Goal: Transaction & Acquisition: Purchase product/service

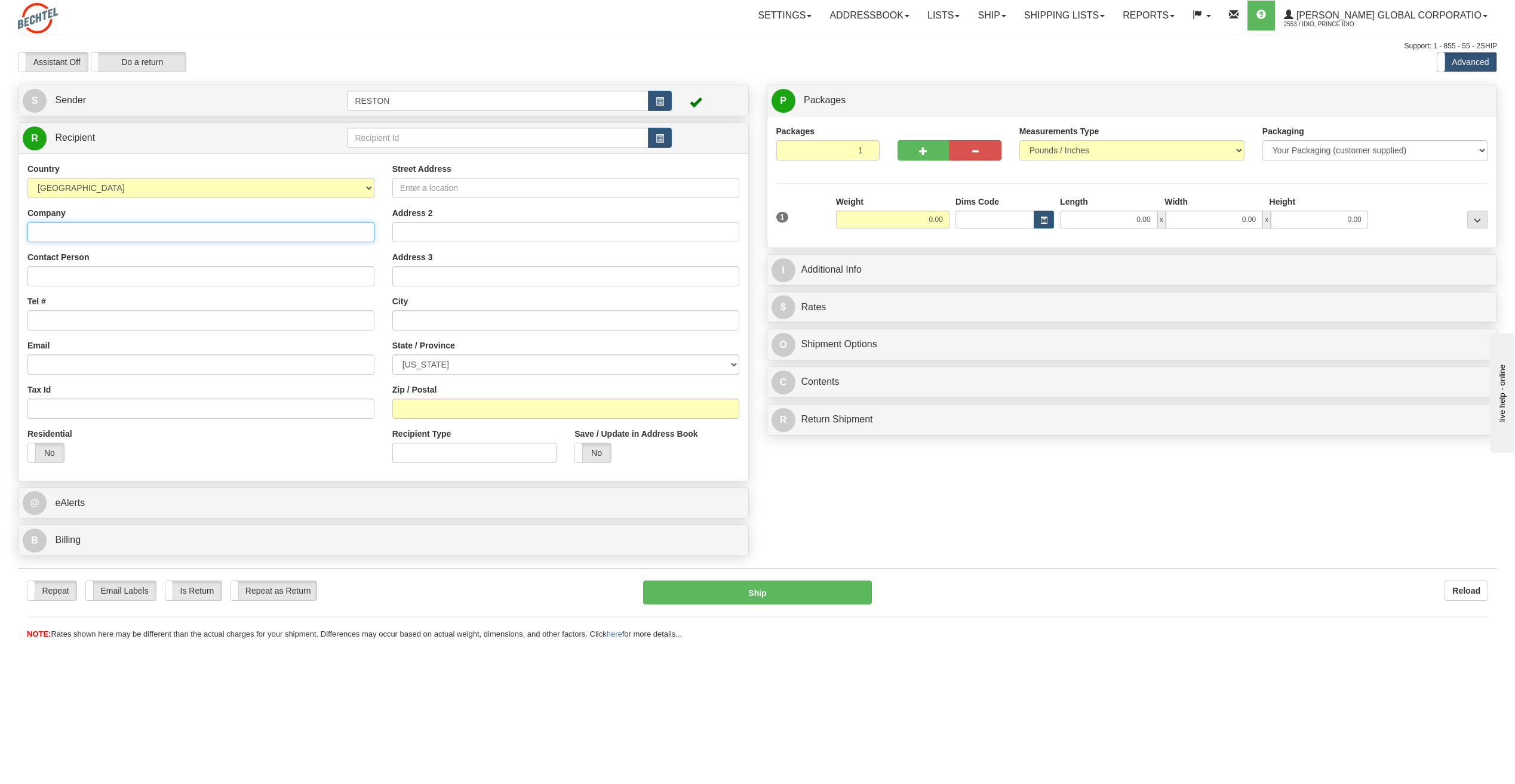
paste input "ORN-Oriana Solar Project"
type input "ORN-Oriana Solar Project"
click at [91, 273] on input "Contact Person" at bounding box center [200, 276] width 347 height 20
paste input "Brenda Chepngeno"
type input "Brenda Chepngeno"
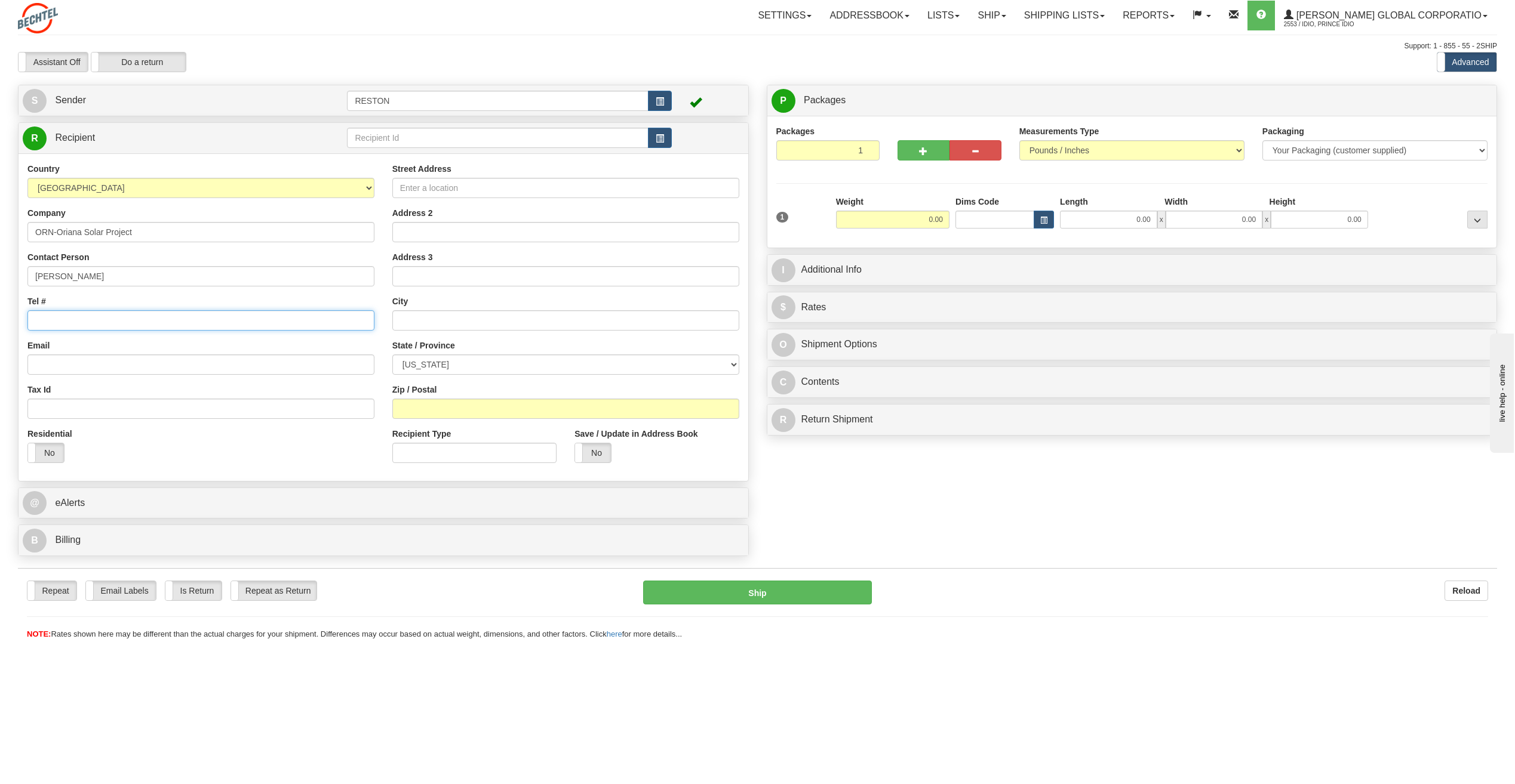
click at [63, 318] on input "Tel #" at bounding box center [200, 320] width 347 height 20
click at [69, 366] on input "Email" at bounding box center [200, 364] width 347 height 20
paste input "BCHEPNGE@bechtel.com"
type input "BCHEPNGE@bechtel.com"
click at [115, 390] on div "Tax Id" at bounding box center [200, 401] width 347 height 35
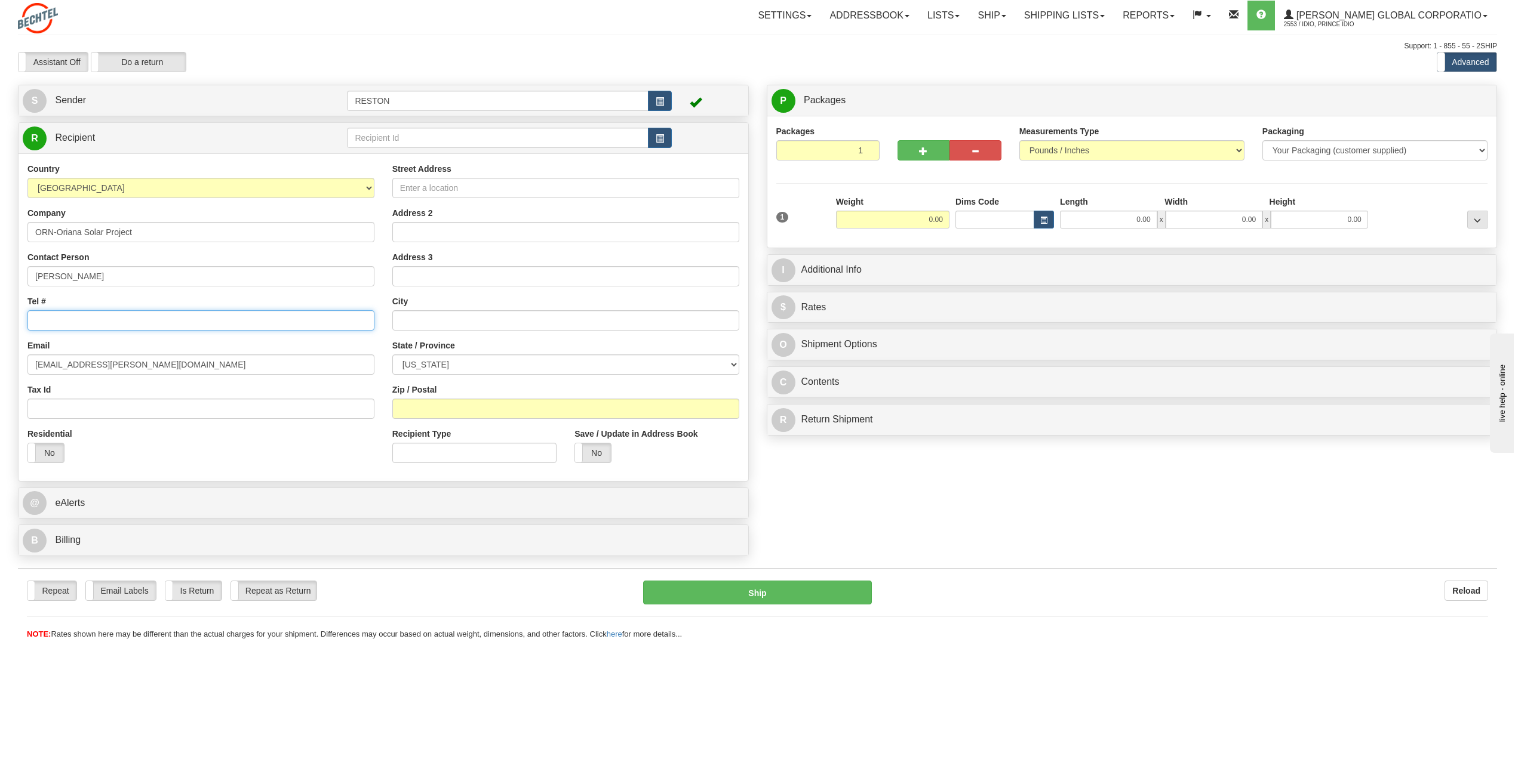
click at [153, 314] on input "Tel #" at bounding box center [200, 320] width 347 height 20
paste input "8302999734"
type input "8302999734"
click at [429, 183] on input "Street Address" at bounding box center [565, 188] width 347 height 20
paste input "14832 US Hwy 77 N"
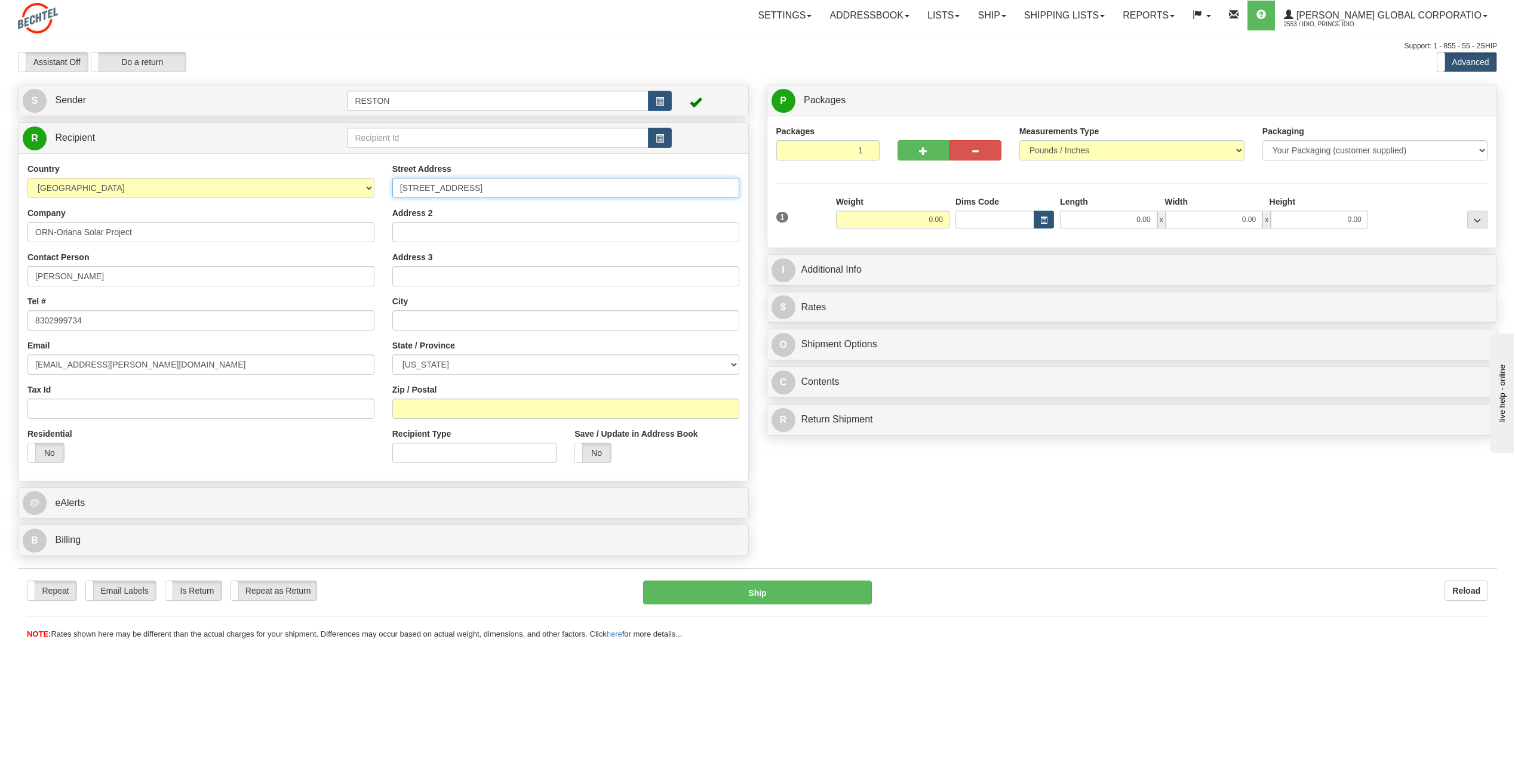
type input "14832 US Hwy 77 N"
click at [418, 321] on input "text" at bounding box center [565, 320] width 347 height 20
paste input "Victoria"
type input "Victoria"
click at [381, 343] on div "Country AFGHANISTAN ALAND ISLANDS ALBANIA ALGERIA AMERICAN SAMOA ANDORRA ANGOLA…" at bounding box center [200, 318] width 365 height 309
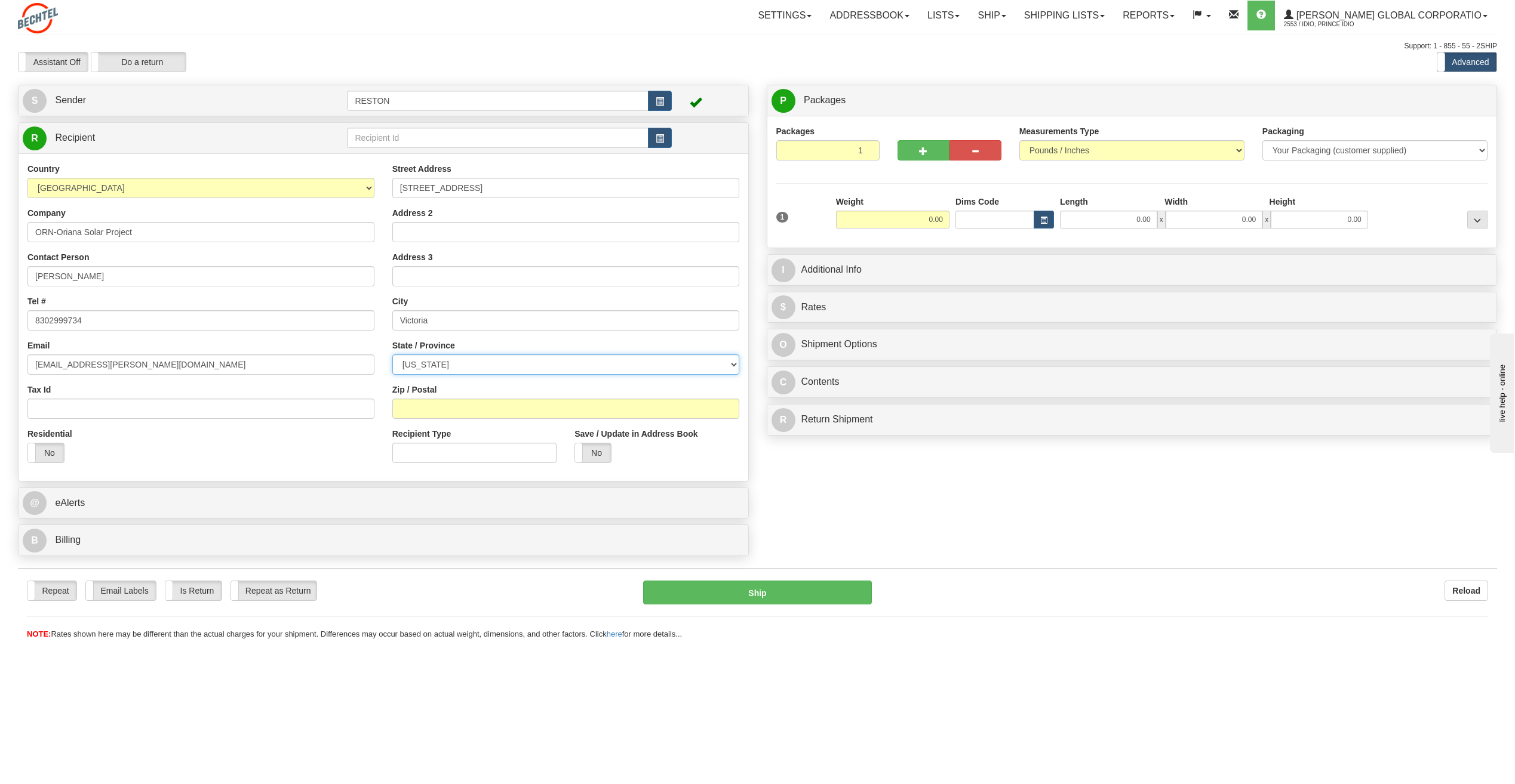
click at [419, 361] on select "ALABAMA ALASKA ARIZONA ARKANSAS Armed Forces America Armed Forces Europe Armed …" at bounding box center [565, 364] width 347 height 20
select select "TX"
click at [392, 354] on select "ALABAMA ALASKA ARIZONA ARKANSAS Armed Forces America Armed Forces Europe Armed …" at bounding box center [565, 364] width 347 height 20
click at [433, 407] on input "Zip / Postal" at bounding box center [565, 409] width 347 height 20
paste input "77904"
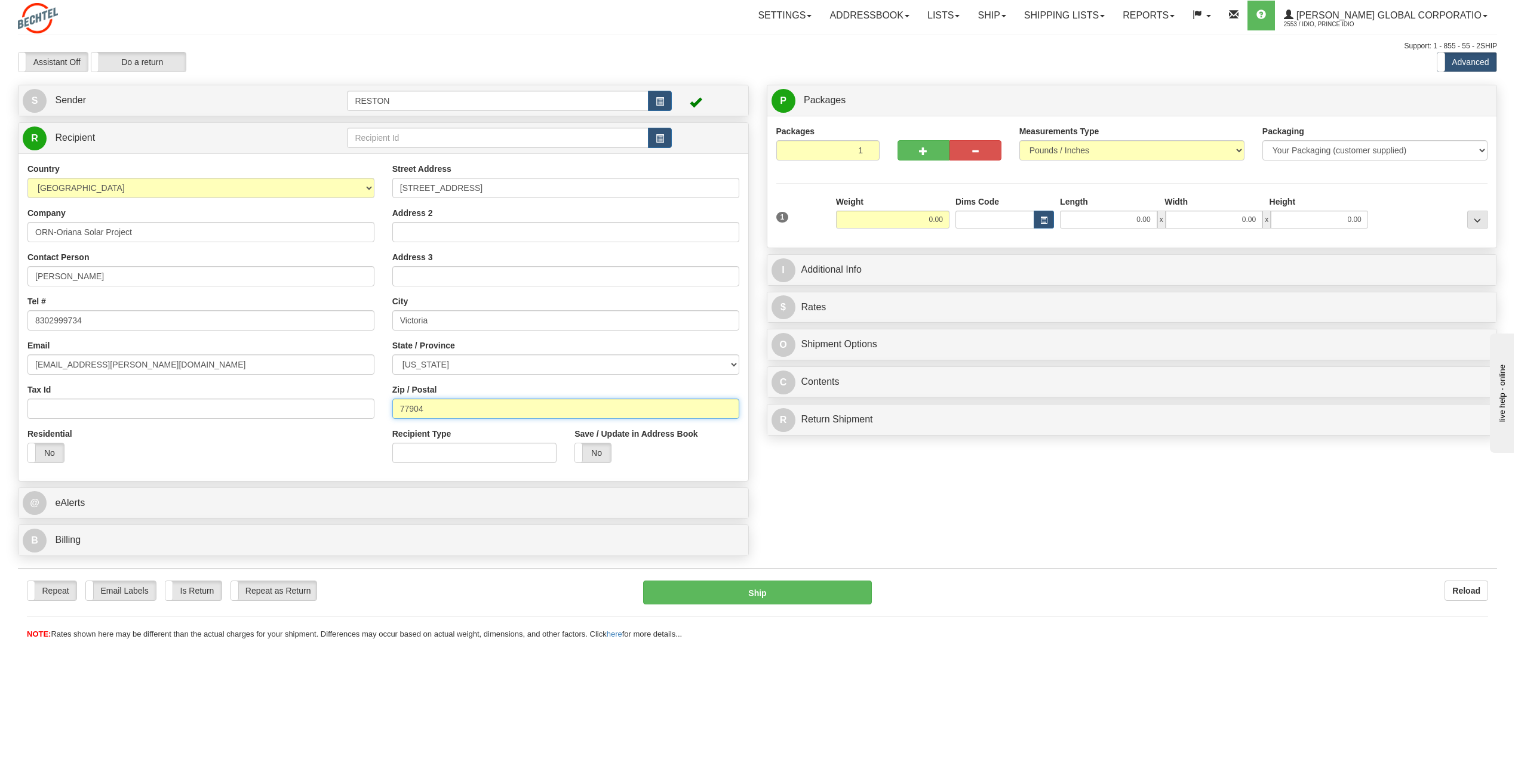
type input "77904"
click at [333, 438] on div "Residential Yes No" at bounding box center [200, 450] width 365 height 44
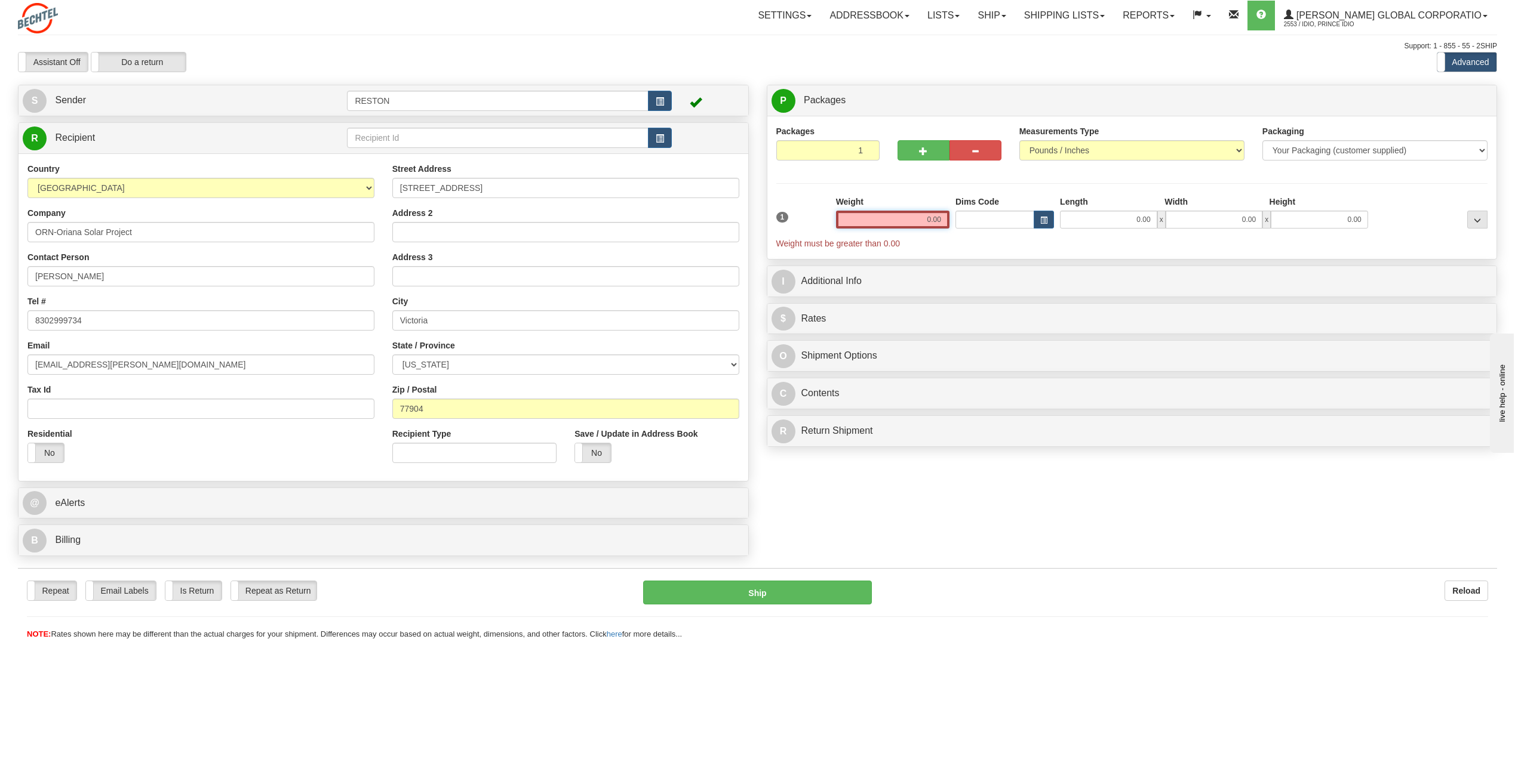
click at [935, 222] on input "0.00" at bounding box center [892, 219] width 113 height 18
type input "5.00"
click at [733, 69] on div "Assistant On Assistant Off Do a return Do a return Previous Next Standard Advan…" at bounding box center [758, 62] width 1497 height 20
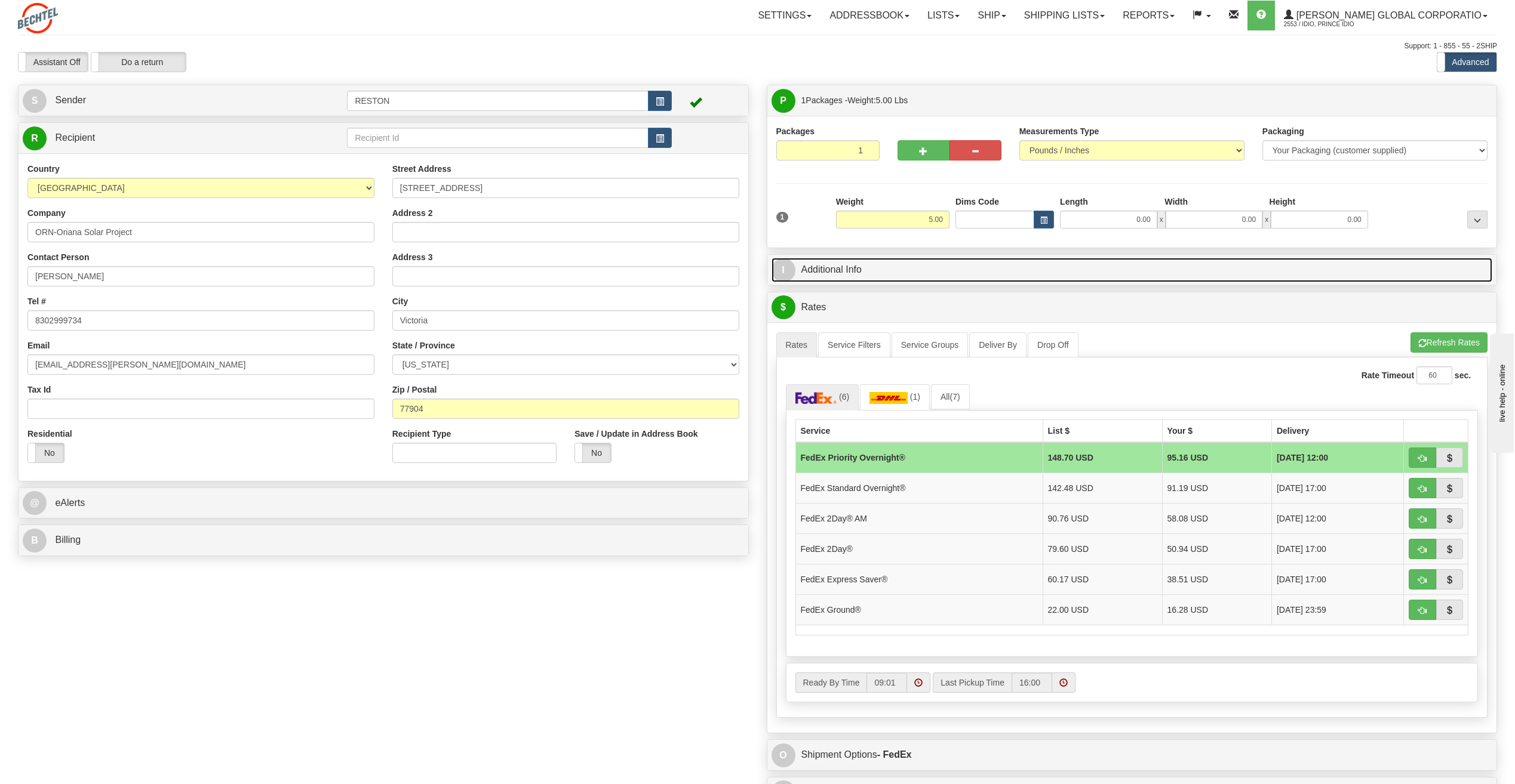
click at [907, 266] on link "I Additional Info" at bounding box center [1132, 270] width 722 height 25
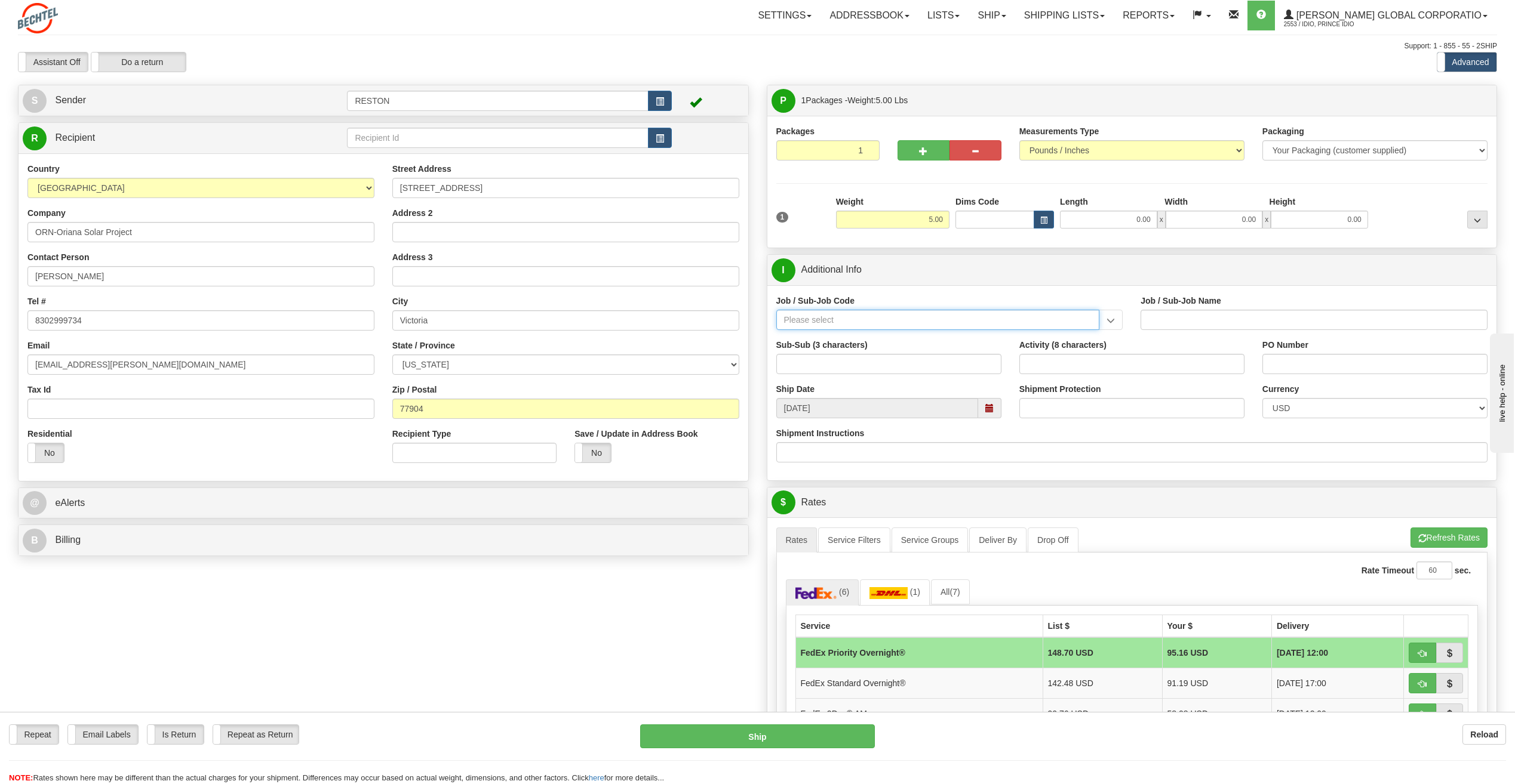
click at [940, 316] on input "Job / Sub-Job Code" at bounding box center [938, 320] width 324 height 20
paste input "26674-210"
type input "26674-210"
click at [897, 338] on div "26674-210" at bounding box center [935, 338] width 312 height 13
type input "CHARGER SOLAR PROJECT EPC - FIELD NON-MANUAL"
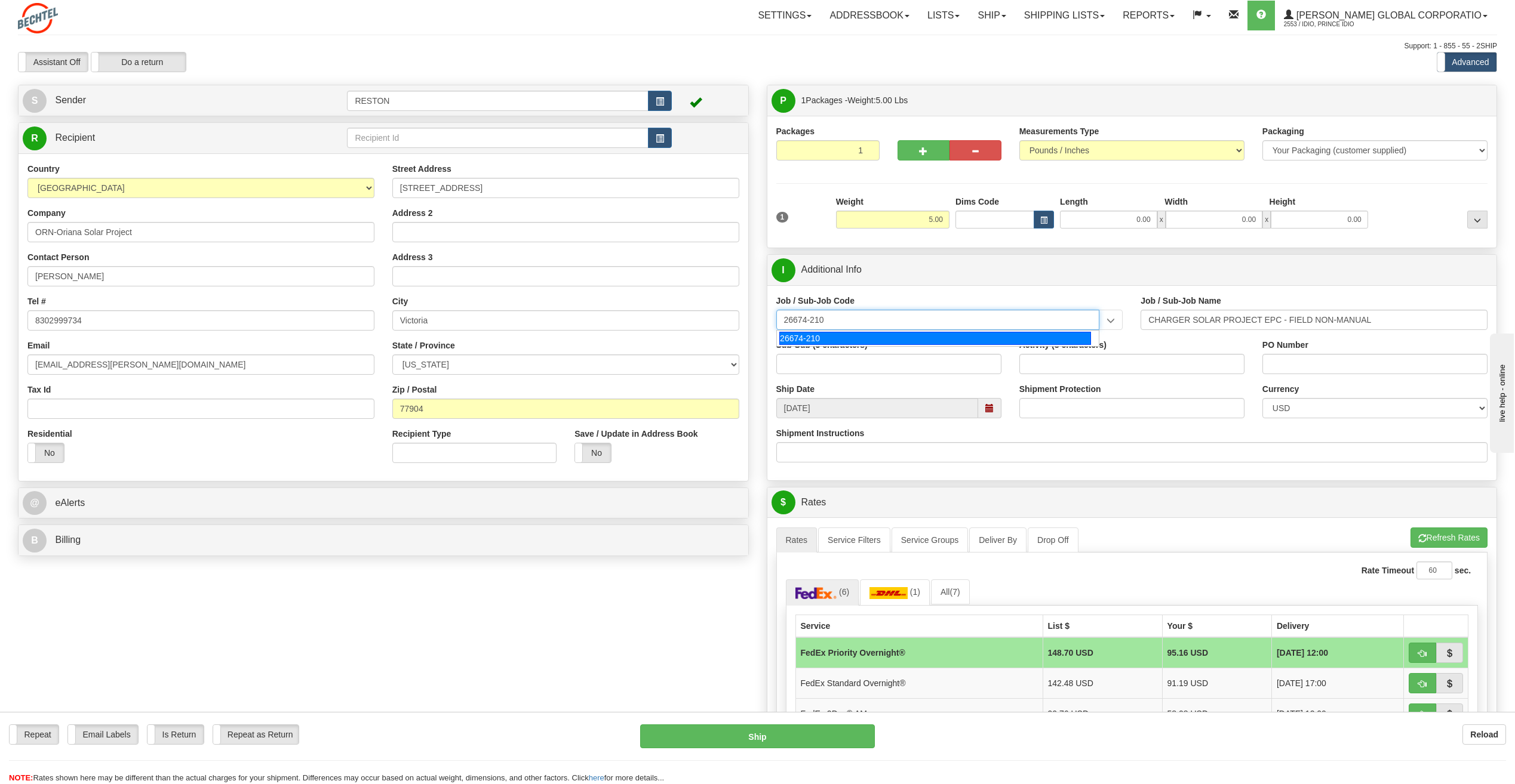
type input "26674-210"
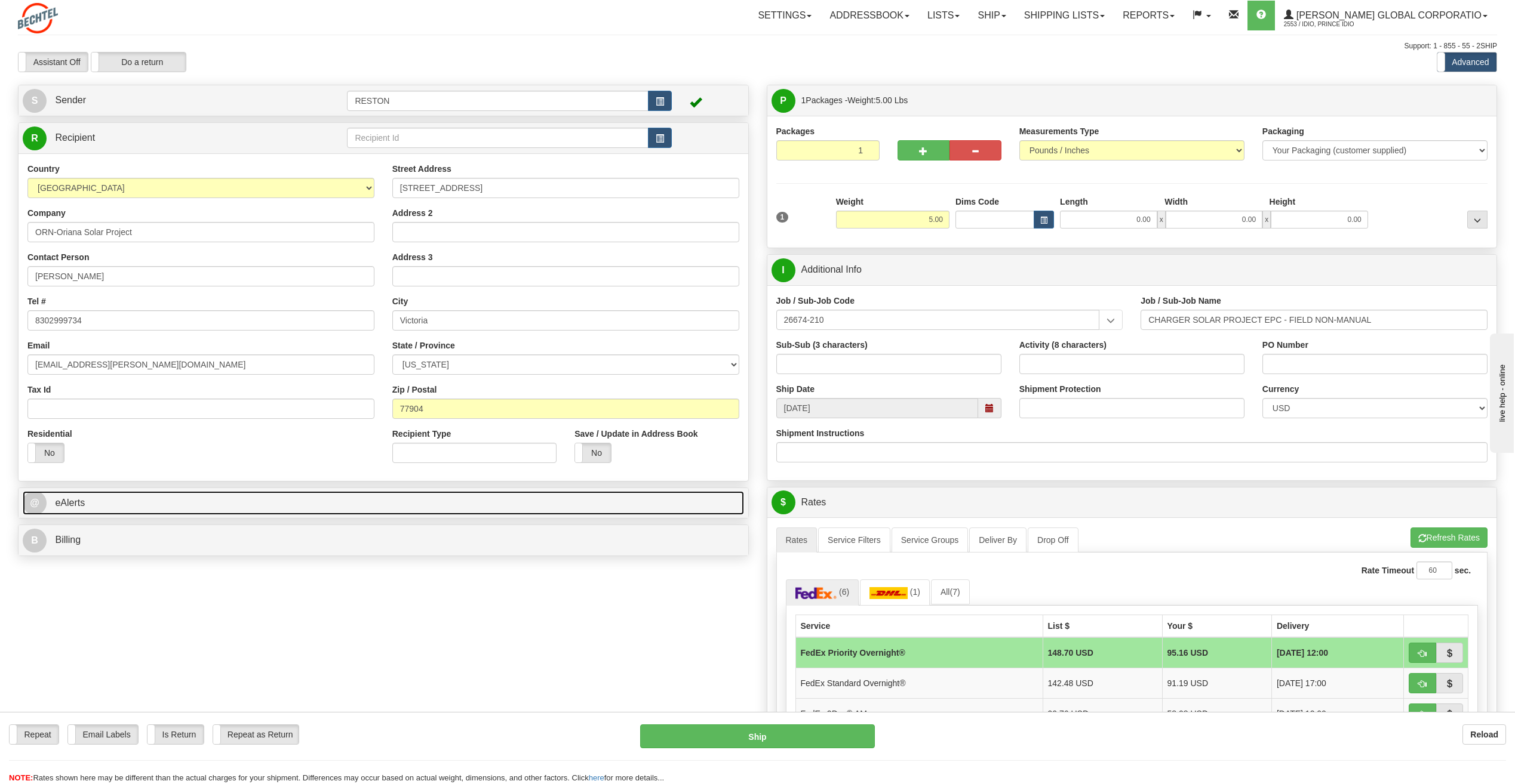
drag, startPoint x: 142, startPoint y: 508, endPoint x: 154, endPoint y: 515, distance: 13.9
click at [142, 508] on link "@ eAlerts" at bounding box center [383, 503] width 722 height 25
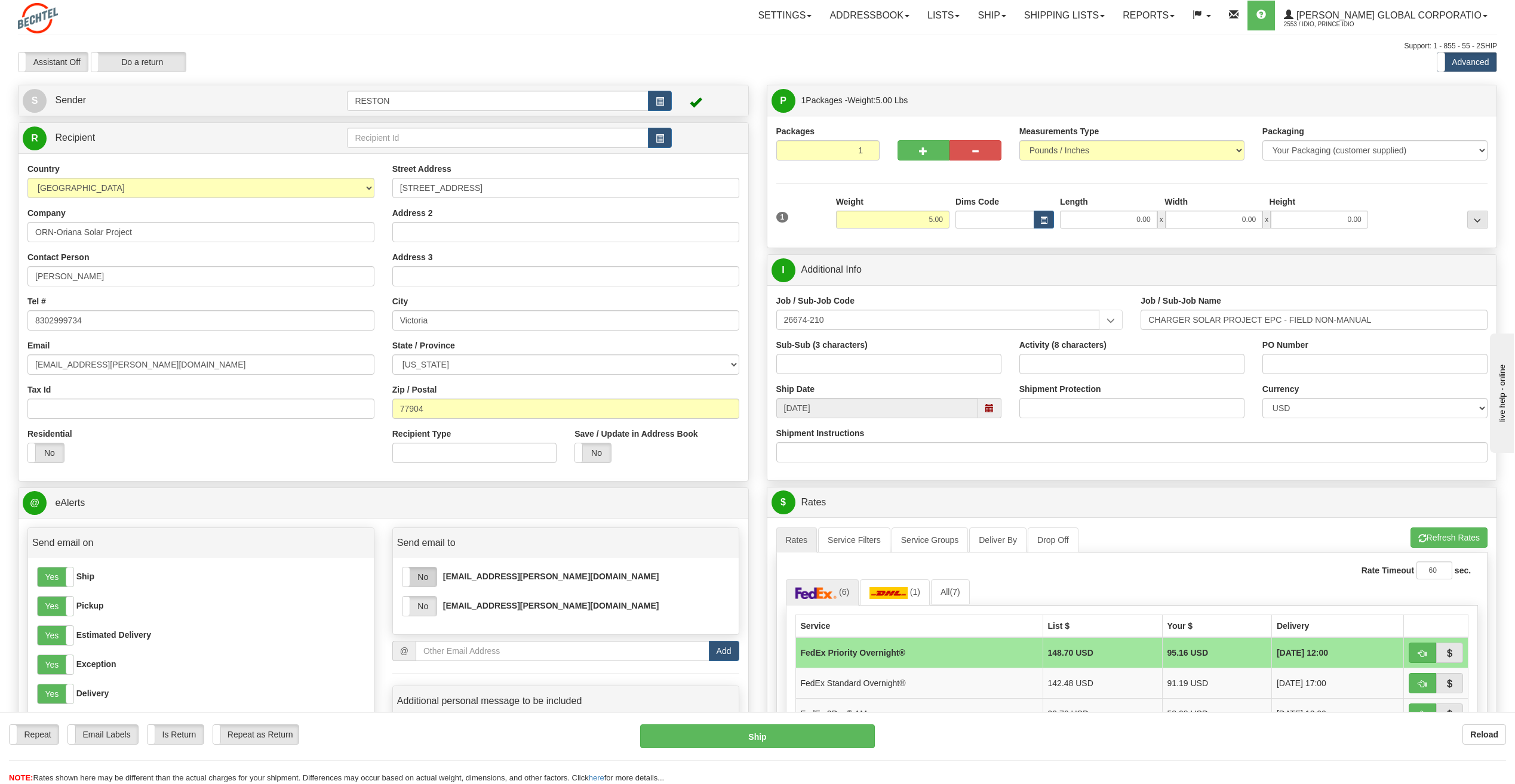
click at [425, 579] on label "No" at bounding box center [419, 577] width 34 height 19
click at [430, 605] on label "No" at bounding box center [419, 606] width 34 height 19
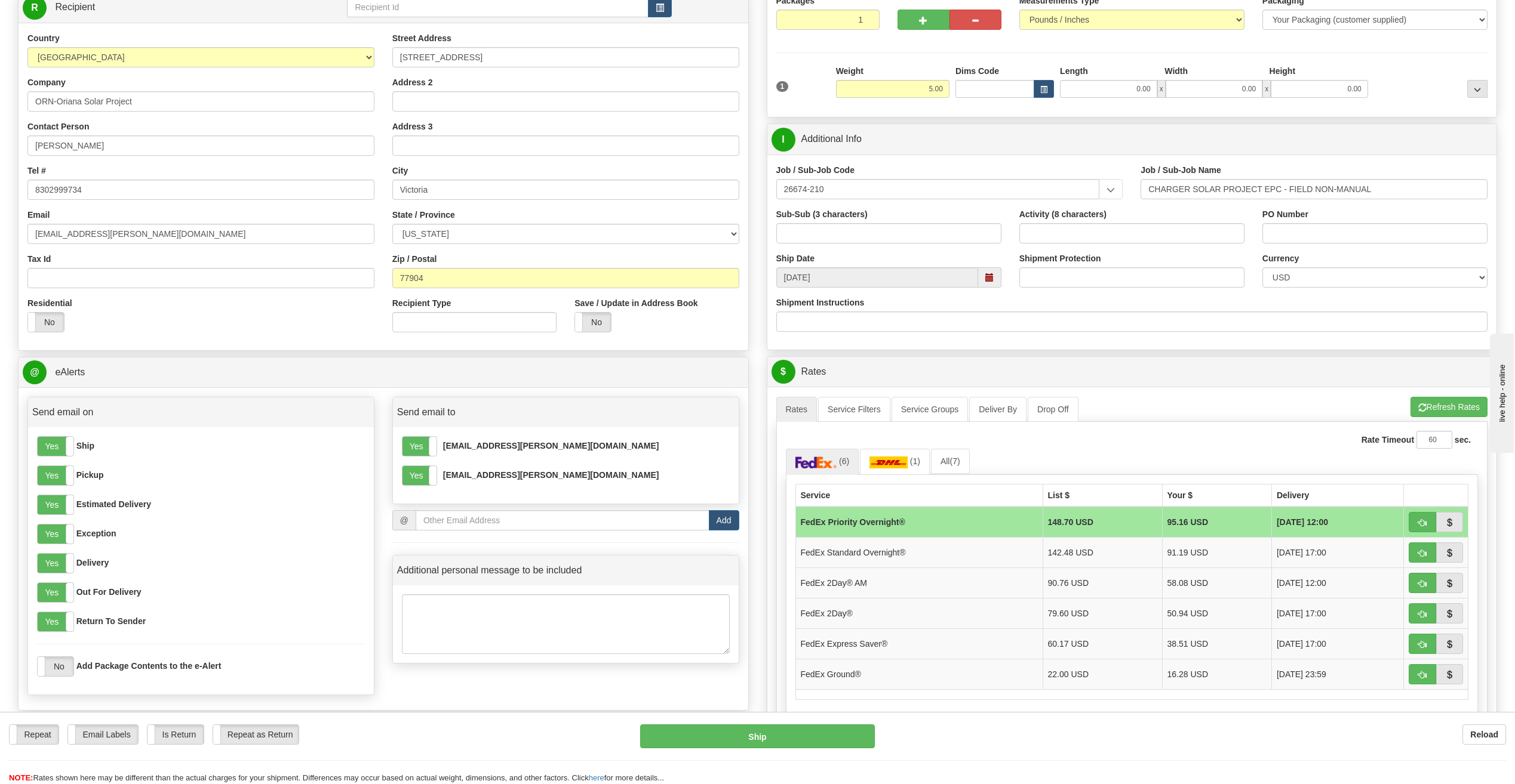
scroll to position [179, 0]
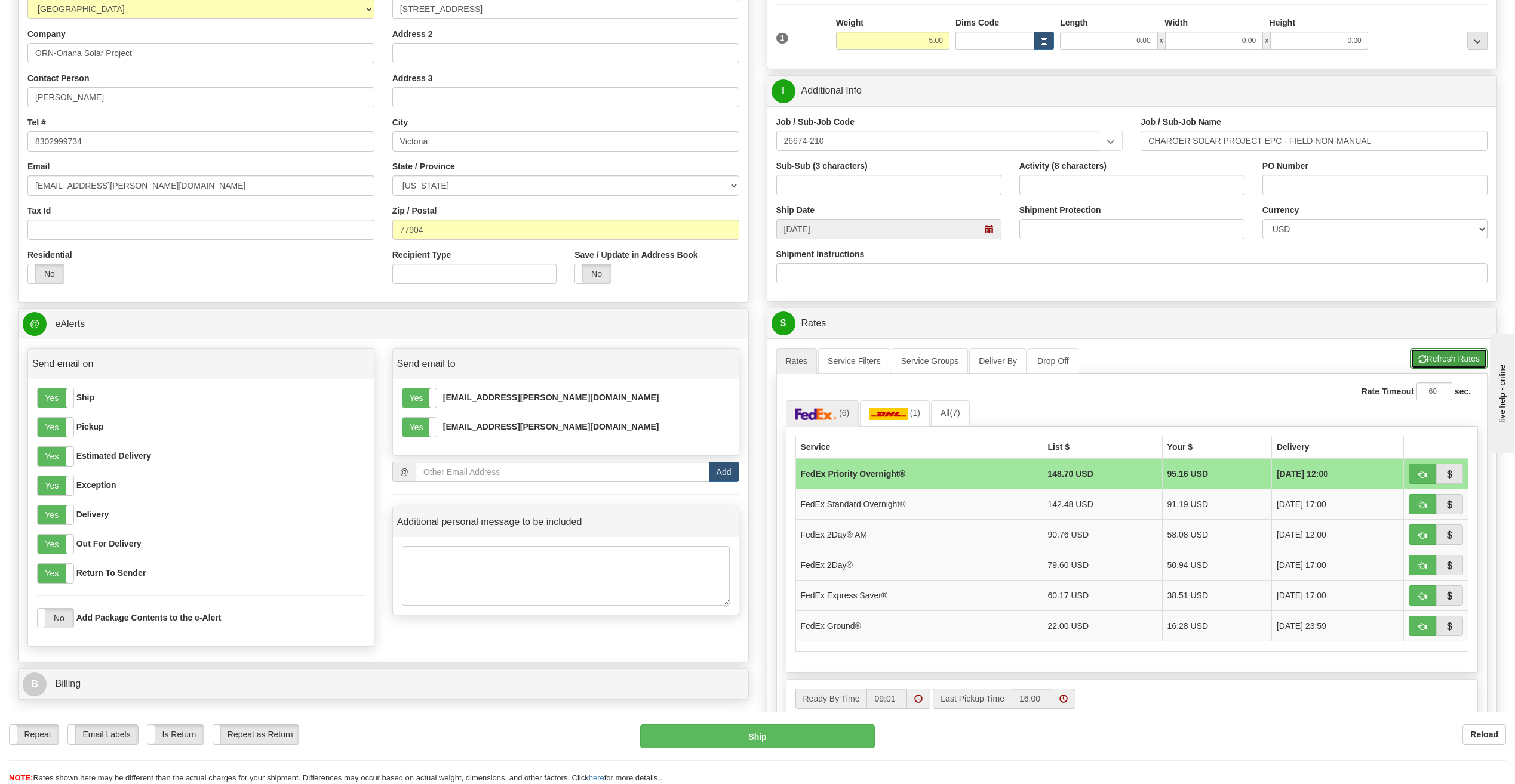
click at [1453, 354] on button "Refresh Rates" at bounding box center [1449, 359] width 77 height 20
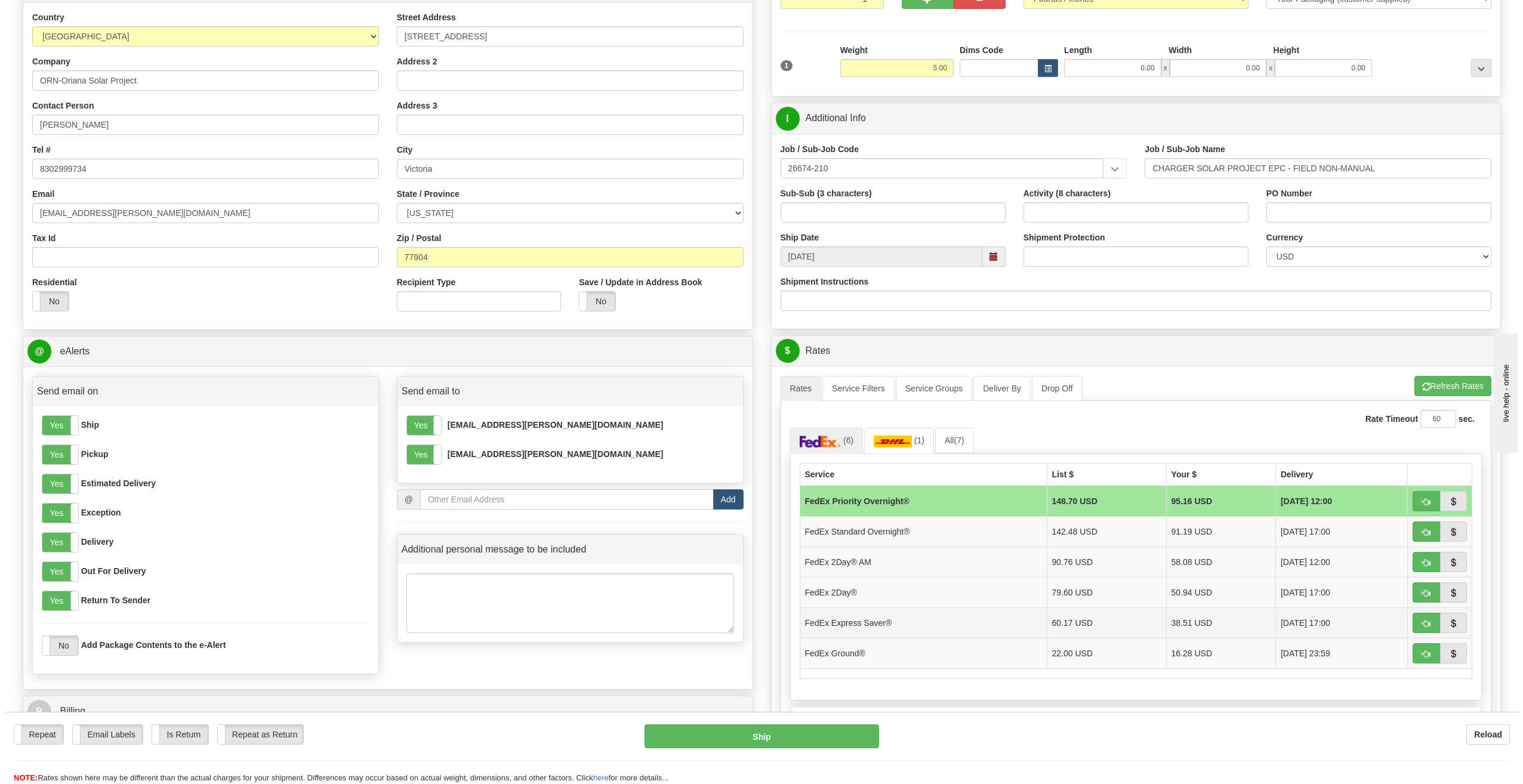
scroll to position [298, 0]
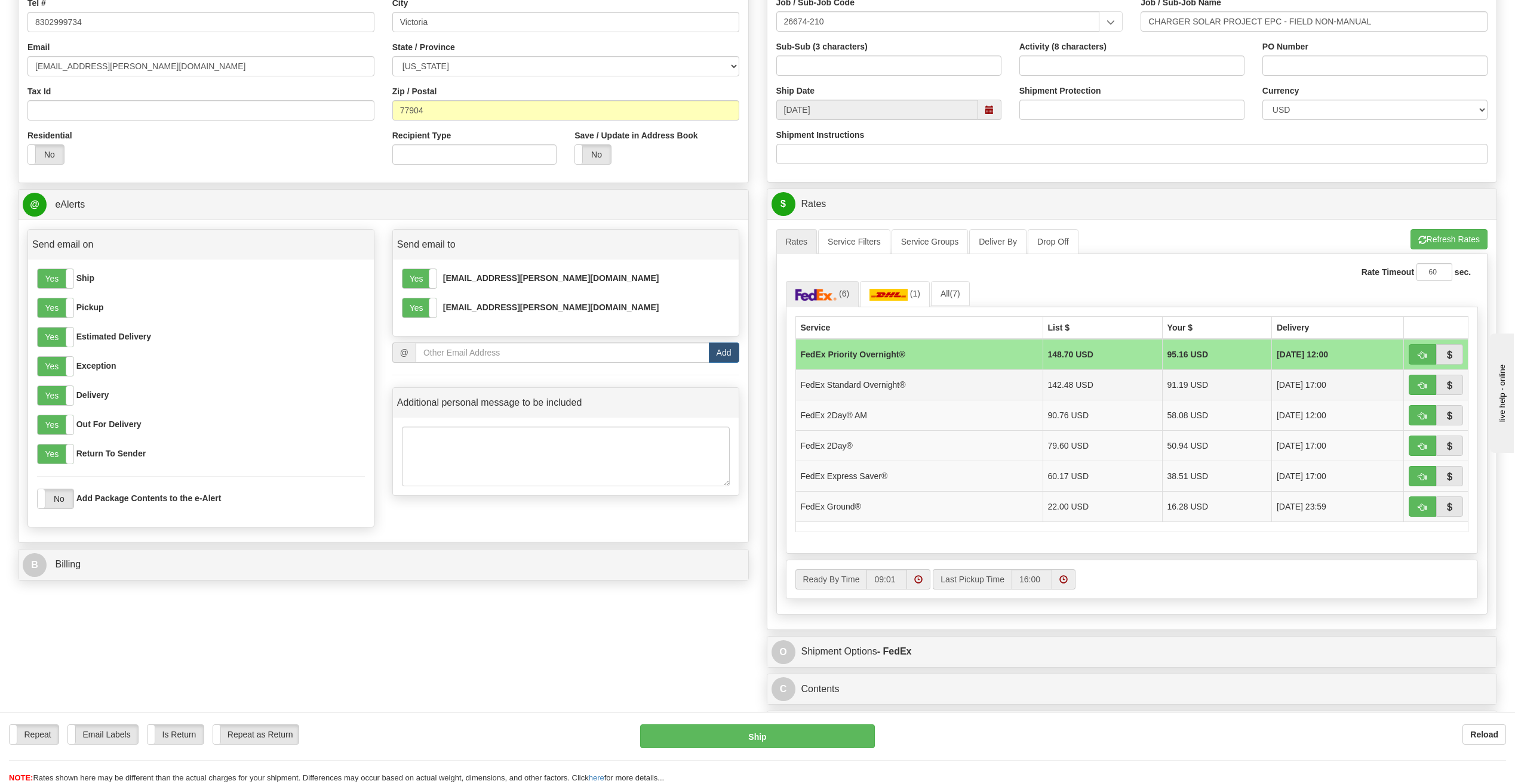
click at [975, 384] on td "FedEx Standard Overnight®" at bounding box center [919, 384] width 247 height 30
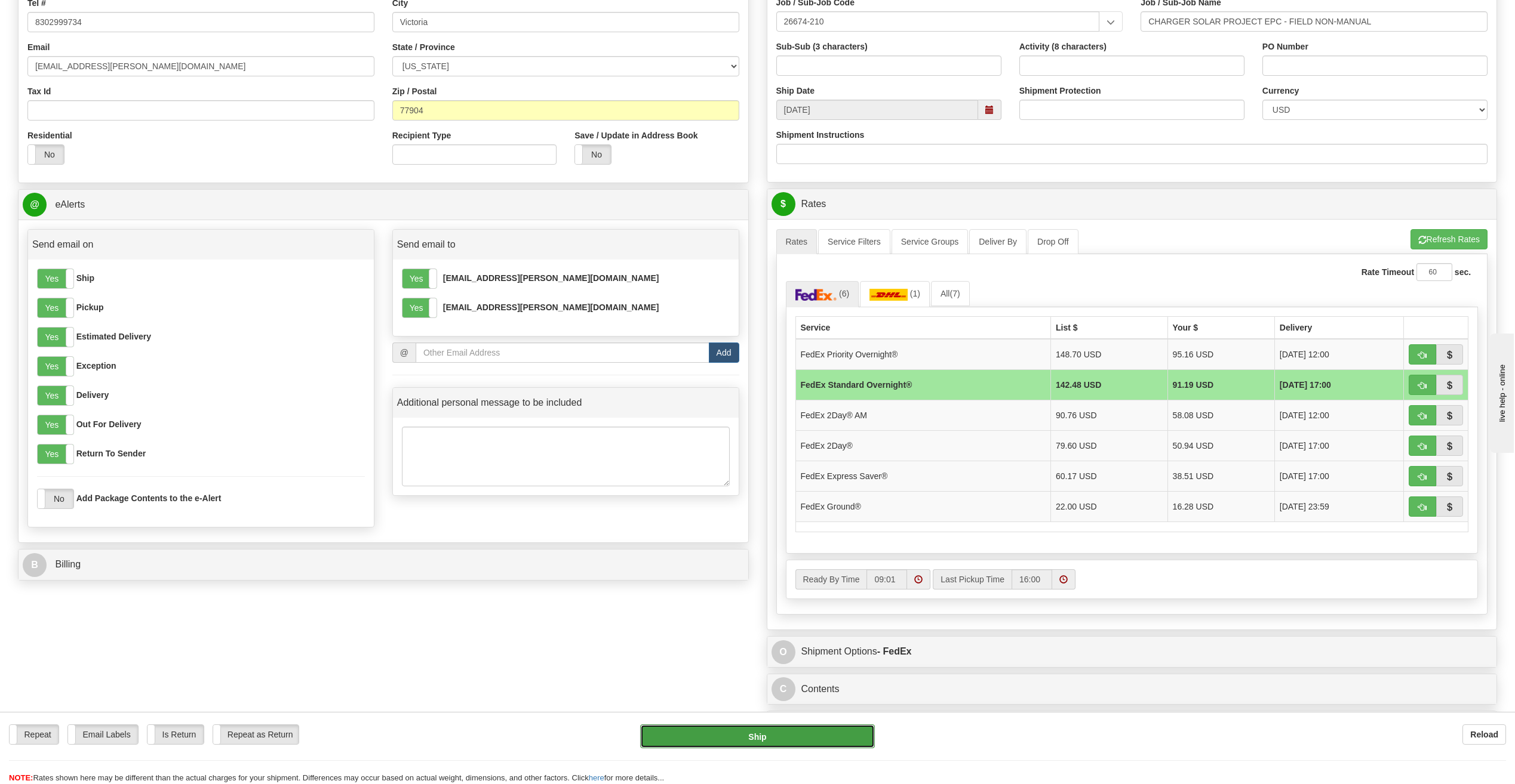
click at [814, 734] on button "Ship" at bounding box center [758, 737] width 235 height 24
type input "05"
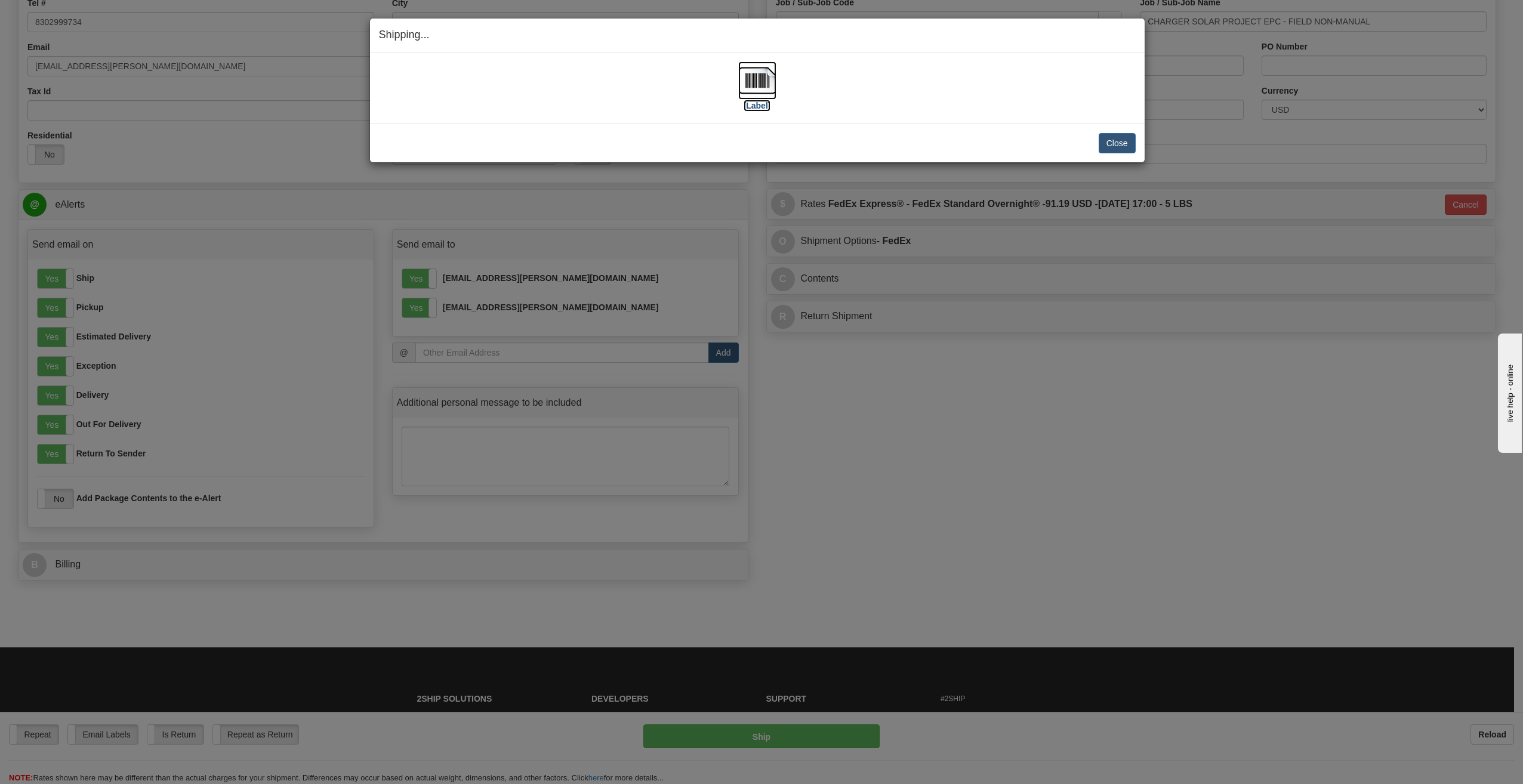
click at [757, 105] on label "[Label]" at bounding box center [757, 105] width 27 height 12
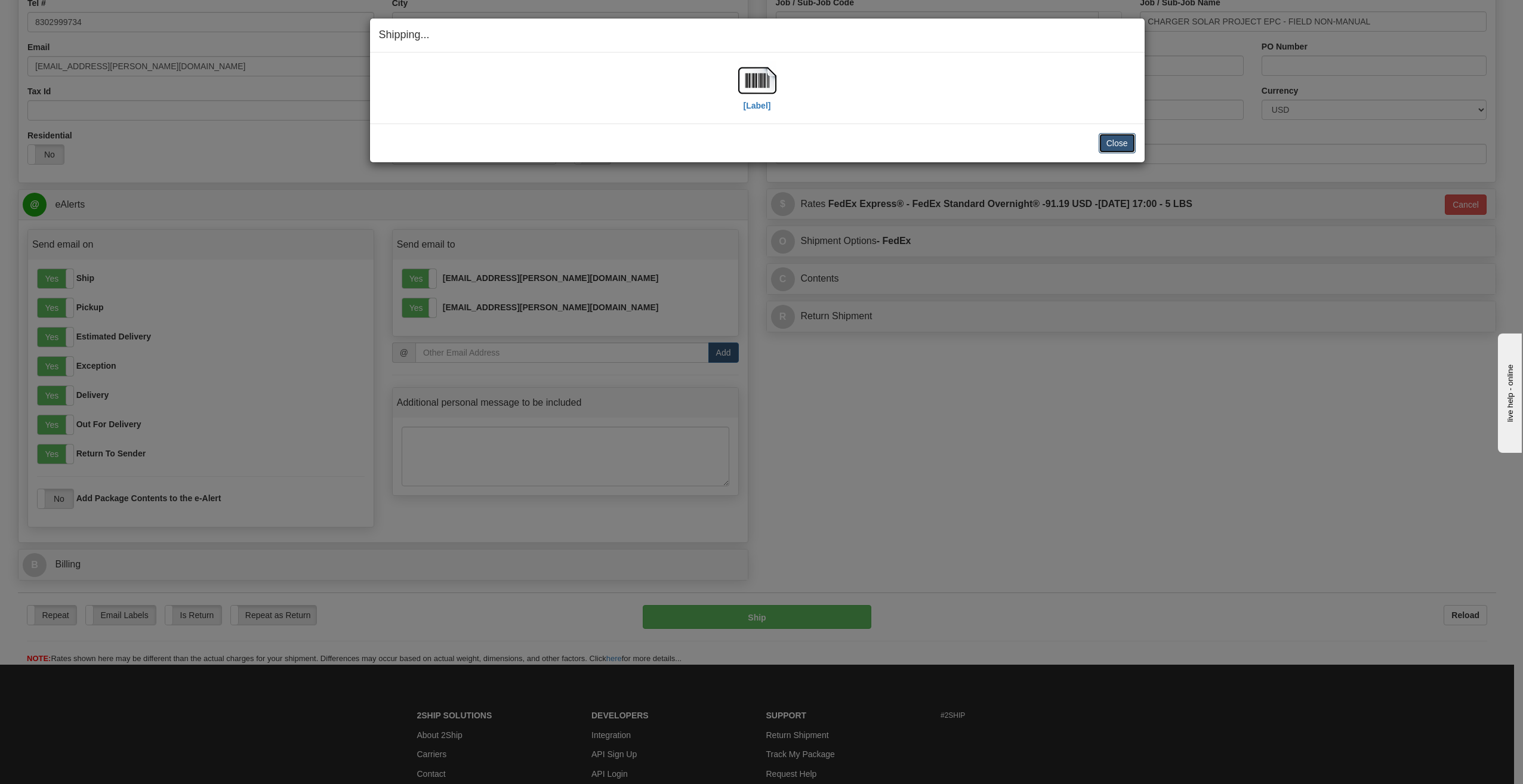
click at [1114, 142] on button "Close" at bounding box center [1117, 143] width 37 height 20
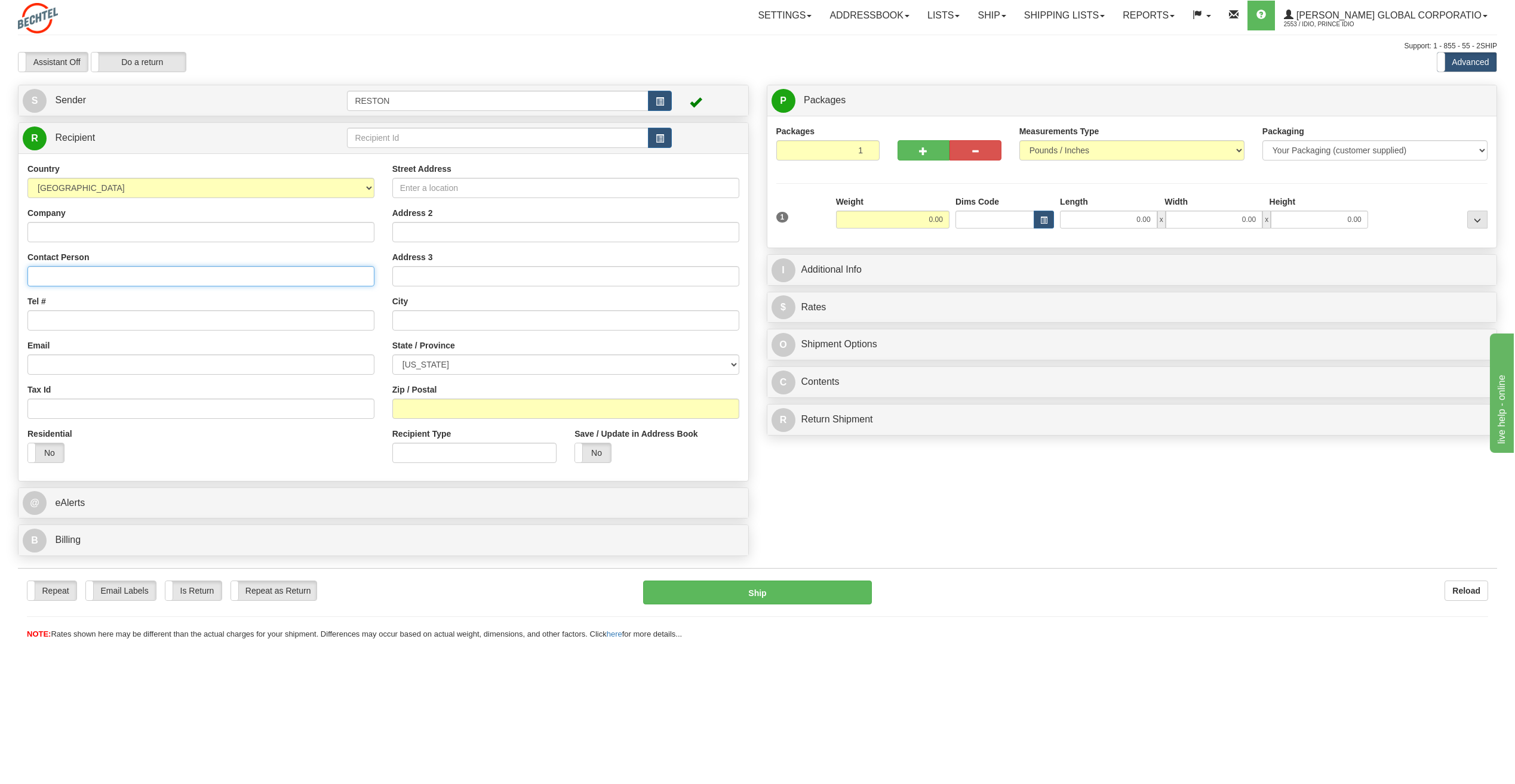
paste input "Regina J Williams"
type input "Regina J Williams"
paste input "ORN-Oriana Solar Project"
type input "ORN-Oriana Solar Project"
click at [117, 361] on input "Email" at bounding box center [200, 364] width 347 height 20
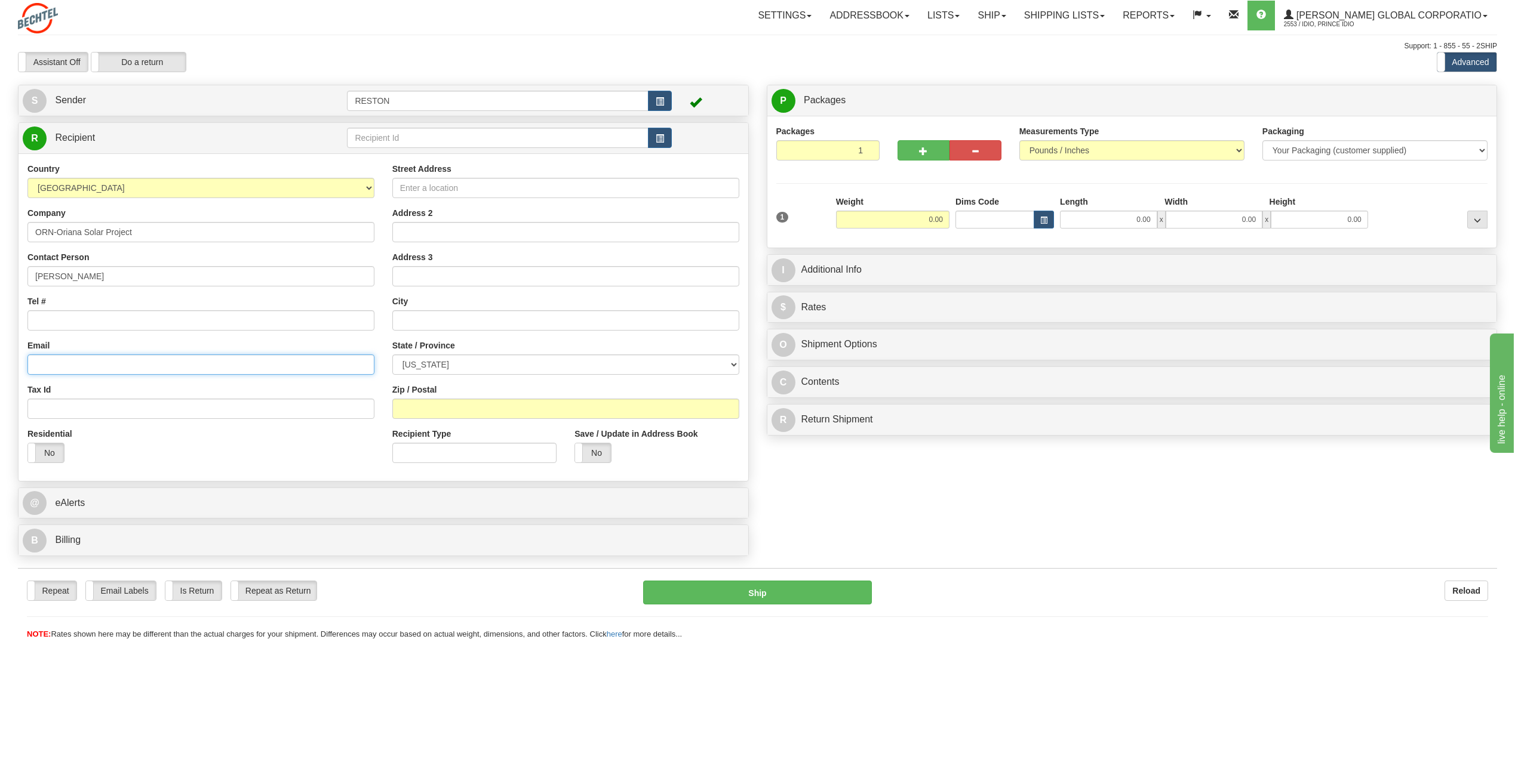
paste input "rwillia5@bechtel.com"
type input "rwillia5@bechtel.com"
click at [437, 191] on input "Street Address" at bounding box center [565, 188] width 347 height 20
paste input "14832 US Hwy 77 N"
type input "14832 US Hwy 77 N"
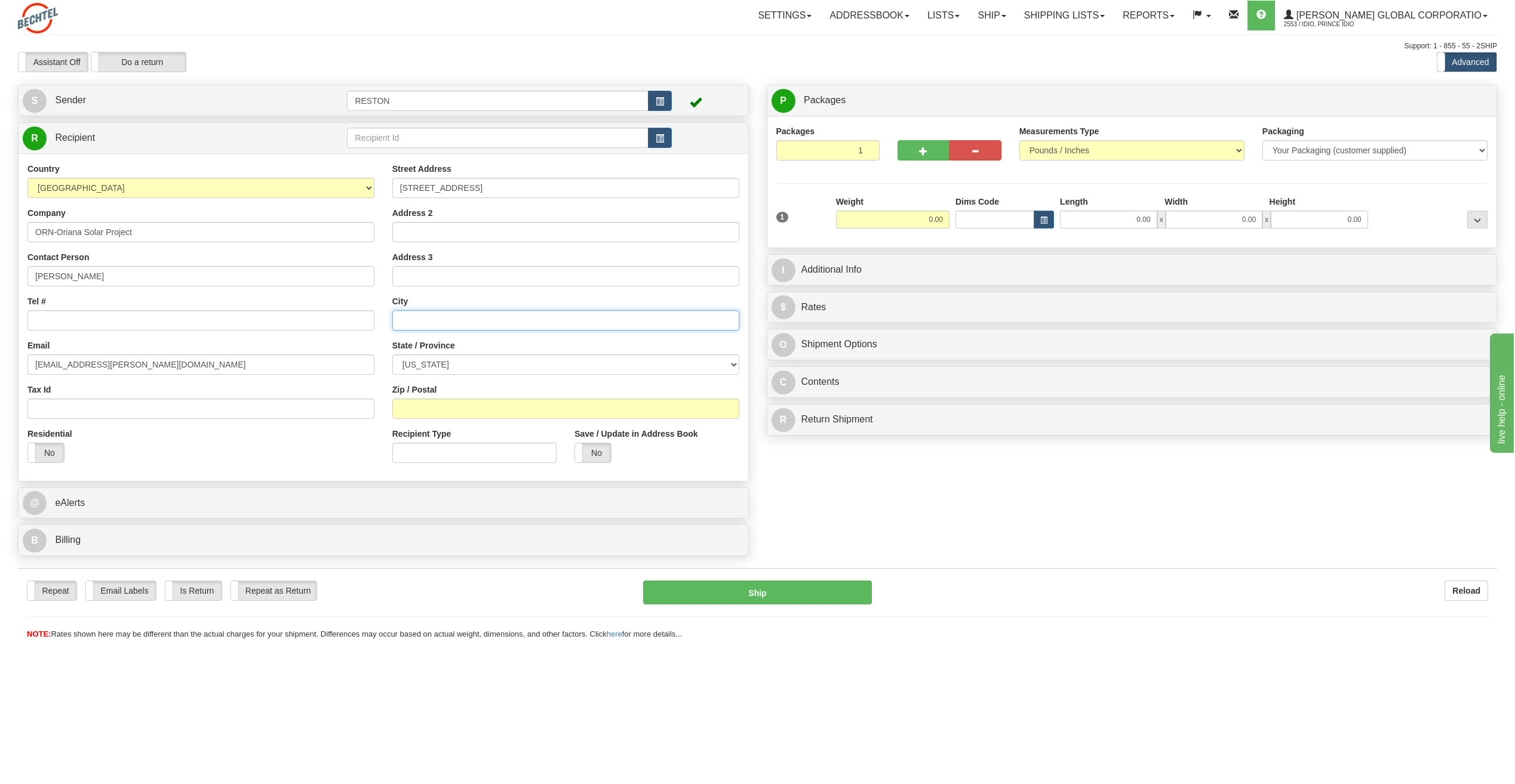
click at [439, 321] on input "text" at bounding box center [565, 320] width 347 height 20
paste input "Victoria"
type input "Victoria"
click at [458, 369] on select "ALABAMA ALASKA ARIZONA ARKANSAS Armed Forces America Armed Forces Europe Armed …" at bounding box center [565, 364] width 347 height 20
select select "TX"
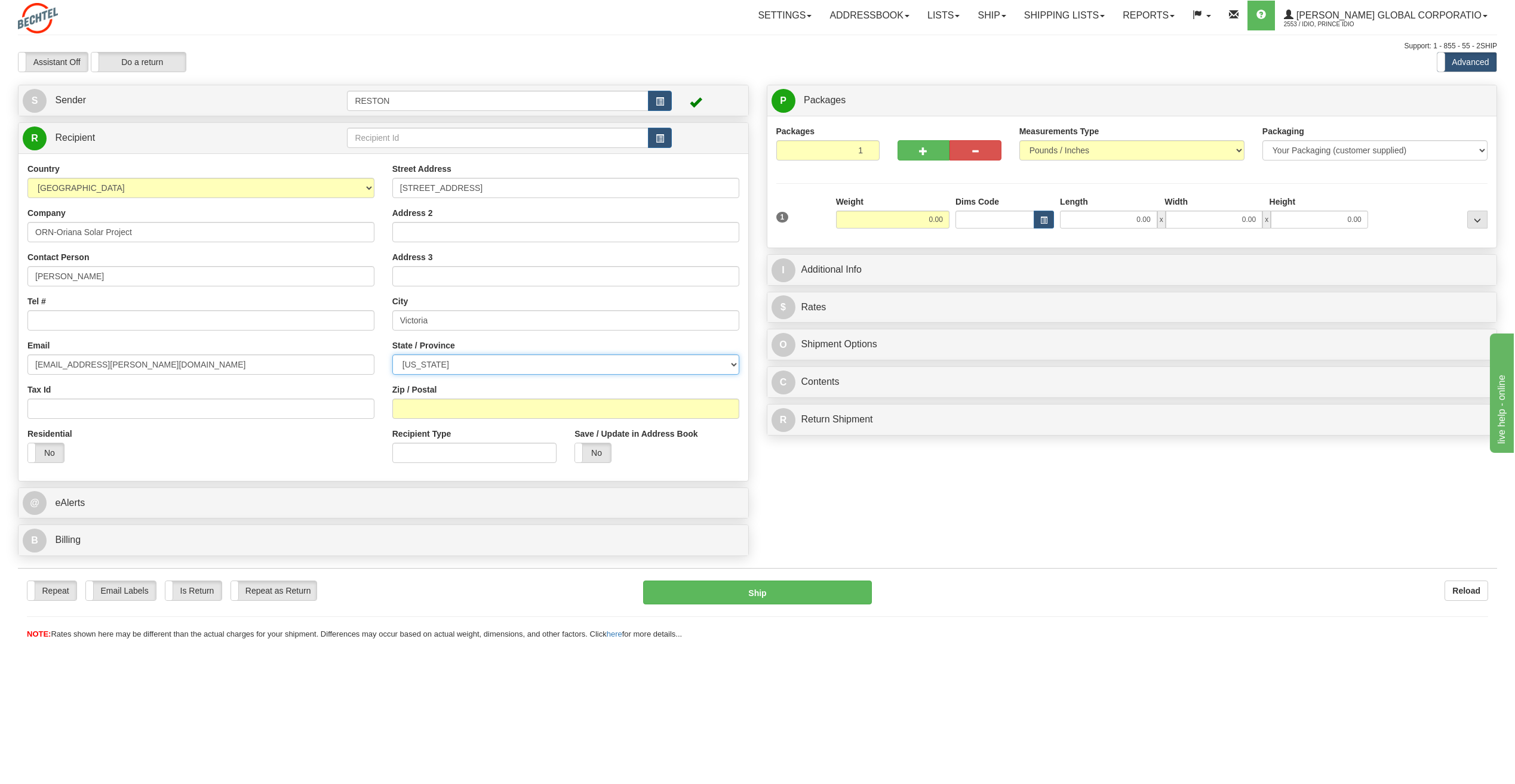
click at [392, 354] on select "ALABAMA ALASKA ARIZONA ARKANSAS Armed Forces America Armed Forces Europe Armed …" at bounding box center [565, 364] width 347 height 20
click at [409, 407] on input "Zip / Postal" at bounding box center [565, 409] width 347 height 20
paste input "77904"
type input "77904"
click at [165, 449] on div "Residential Yes No" at bounding box center [200, 450] width 365 height 44
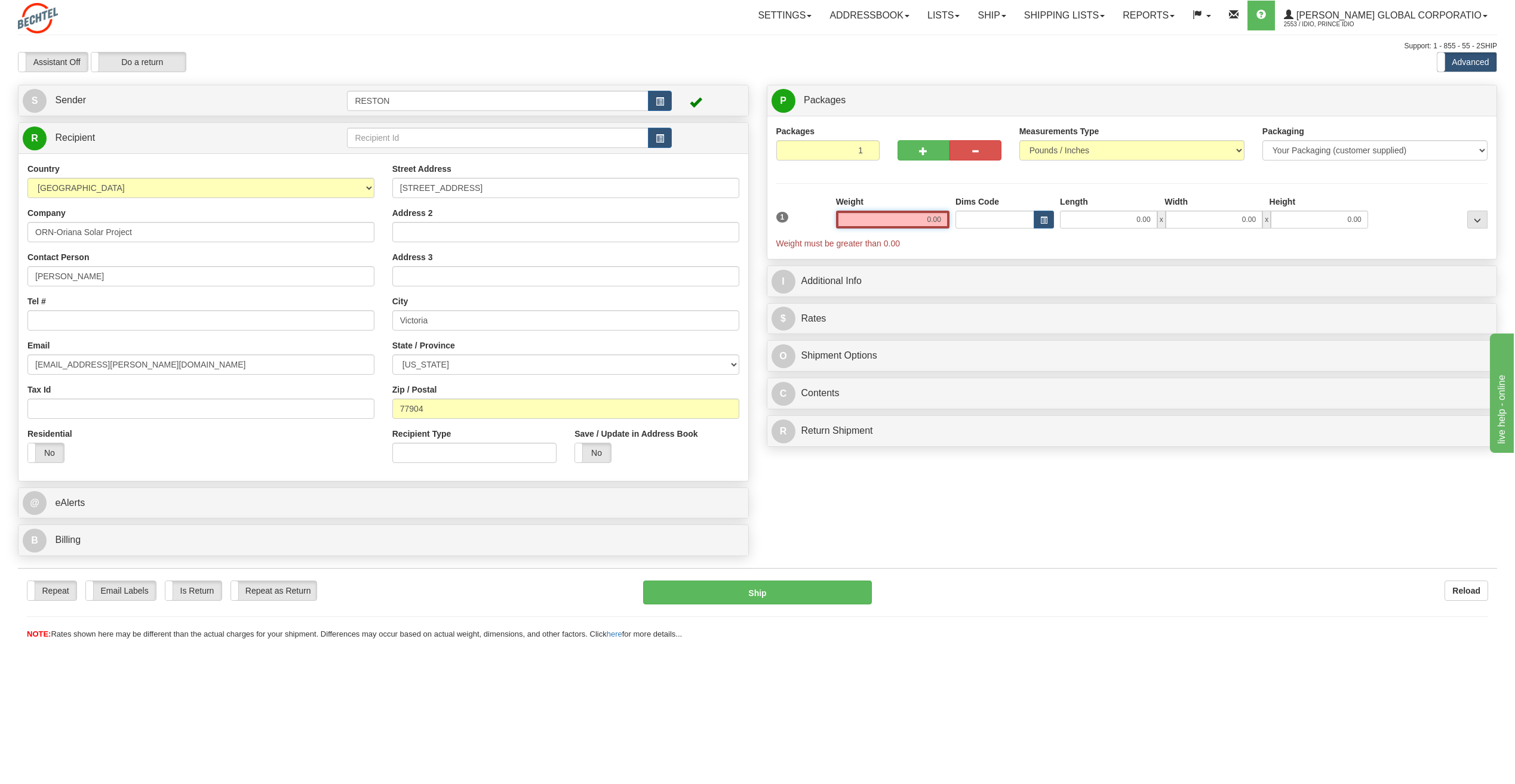
click at [913, 227] on input "0.00" at bounding box center [892, 219] width 113 height 18
type input "5.00"
click at [798, 187] on div "Packages 1 1 Measurements Type" at bounding box center [1132, 181] width 712 height 113
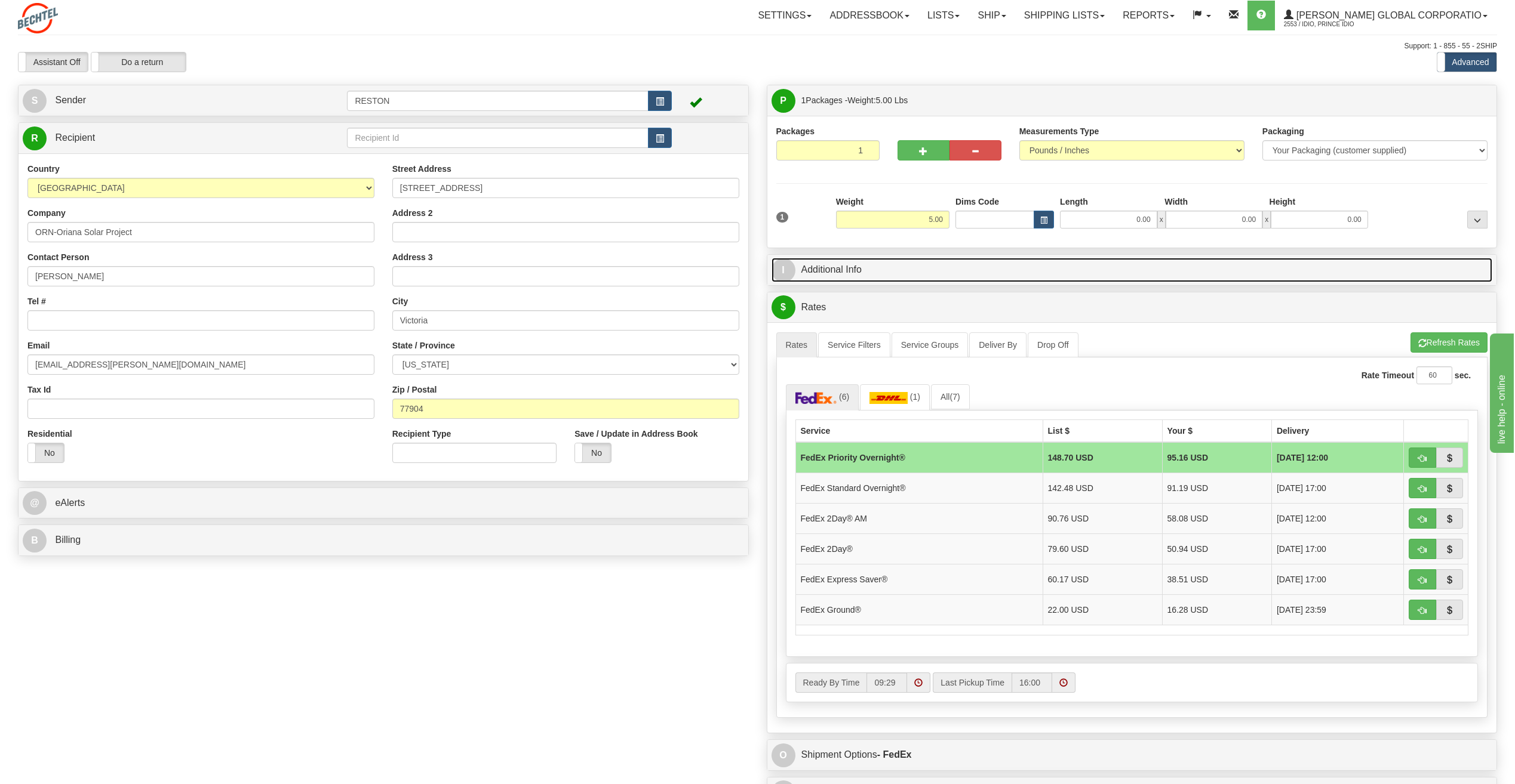
click at [887, 262] on link "I Additional Info" at bounding box center [1132, 270] width 722 height 25
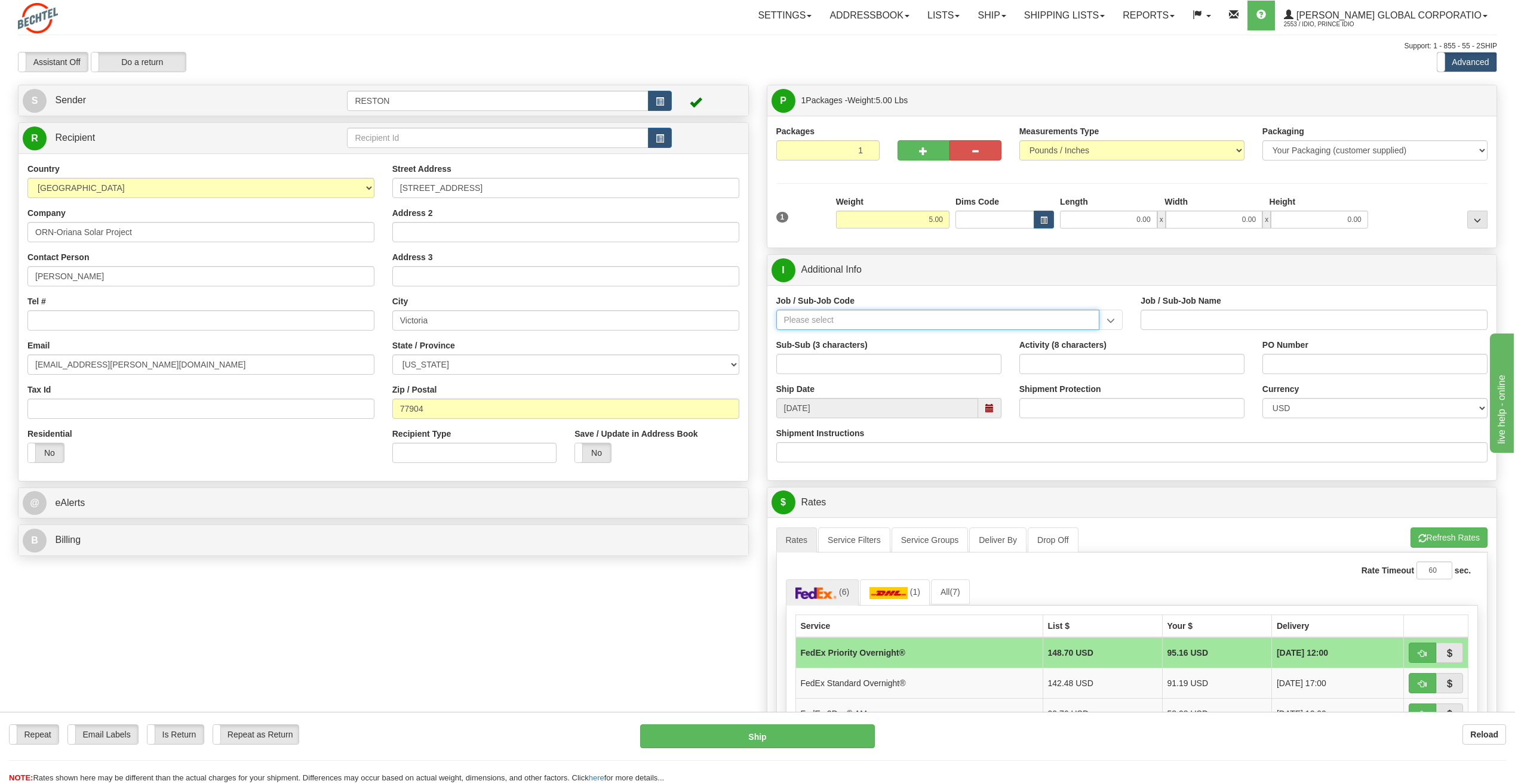
click at [856, 322] on input "Job / Sub-Job Code" at bounding box center [938, 320] width 324 height 20
paste input "26674-210"
type input "26674-210"
click at [857, 344] on div "26674-210" at bounding box center [935, 338] width 312 height 13
type input "CHARGER SOLAR PROJECT EPC - FIELD NON-MANUAL"
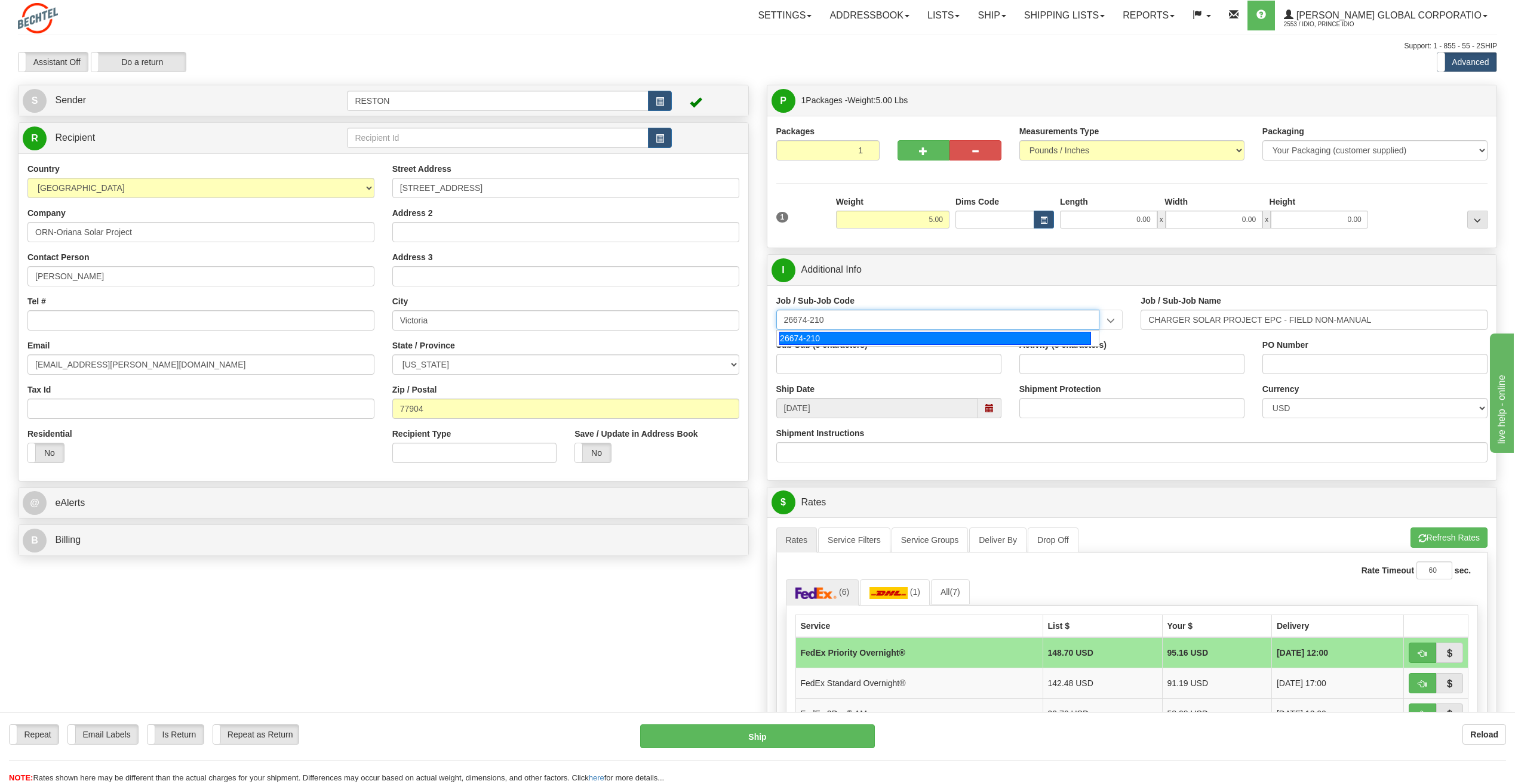
type input "26674-210"
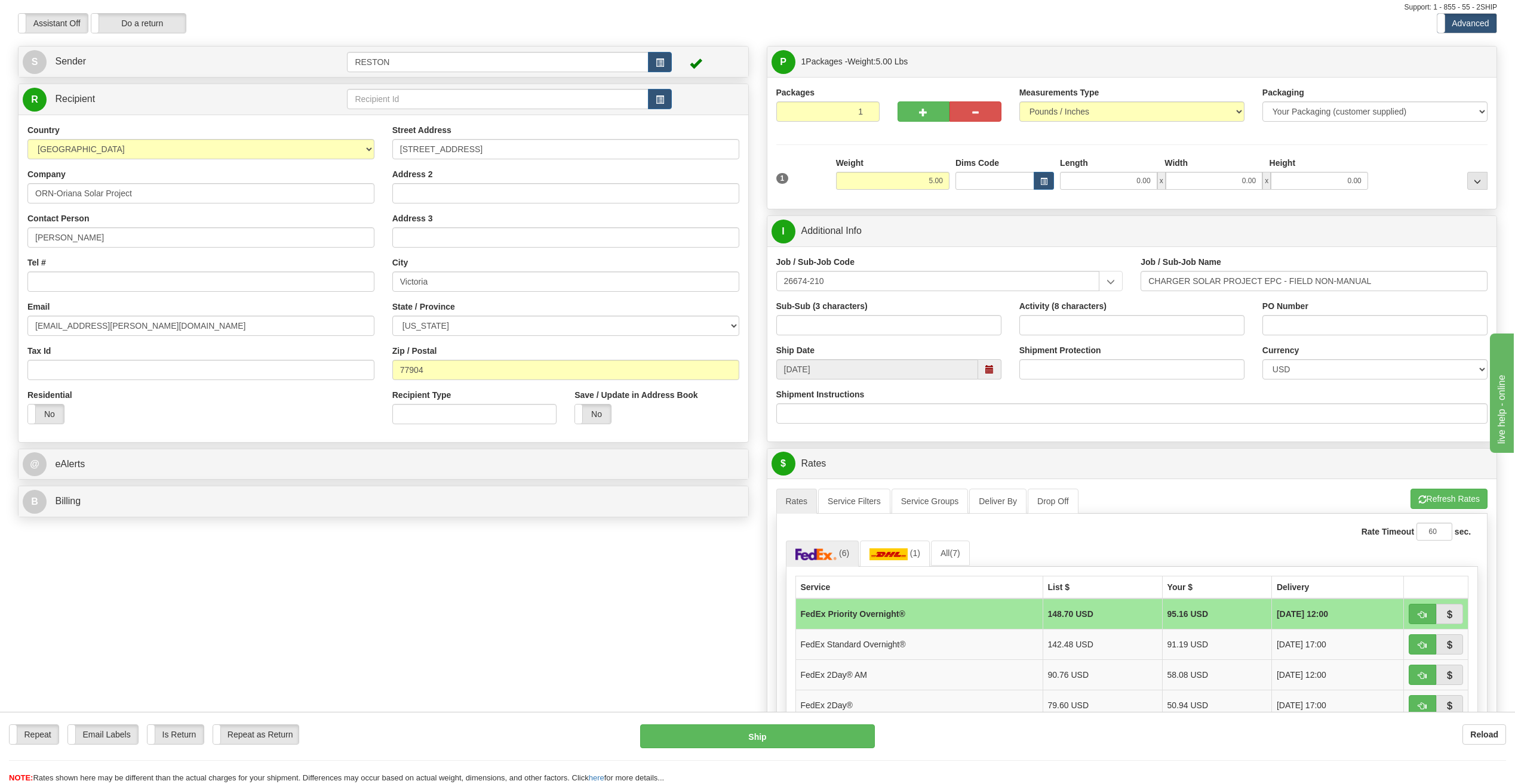
scroll to position [60, 0]
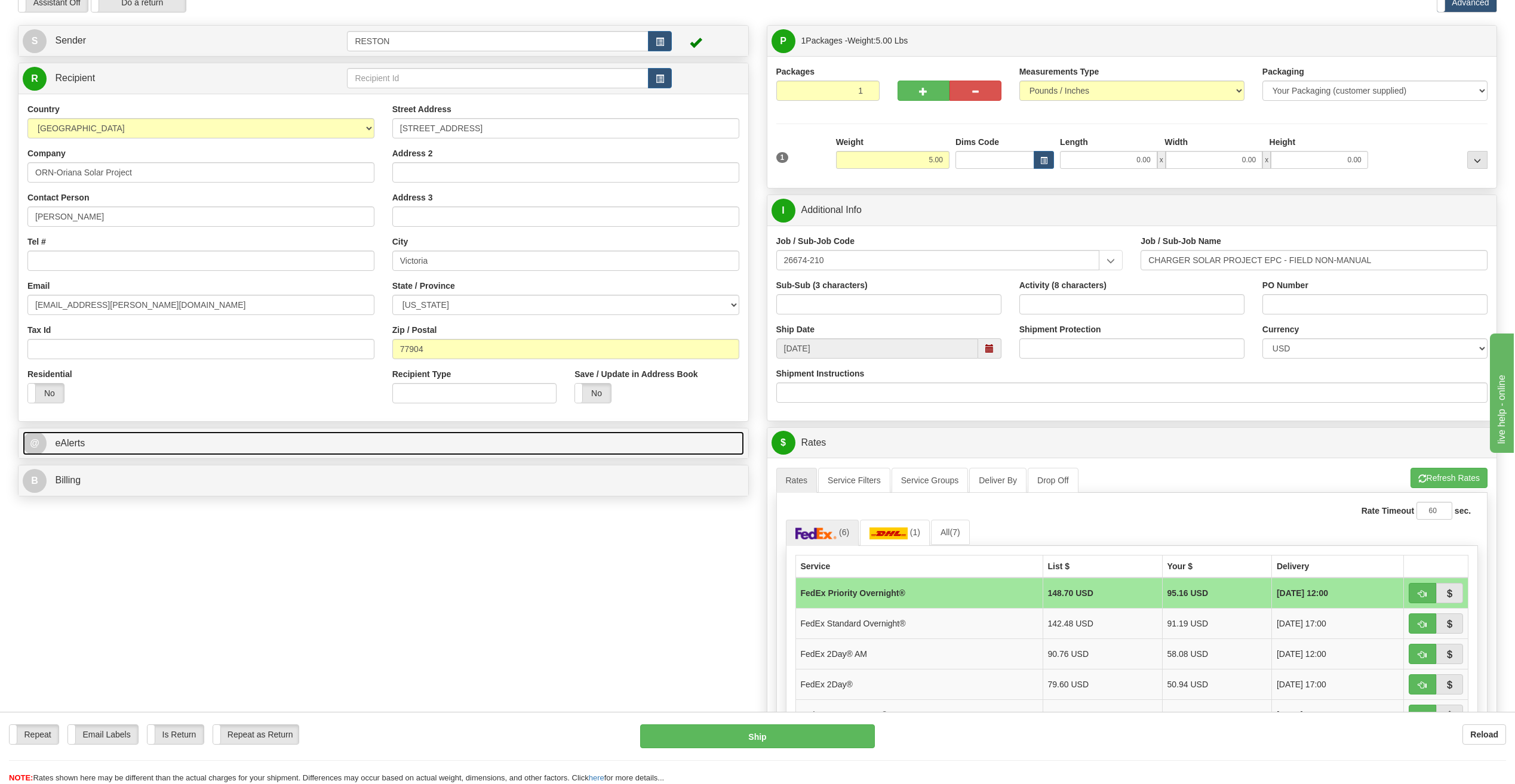
click at [288, 440] on link "@ eAlerts" at bounding box center [383, 444] width 722 height 25
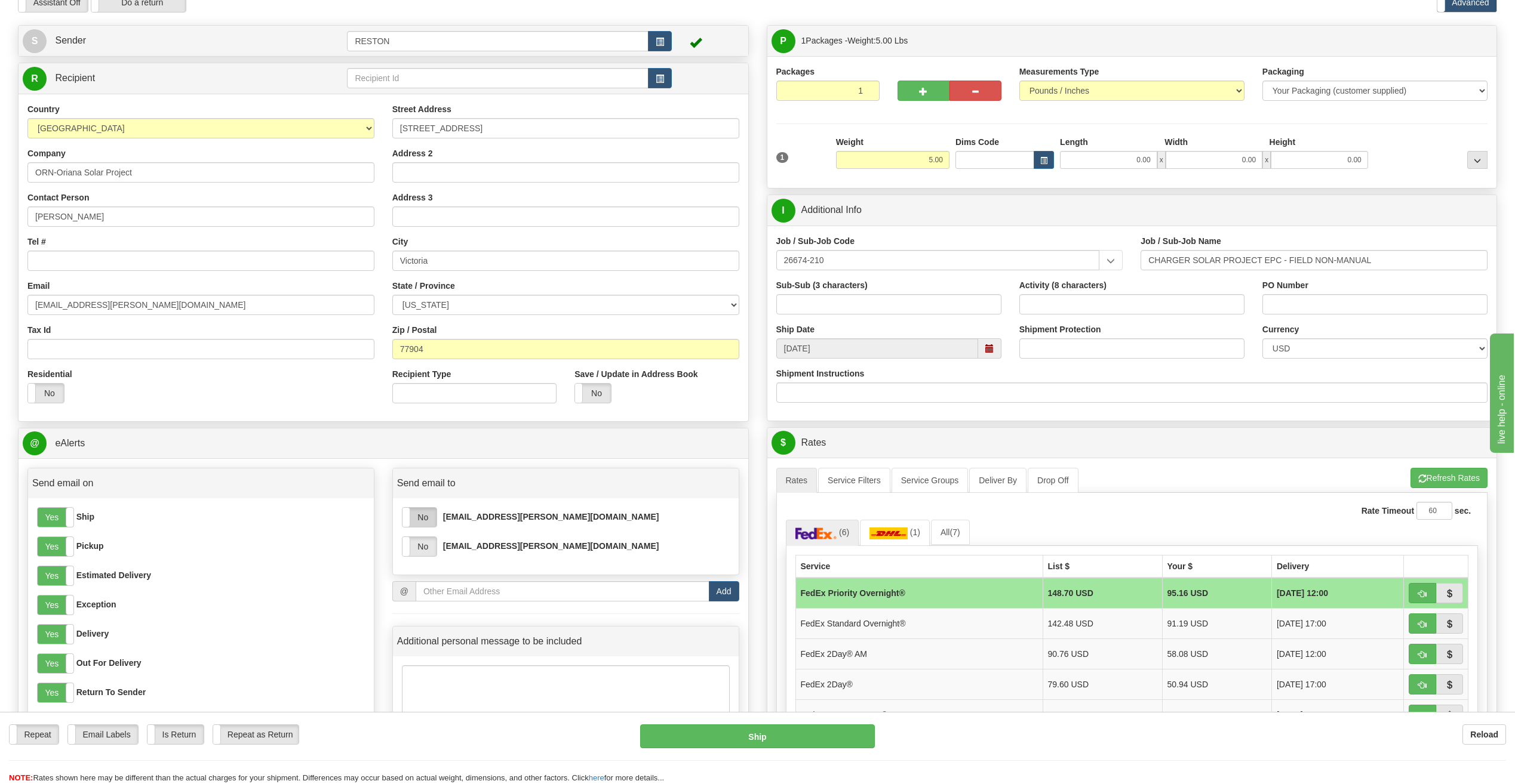
click at [435, 523] on label "No" at bounding box center [419, 517] width 34 height 19
click at [435, 547] on label "No" at bounding box center [419, 546] width 34 height 19
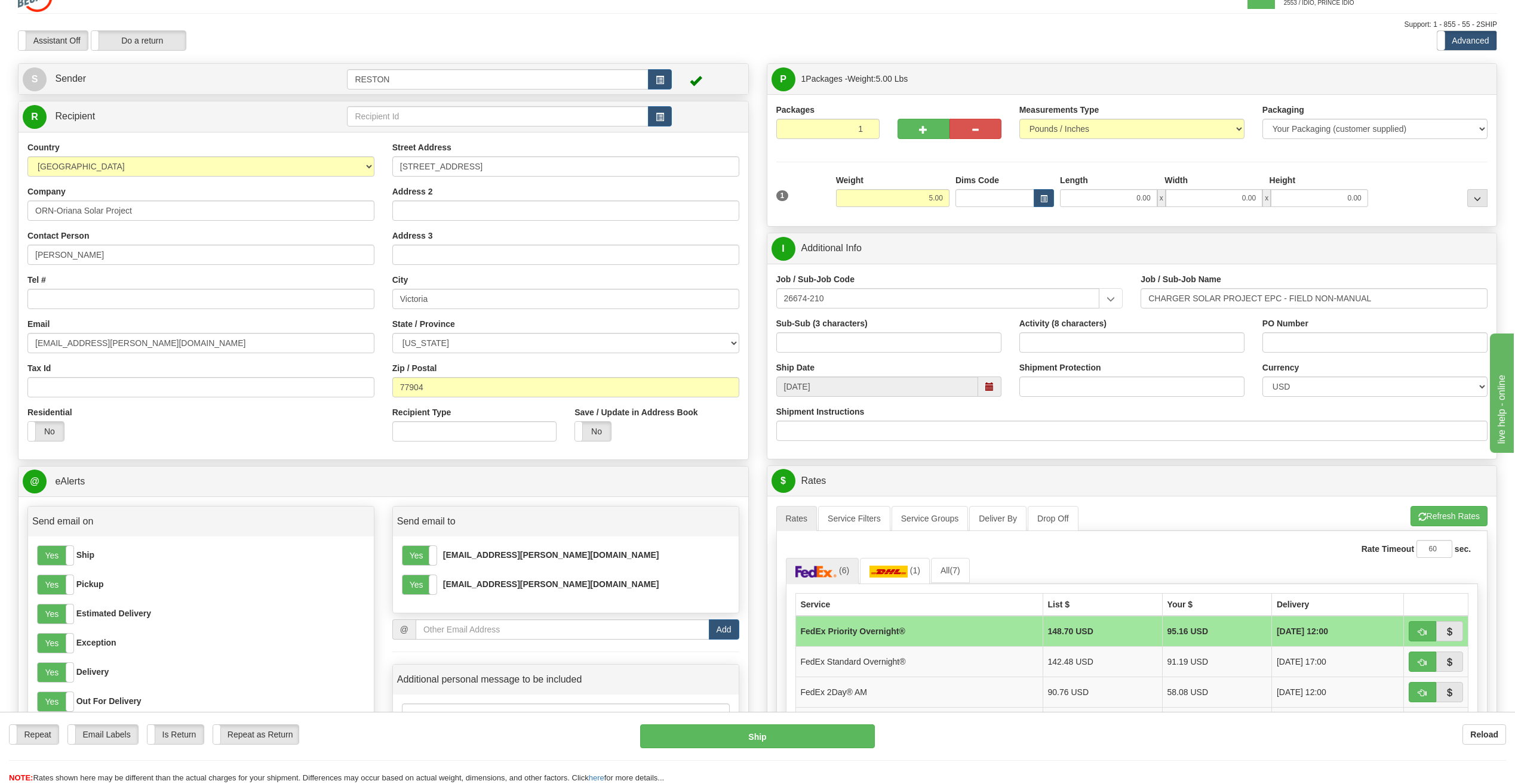
scroll to position [0, 0]
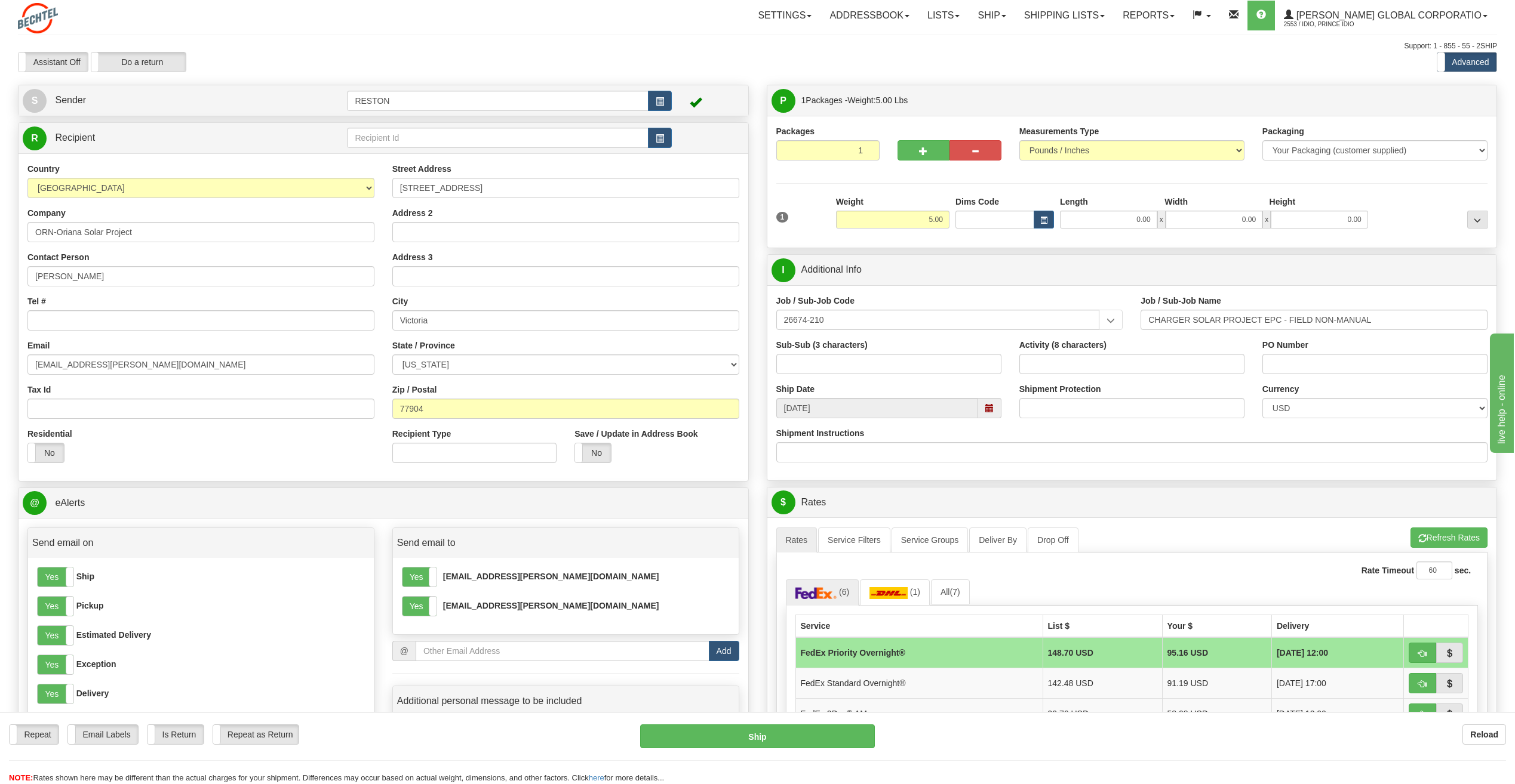
click at [248, 473] on div "Country AFGHANISTAN ALAND ISLANDS ALBANIA ALGERIA AMERICAN SAMOA ANDORRA ANGOLA…" at bounding box center [383, 317] width 729 height 328
click at [1431, 536] on button "Refresh Rates" at bounding box center [1449, 537] width 77 height 20
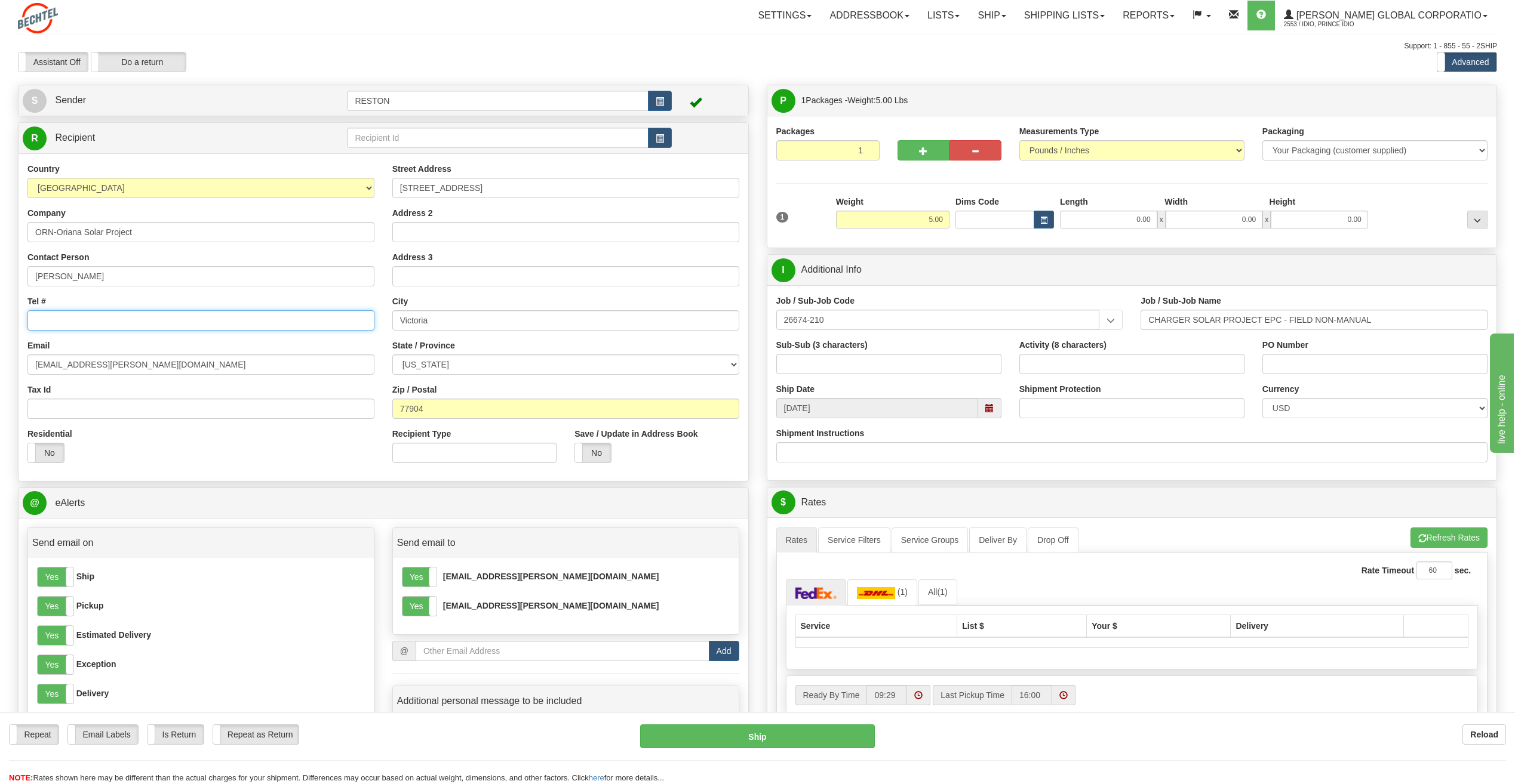
paste input "+15715217217"
type input "+15715217217"
click at [1097, 113] on div "P Packages 1 Packages - Weight: 5.00 Lbs Shipment Level Shipm. Package Level Pa…" at bounding box center [1132, 100] width 729 height 30
click at [1423, 534] on button "Refresh Rates" at bounding box center [1449, 537] width 77 height 20
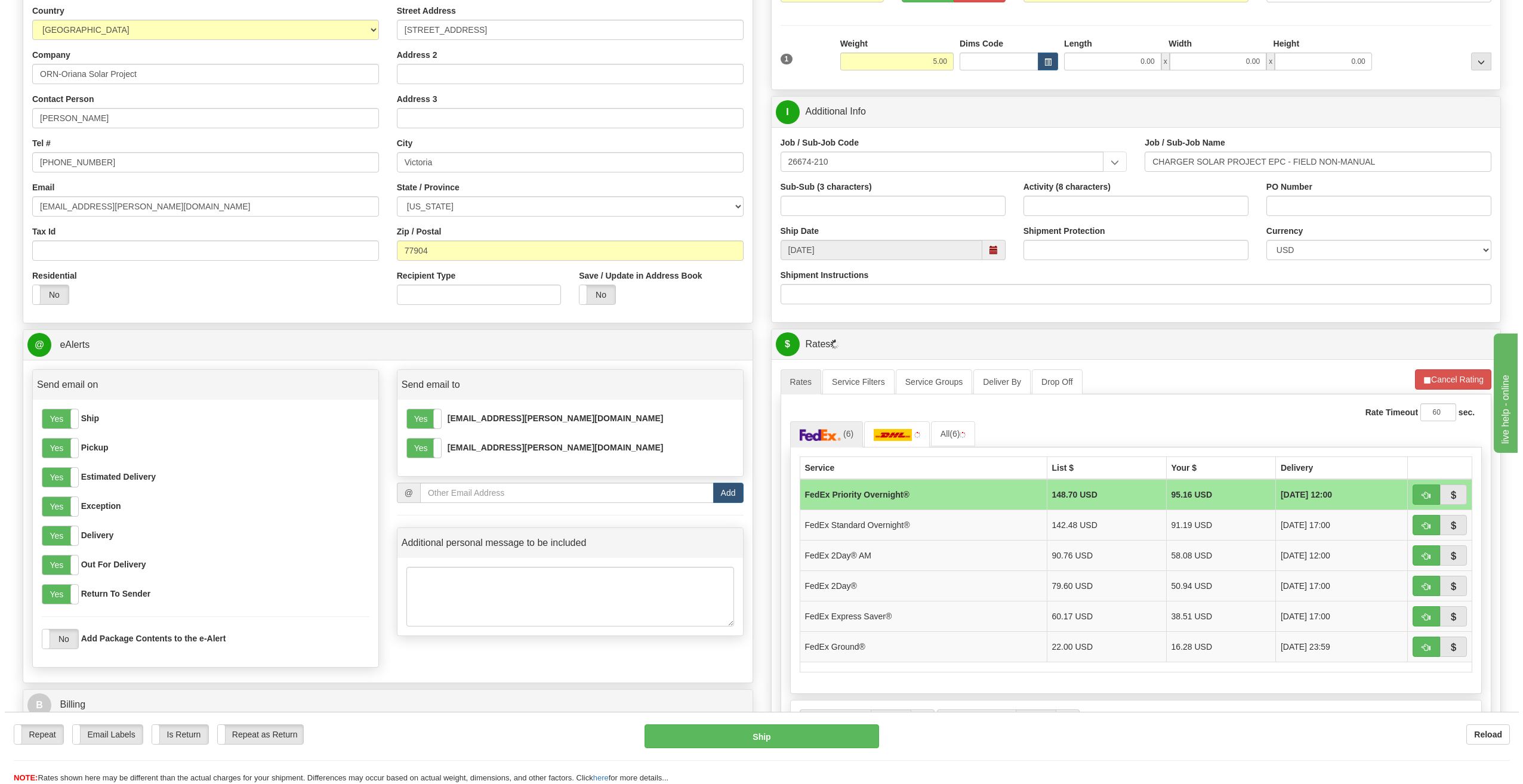
scroll to position [179, 0]
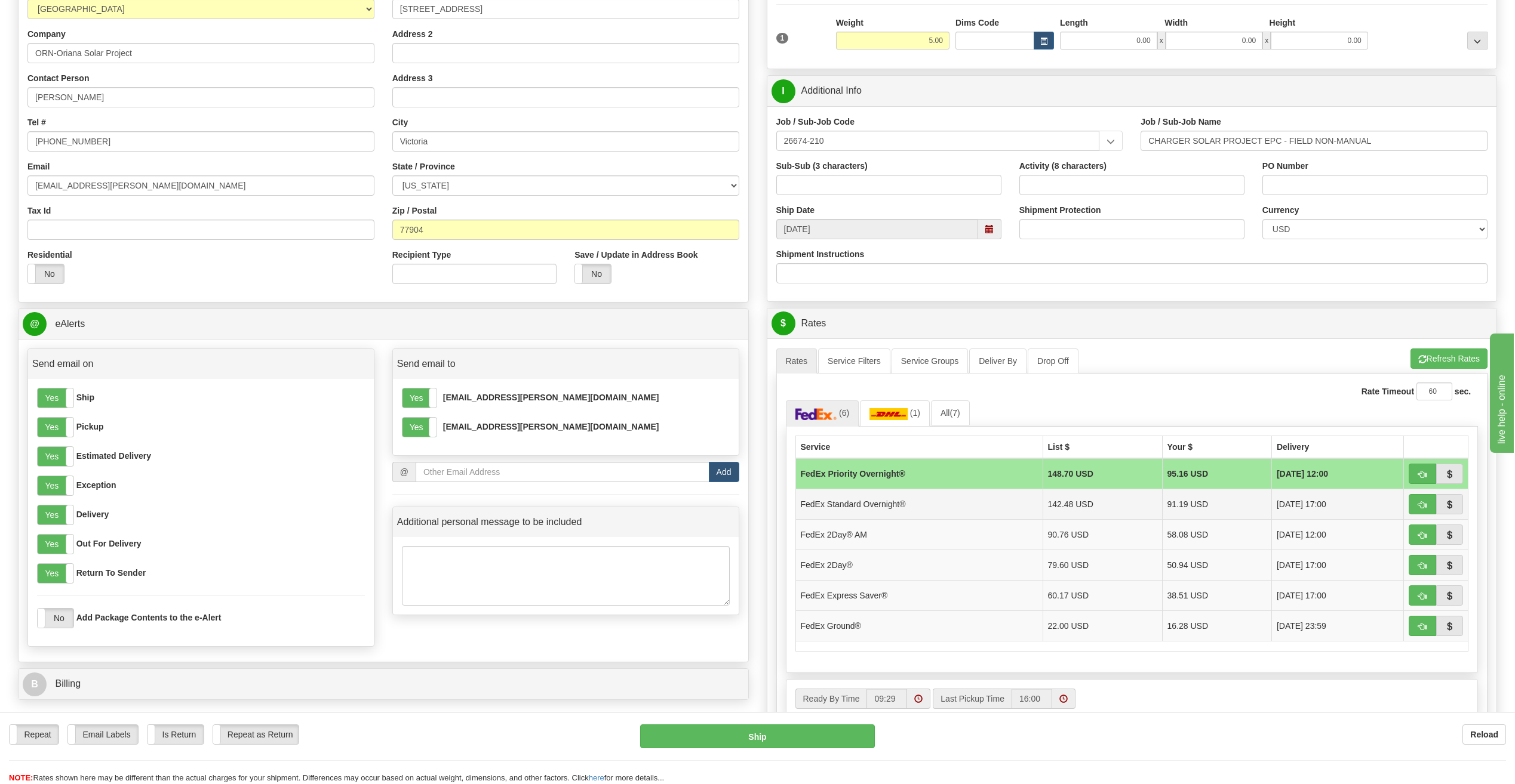
click at [902, 508] on td "FedEx Standard Overnight®" at bounding box center [919, 503] width 247 height 30
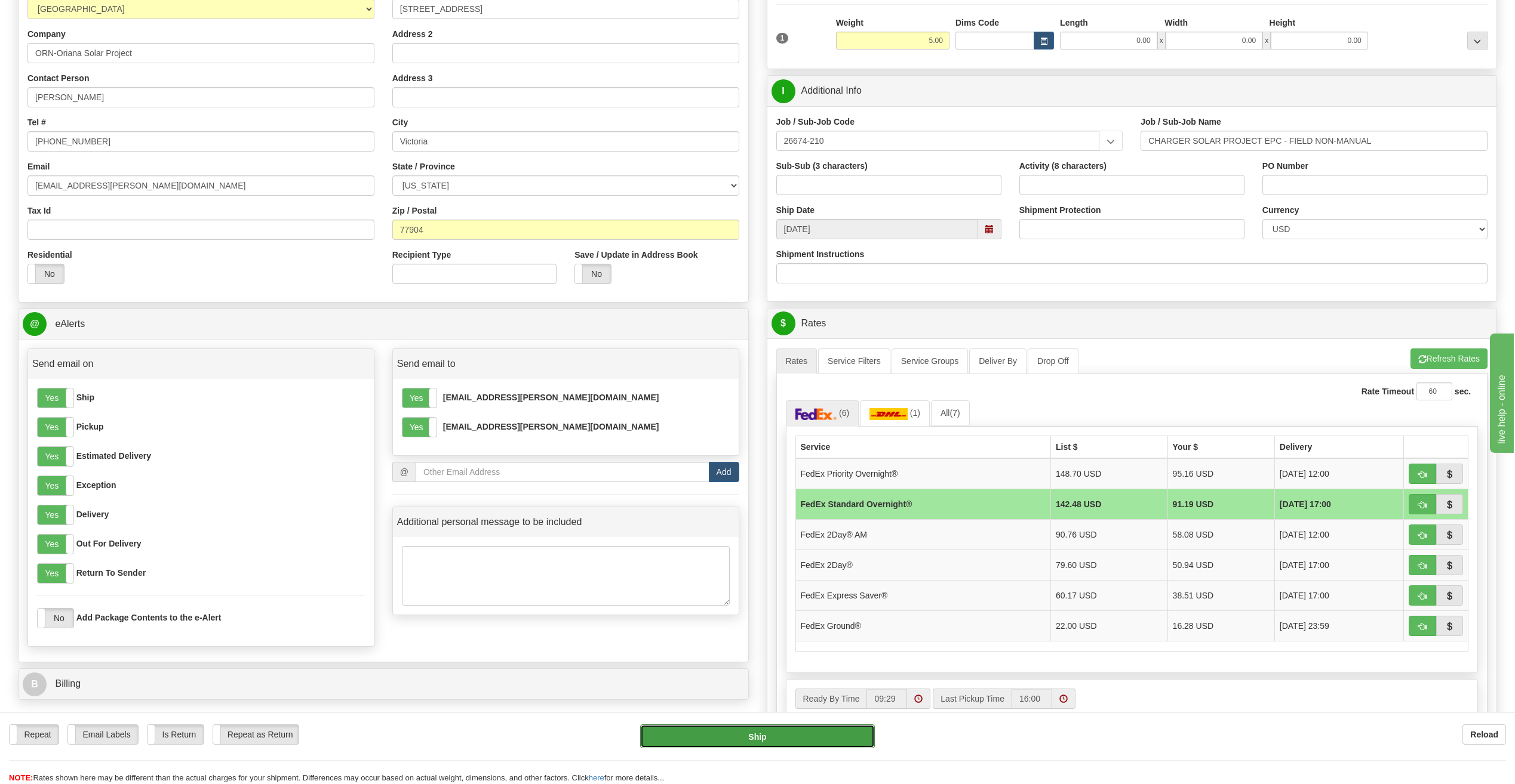
click at [782, 734] on button "Ship" at bounding box center [758, 737] width 235 height 24
type input "05"
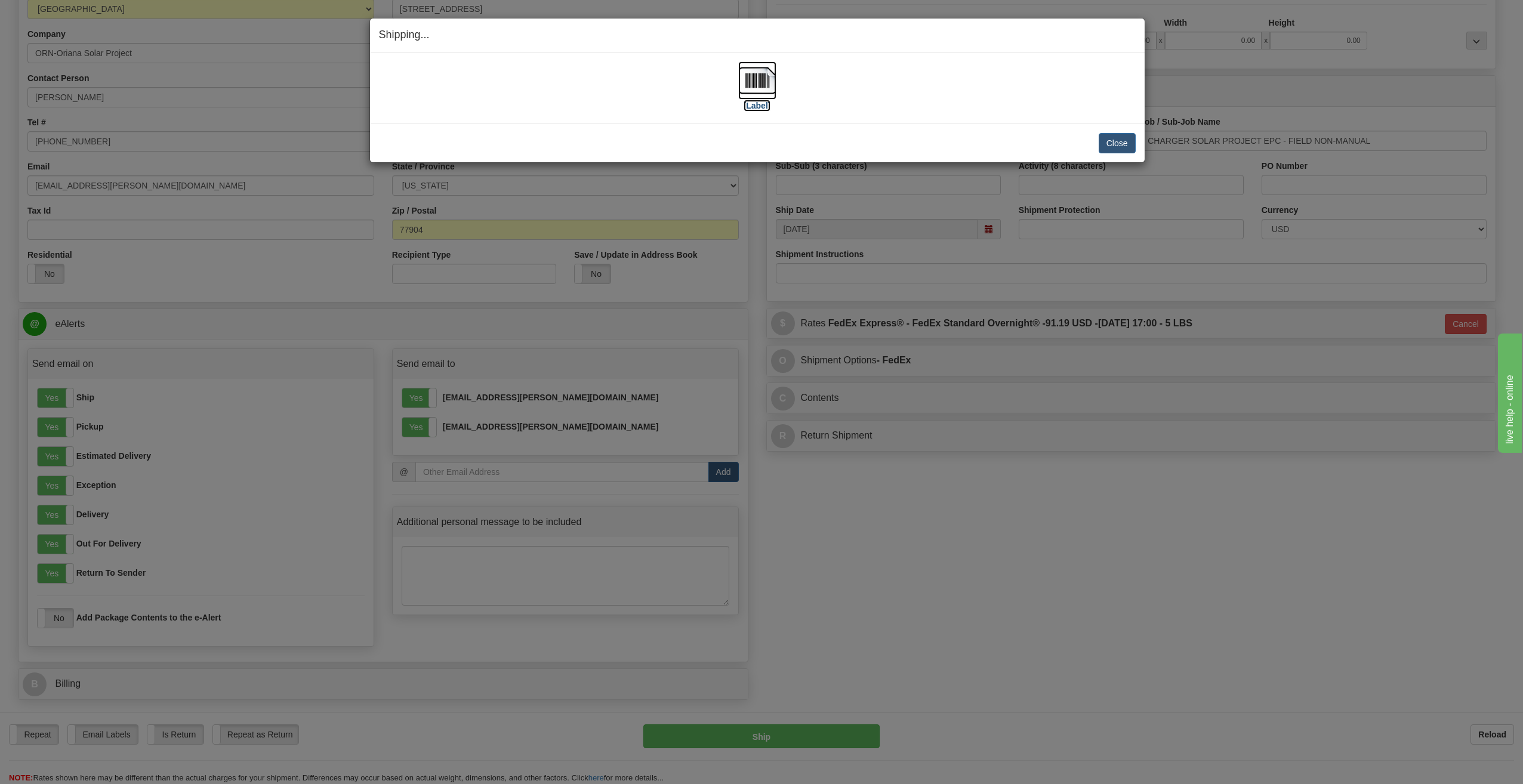
click at [764, 105] on label "[Label]" at bounding box center [757, 105] width 27 height 12
drag, startPoint x: 1115, startPoint y: 143, endPoint x: 1152, endPoint y: 149, distance: 37.5
click at [1115, 144] on button "Close" at bounding box center [1117, 143] width 37 height 20
click at [1123, 139] on button "Close" at bounding box center [1117, 143] width 37 height 20
click at [1112, 146] on button "Close" at bounding box center [1117, 143] width 37 height 20
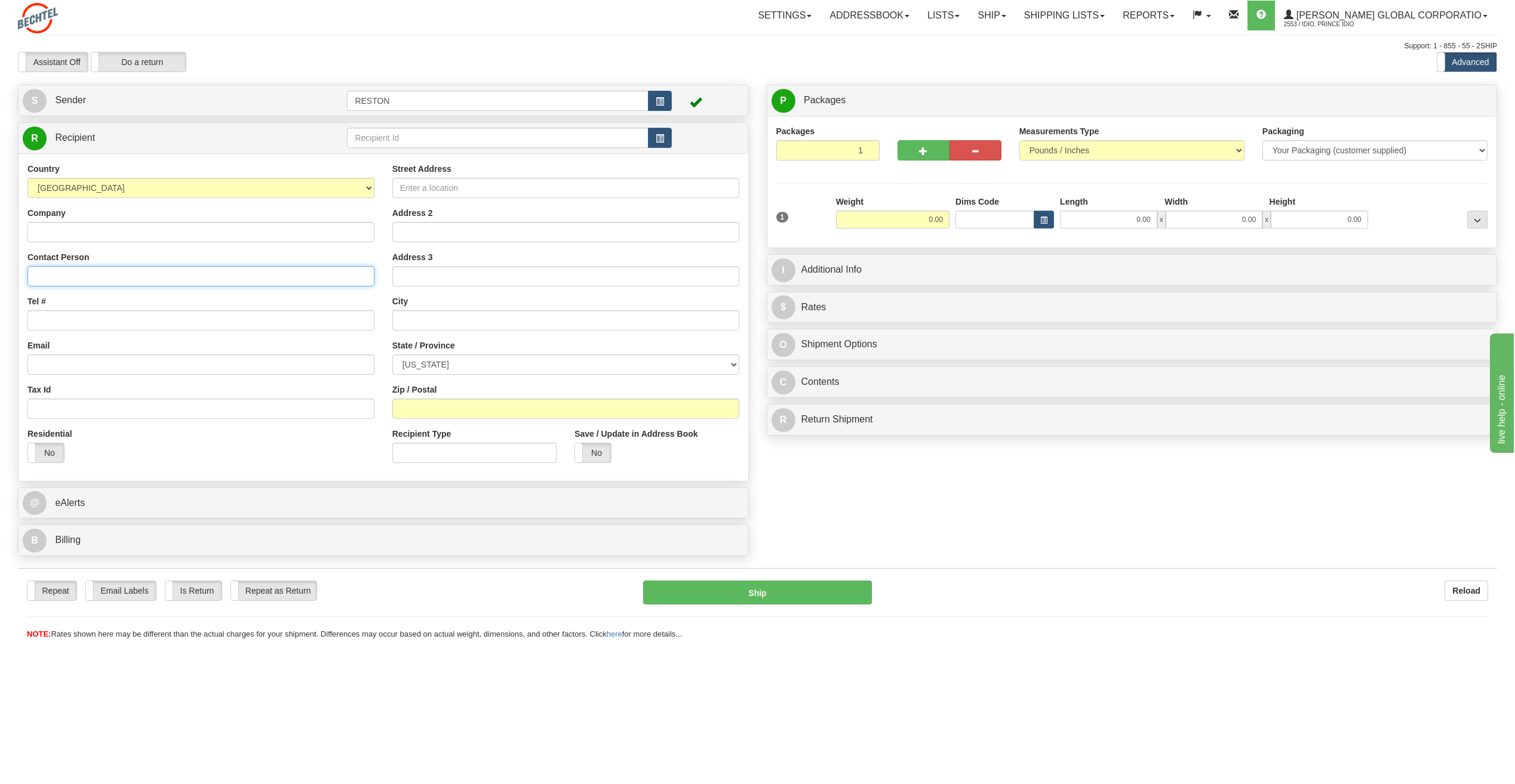
click at [74, 281] on input "Contact Person" at bounding box center [200, 276] width 347 height 20
paste input "Oshione D Nash Haruna"
type input "Oshione D Nash Haruna"
click at [37, 326] on input "Tel #" at bounding box center [200, 320] width 347 height 20
click at [85, 323] on input "Tel #" at bounding box center [200, 320] width 347 height 20
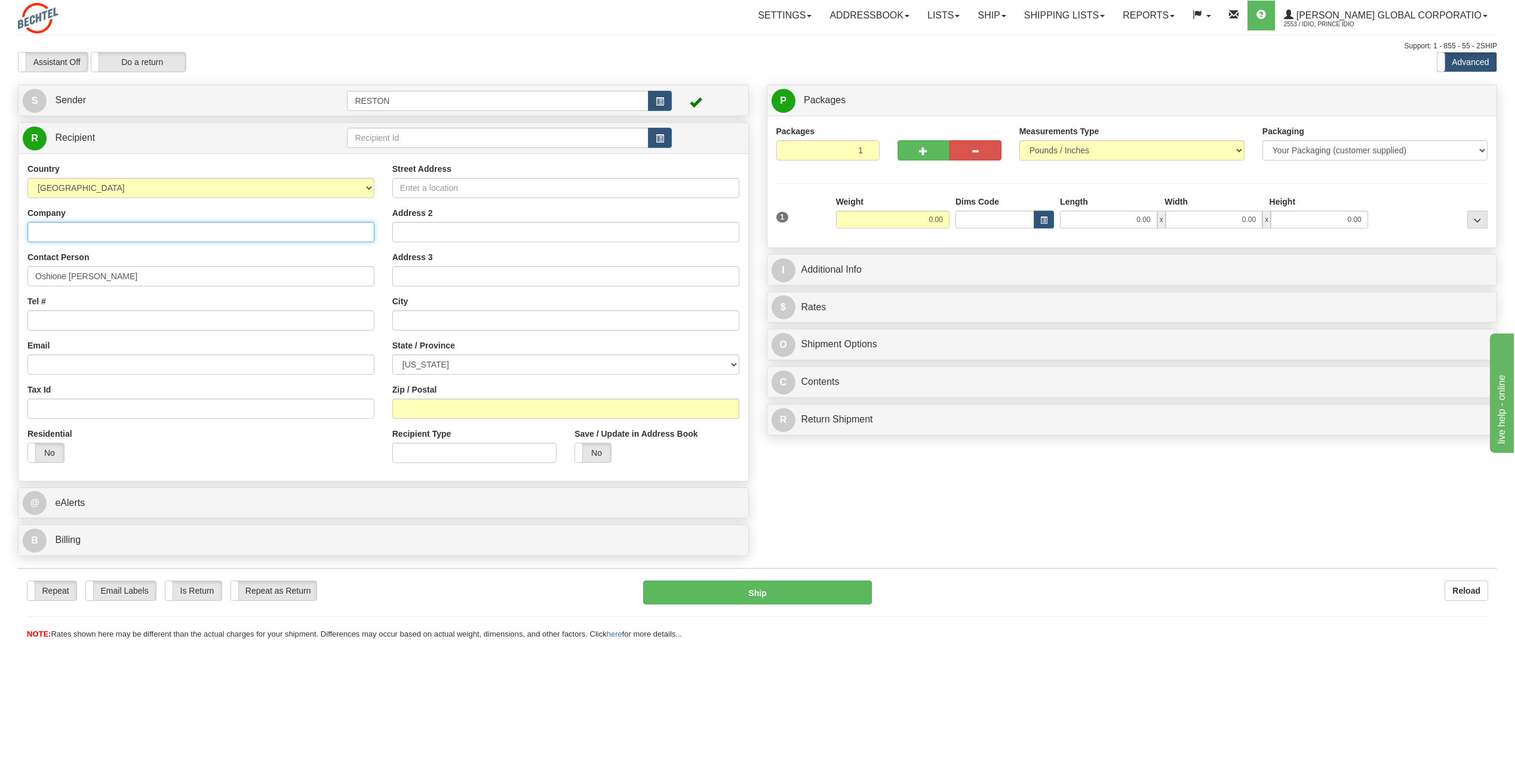
click at [72, 233] on input "Company" at bounding box center [200, 232] width 347 height 20
paste input "ORN - Oriana Solar Project"
type input "ORN - Oriana Solar Project"
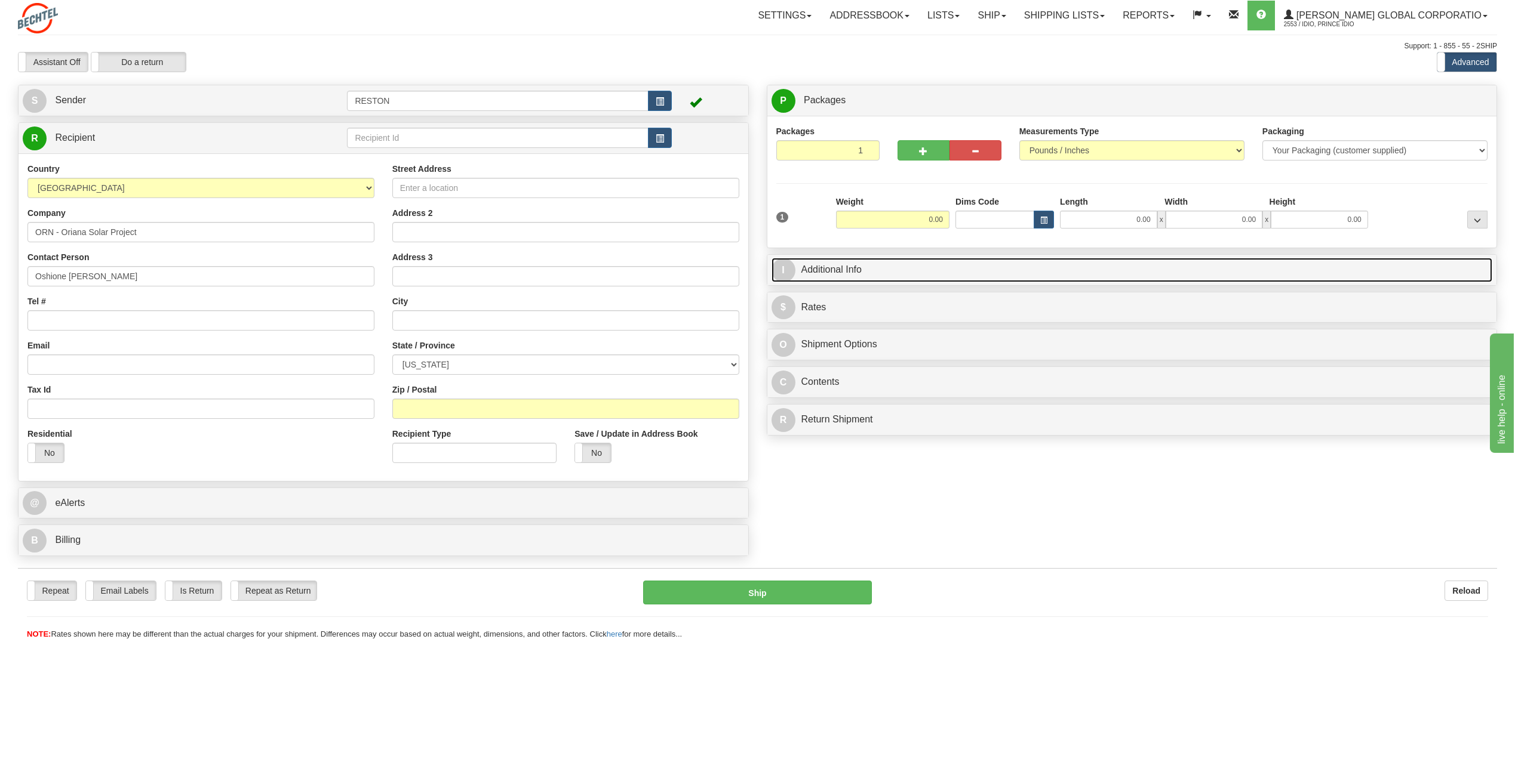
click at [903, 272] on link "I Additional Info" at bounding box center [1132, 270] width 722 height 25
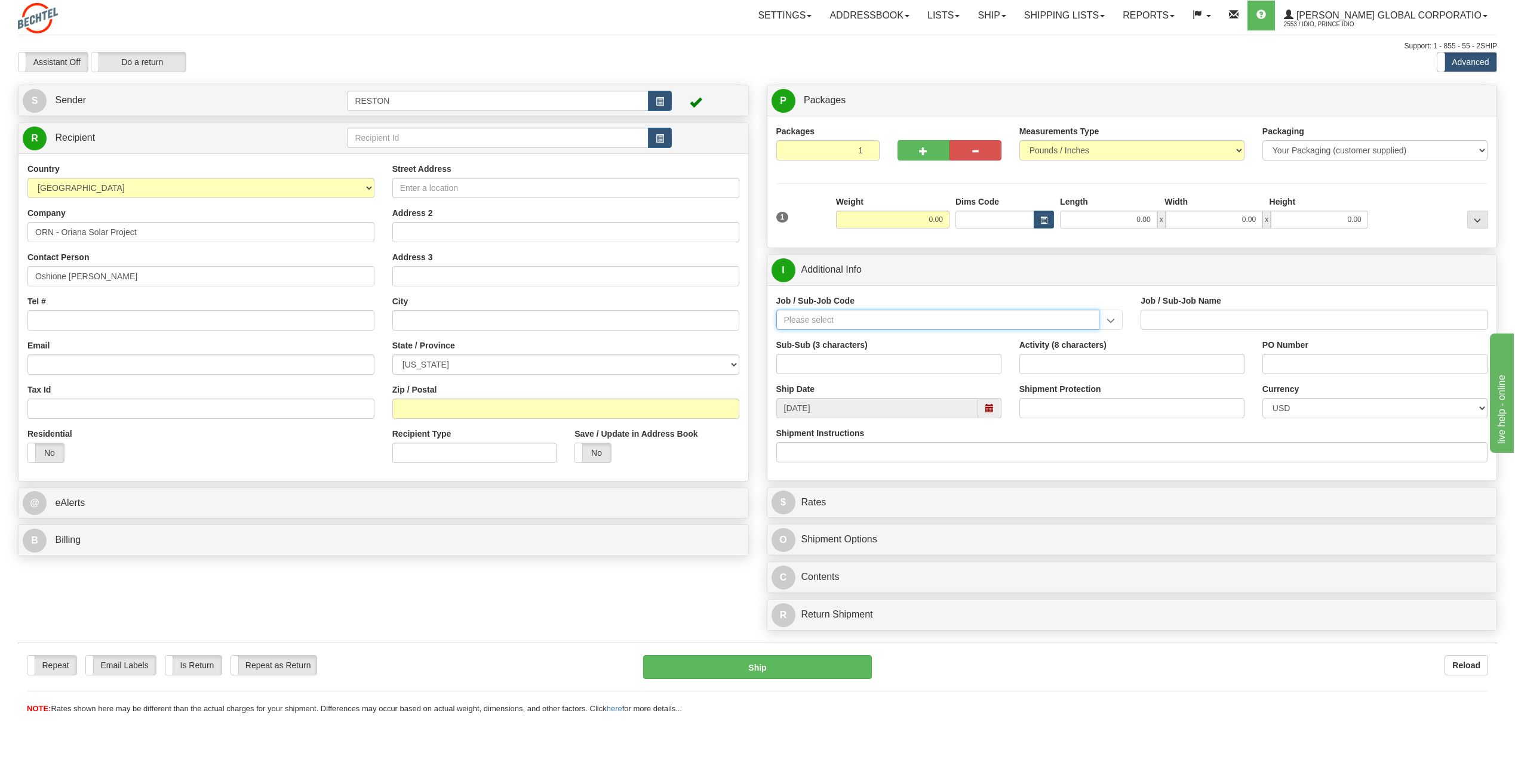
click at [860, 321] on input "Job / Sub-Job Code" at bounding box center [938, 320] width 324 height 20
paste input "26674-210"
type input "26674-210"
click at [912, 340] on div "26674-210" at bounding box center [935, 338] width 312 height 13
type input "CHARGER SOLAR PROJECT EPC - FIELD NON-MANUAL"
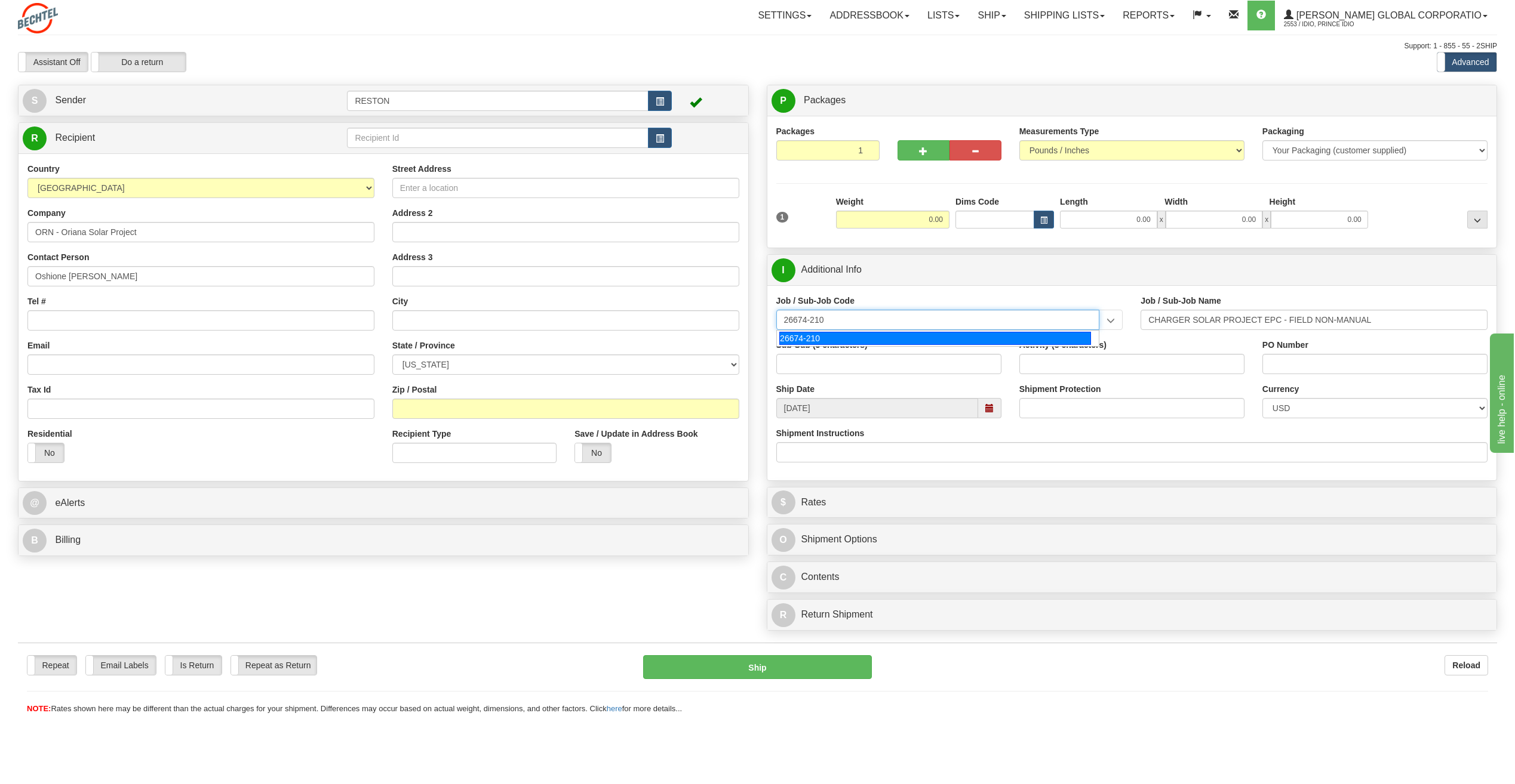
type input "26674-210"
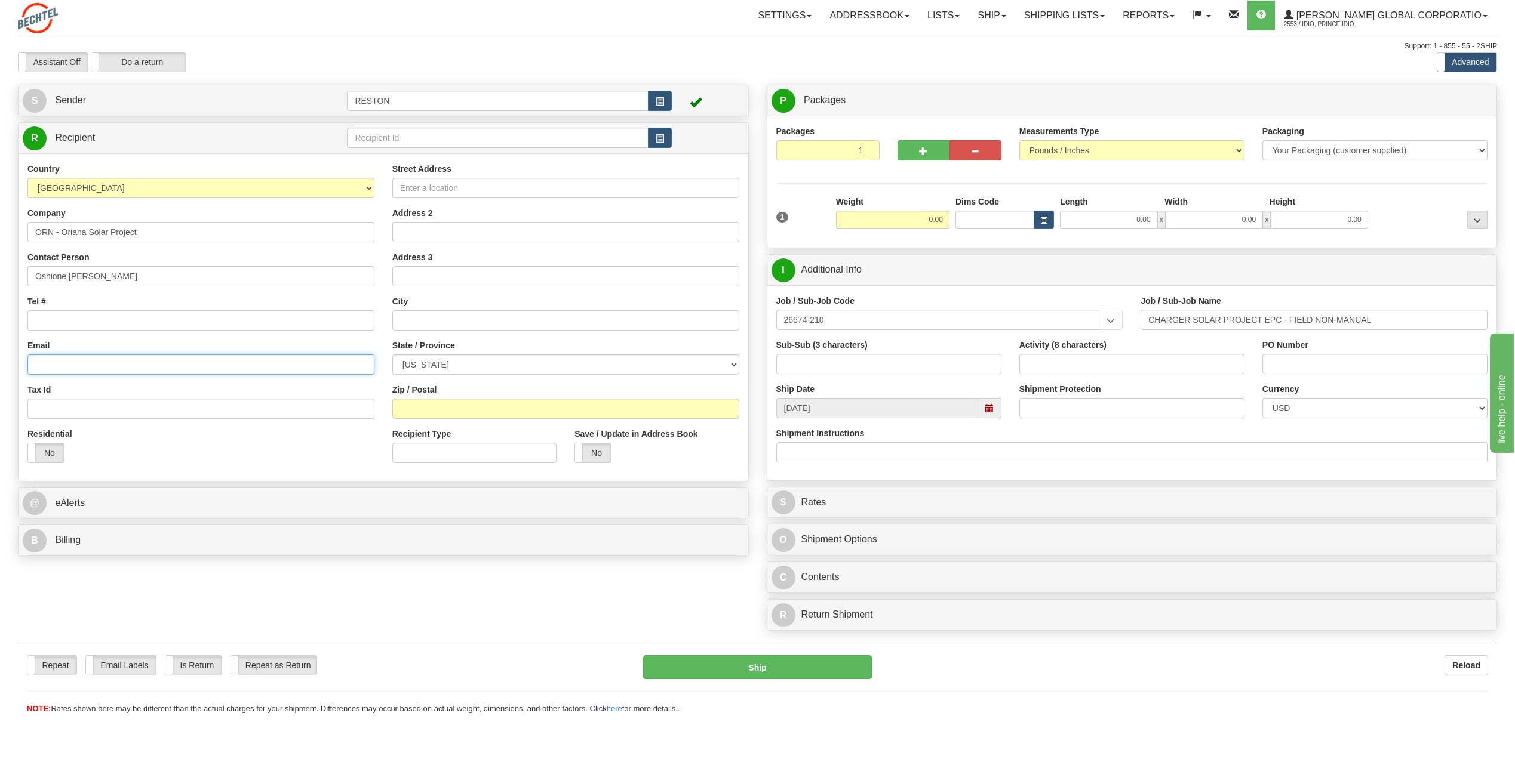
click at [93, 366] on input "Email" at bounding box center [200, 364] width 347 height 20
paste input "ODNASHH@bechtel.com"
type input "ODNASHH@bechtel.com"
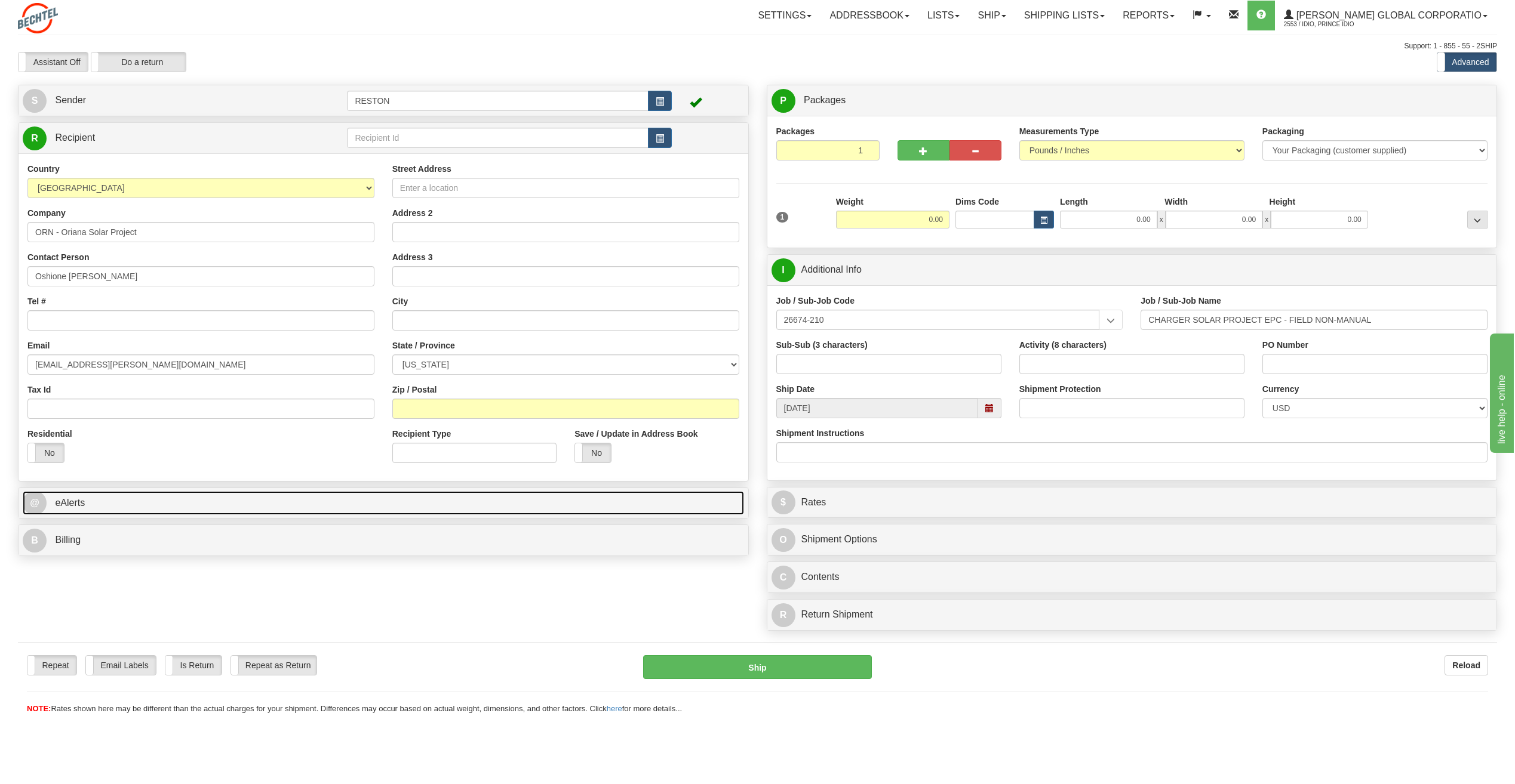
click at [57, 503] on span "eAlerts" at bounding box center [70, 503] width 30 height 10
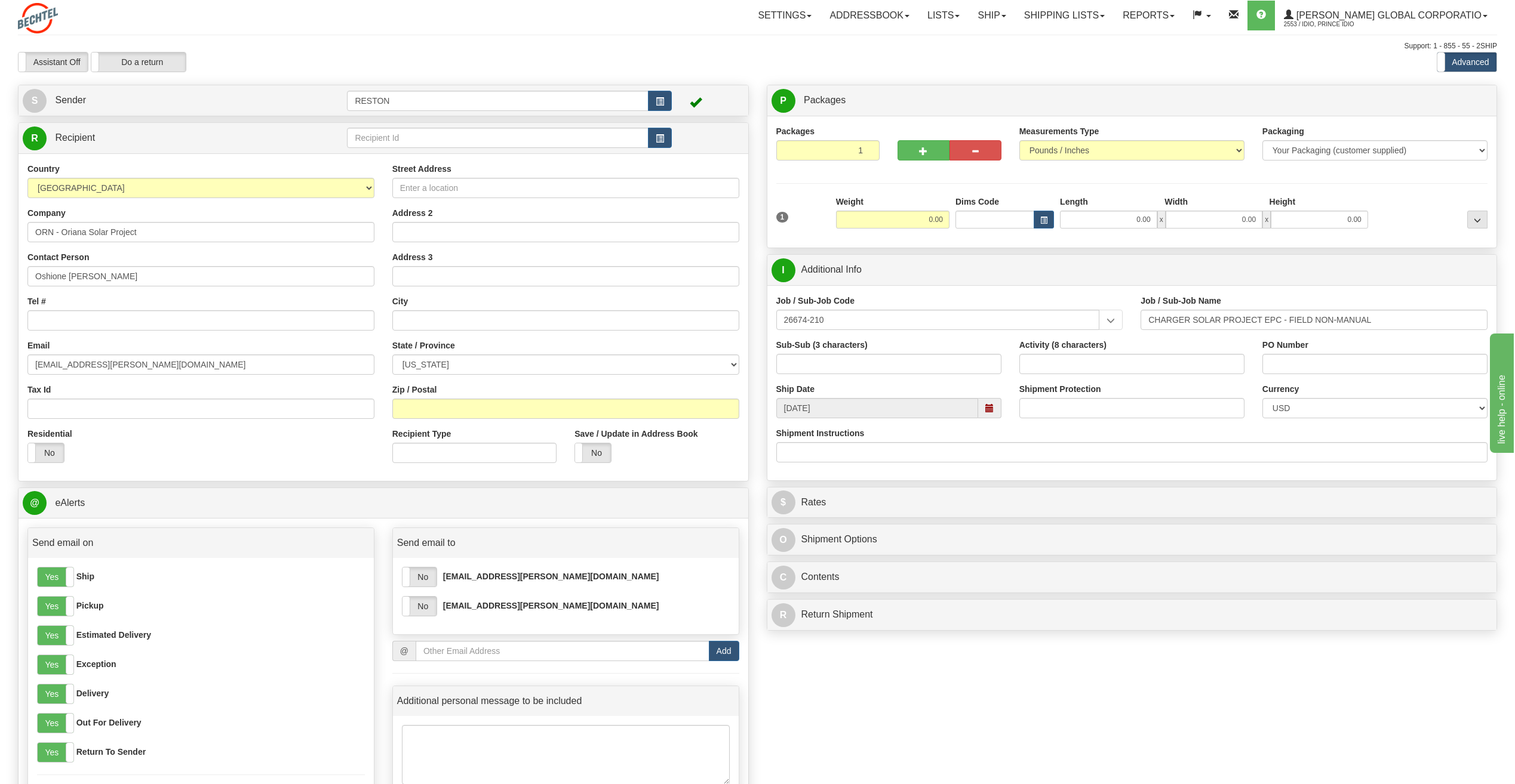
click at [428, 589] on div "Yes No iidio@bechtel.com Yes No ODNASHH@bechtel.com" at bounding box center [566, 596] width 346 height 77
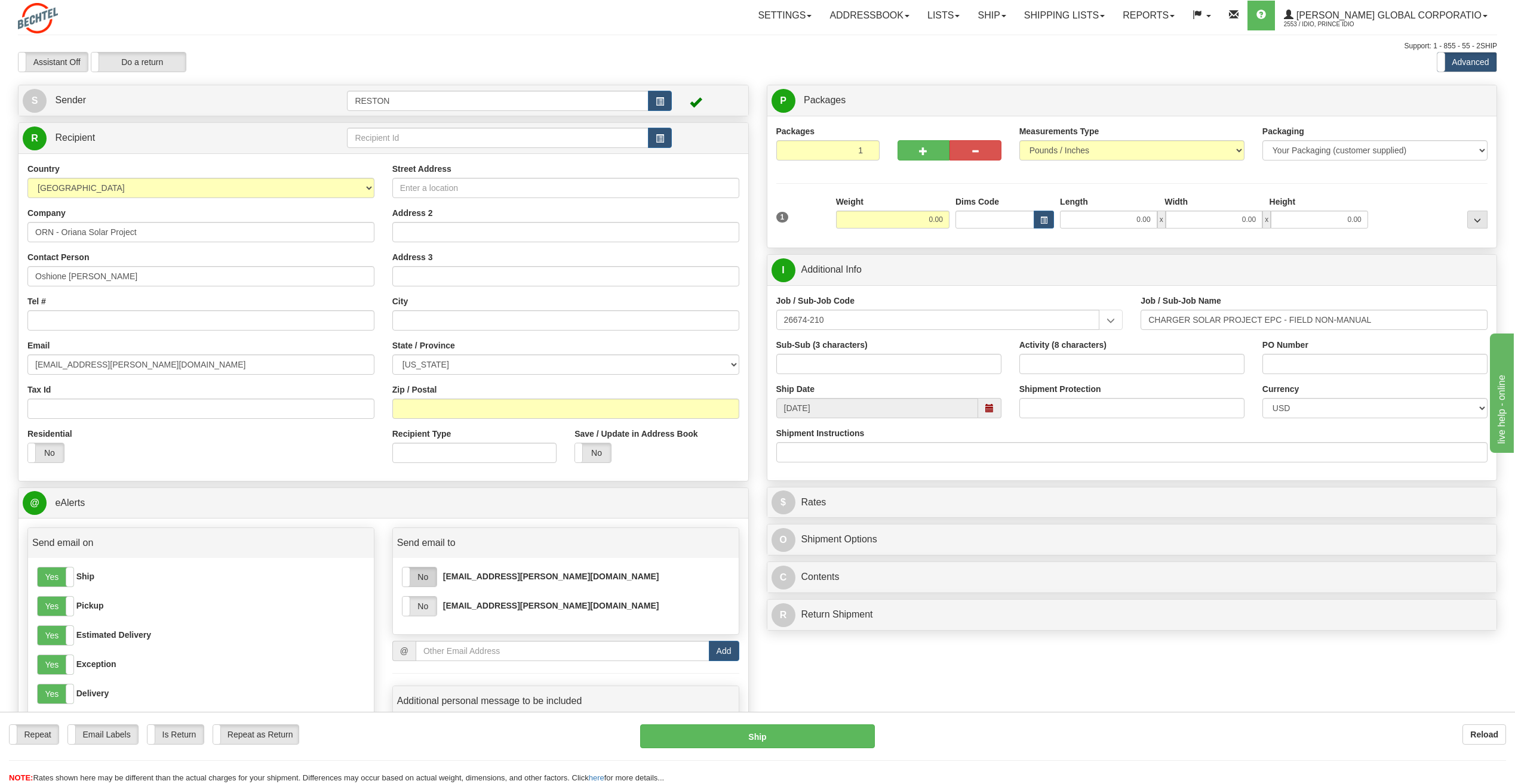
click at [427, 583] on label "No" at bounding box center [419, 577] width 34 height 19
click at [421, 603] on label "No" at bounding box center [419, 606] width 34 height 19
paste input "14832 US Hwy 77 N"
type input "14832 US Hwy 77 N"
click at [443, 317] on input "text" at bounding box center [565, 320] width 347 height 20
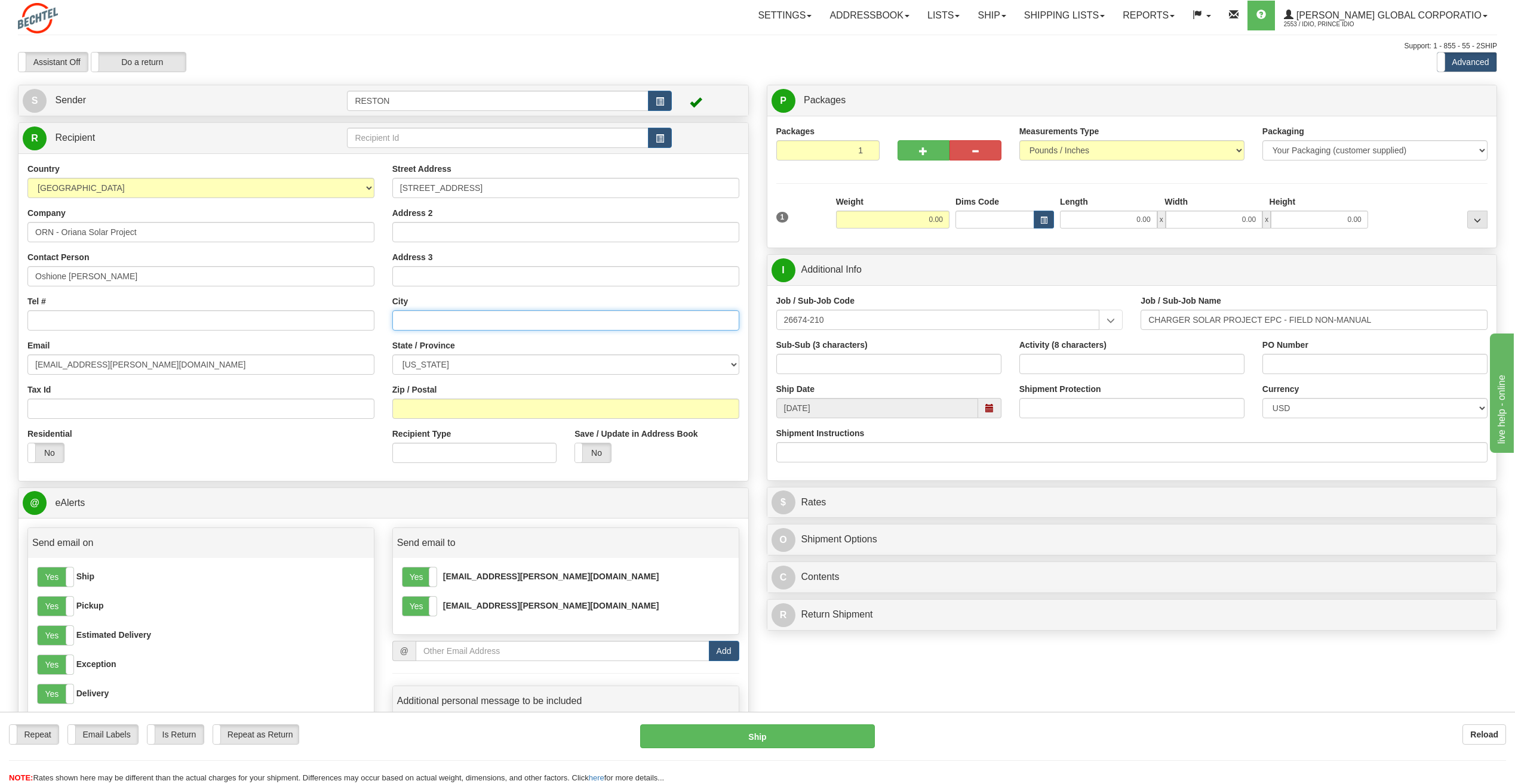
paste input "Victoria"
type input "Victoria"
click at [461, 368] on select "ALABAMA ALASKA ARIZONA ARKANSAS Armed Forces America Armed Forces Europe Armed …" at bounding box center [565, 364] width 347 height 20
select select "TX"
click at [392, 354] on select "ALABAMA ALASKA ARIZONA ARKANSAS Armed Forces America Armed Forces Europe Armed …" at bounding box center [565, 364] width 347 height 20
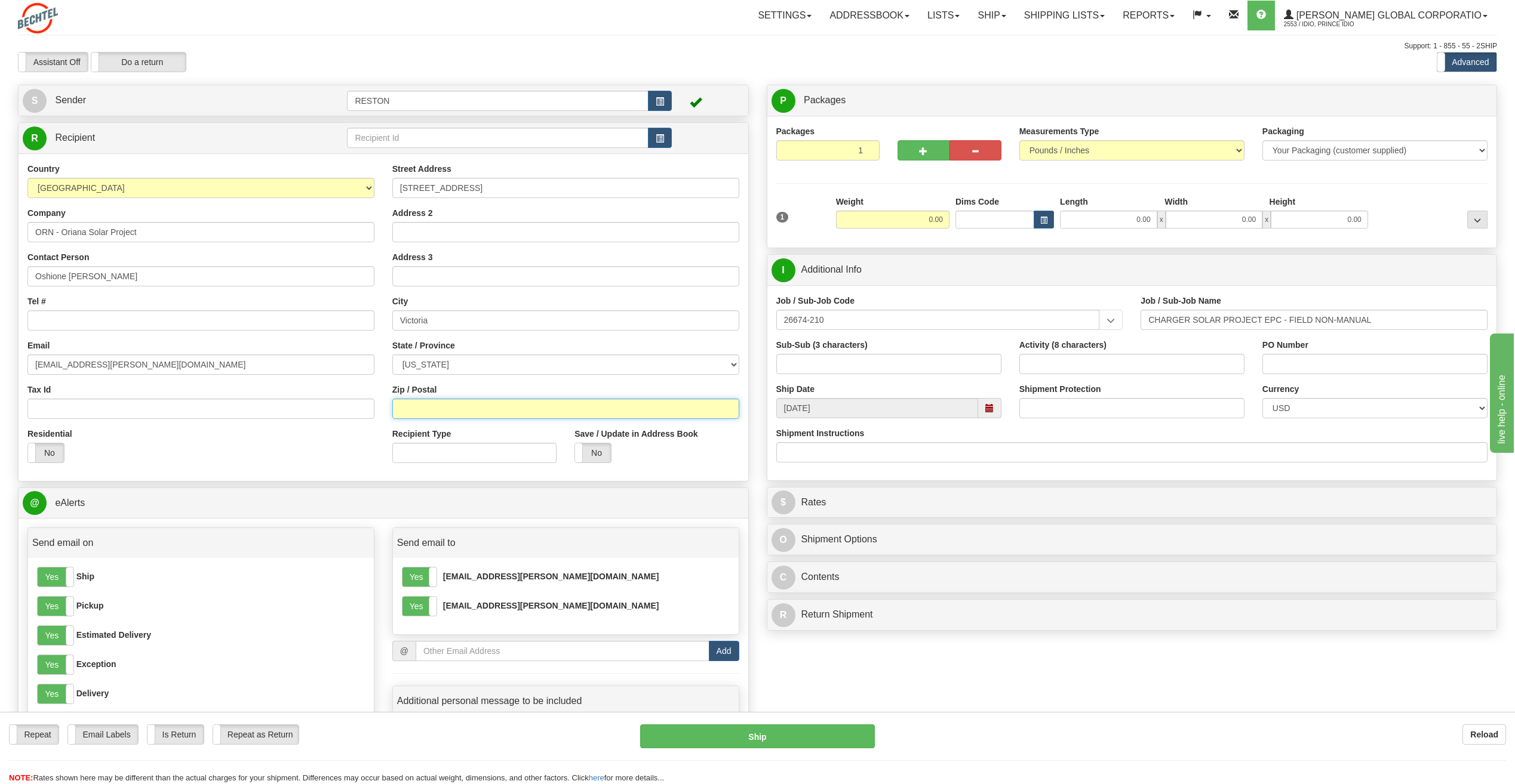
click at [449, 413] on input "Zip / Postal" at bounding box center [565, 409] width 347 height 20
paste input "77904"
type input "77904"
click at [243, 439] on div "Residential Yes No" at bounding box center [200, 450] width 365 height 44
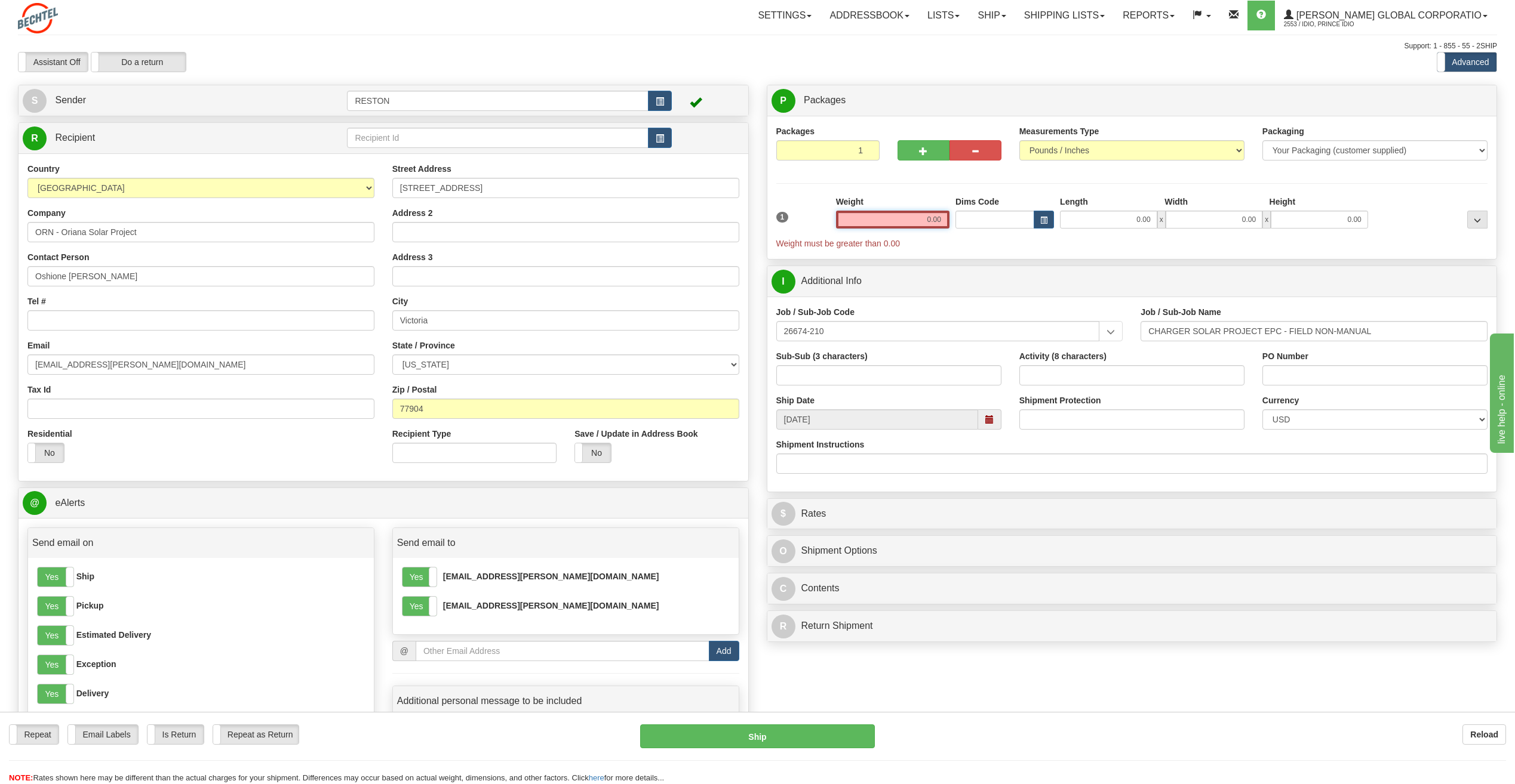
click at [938, 222] on input "0.00" at bounding box center [892, 219] width 113 height 18
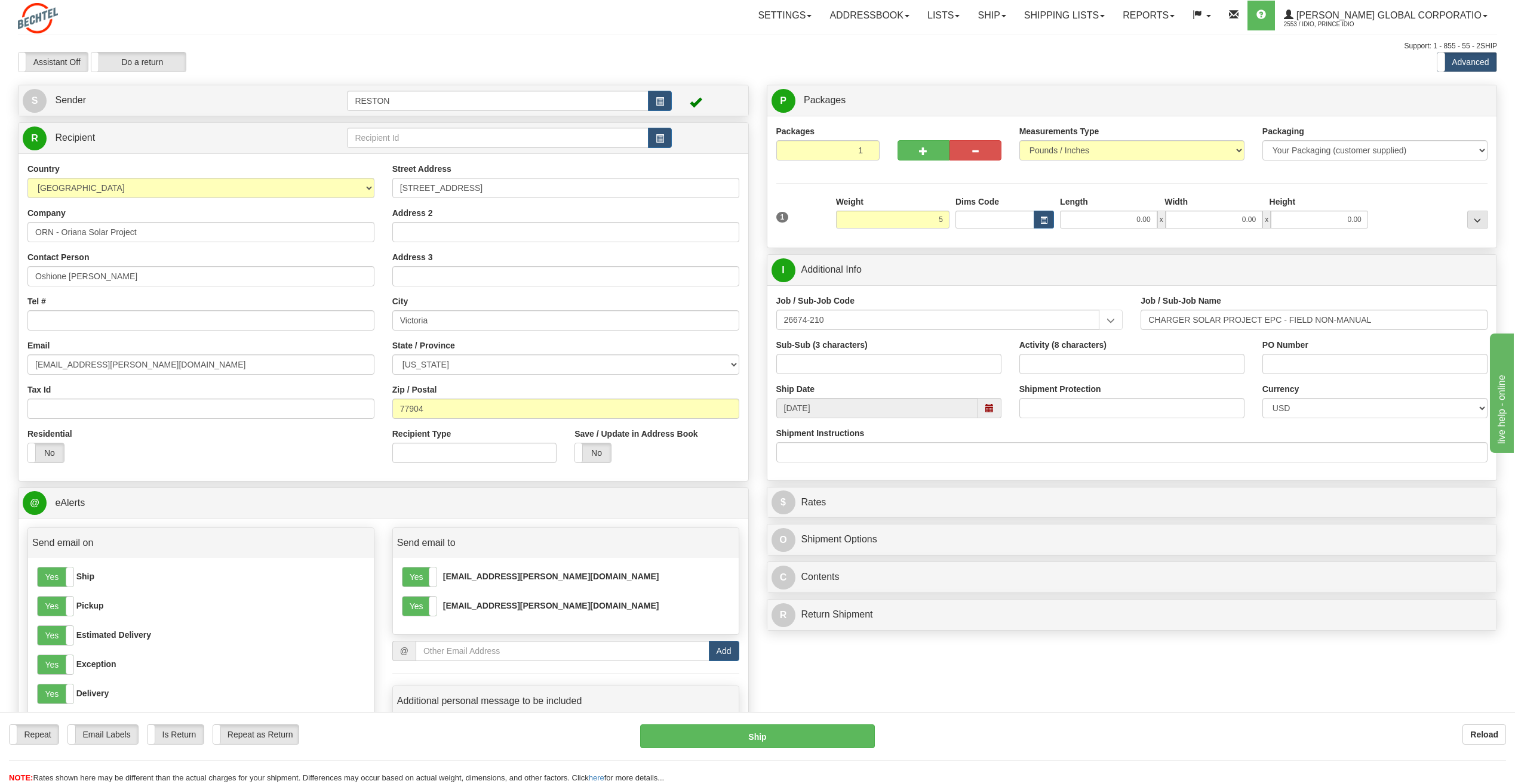
type input "5.00"
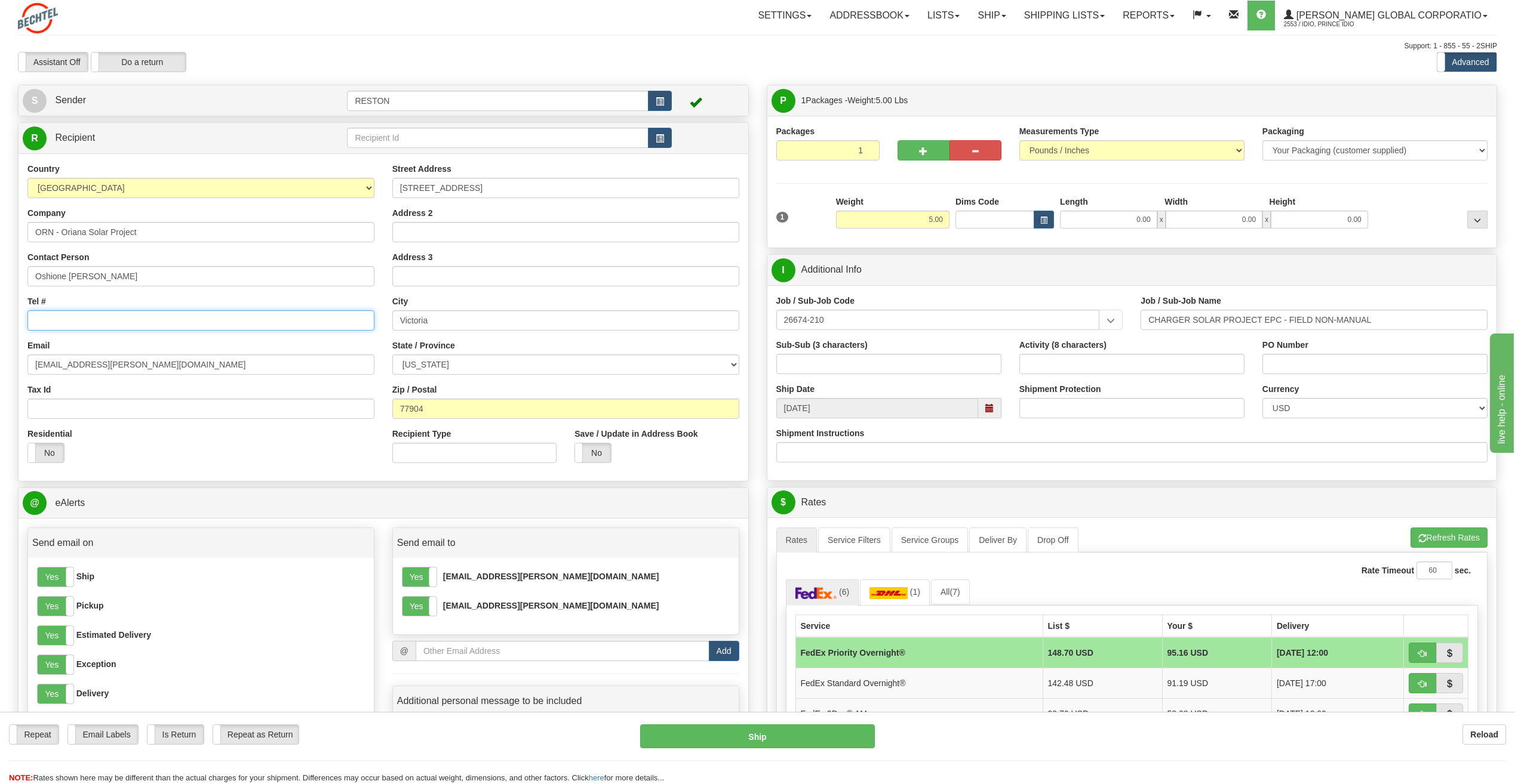
click at [90, 325] on input "Tel #" at bounding box center [200, 320] width 347 height 20
paste input "+15715217217"
type input "+15715217217"
click at [303, 43] on div "Support: 1 - 855 - 55 - 2SHIP" at bounding box center [757, 46] width 1479 height 10
click at [1447, 535] on button "Refresh Rates" at bounding box center [1449, 537] width 77 height 20
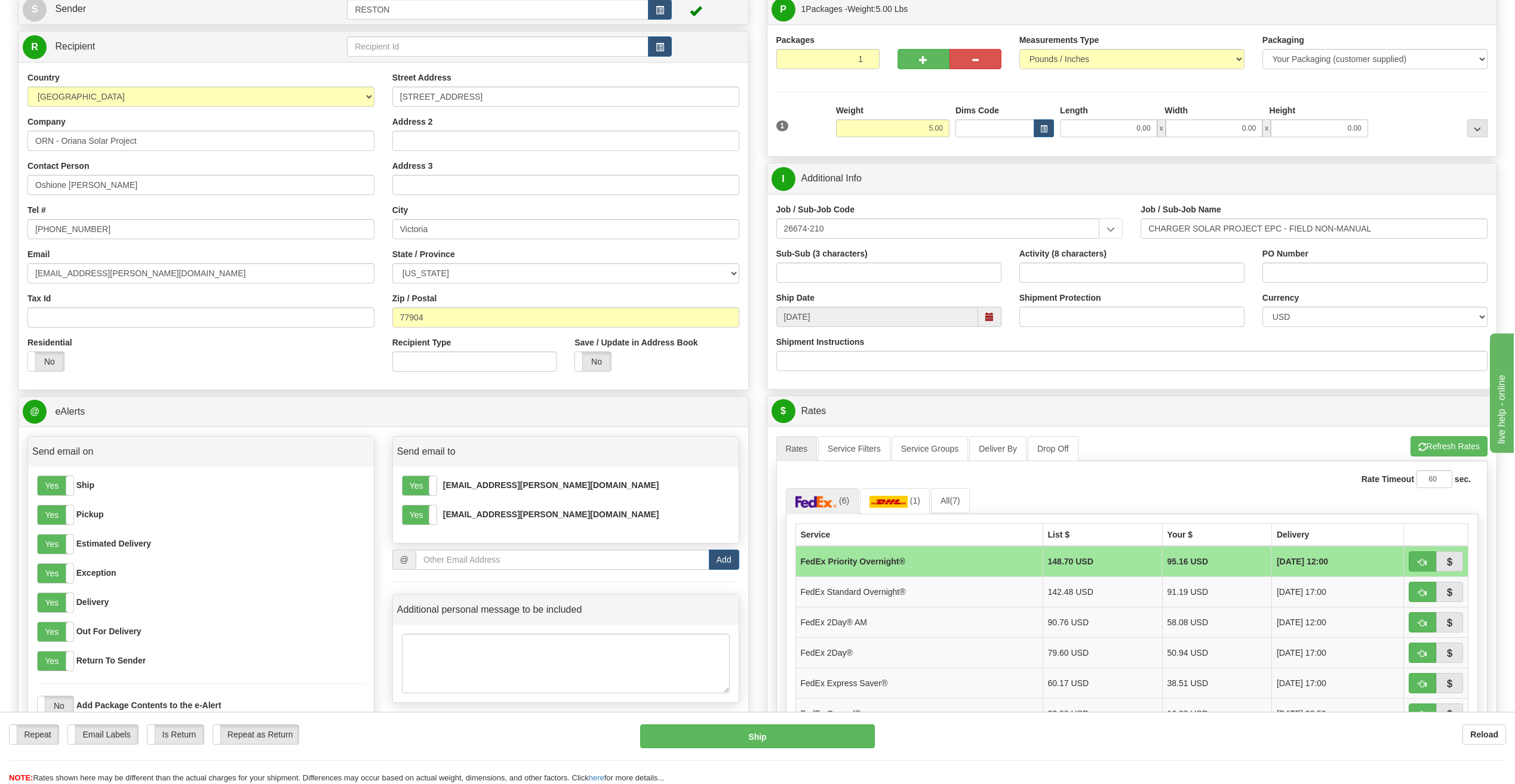
scroll to position [120, 0]
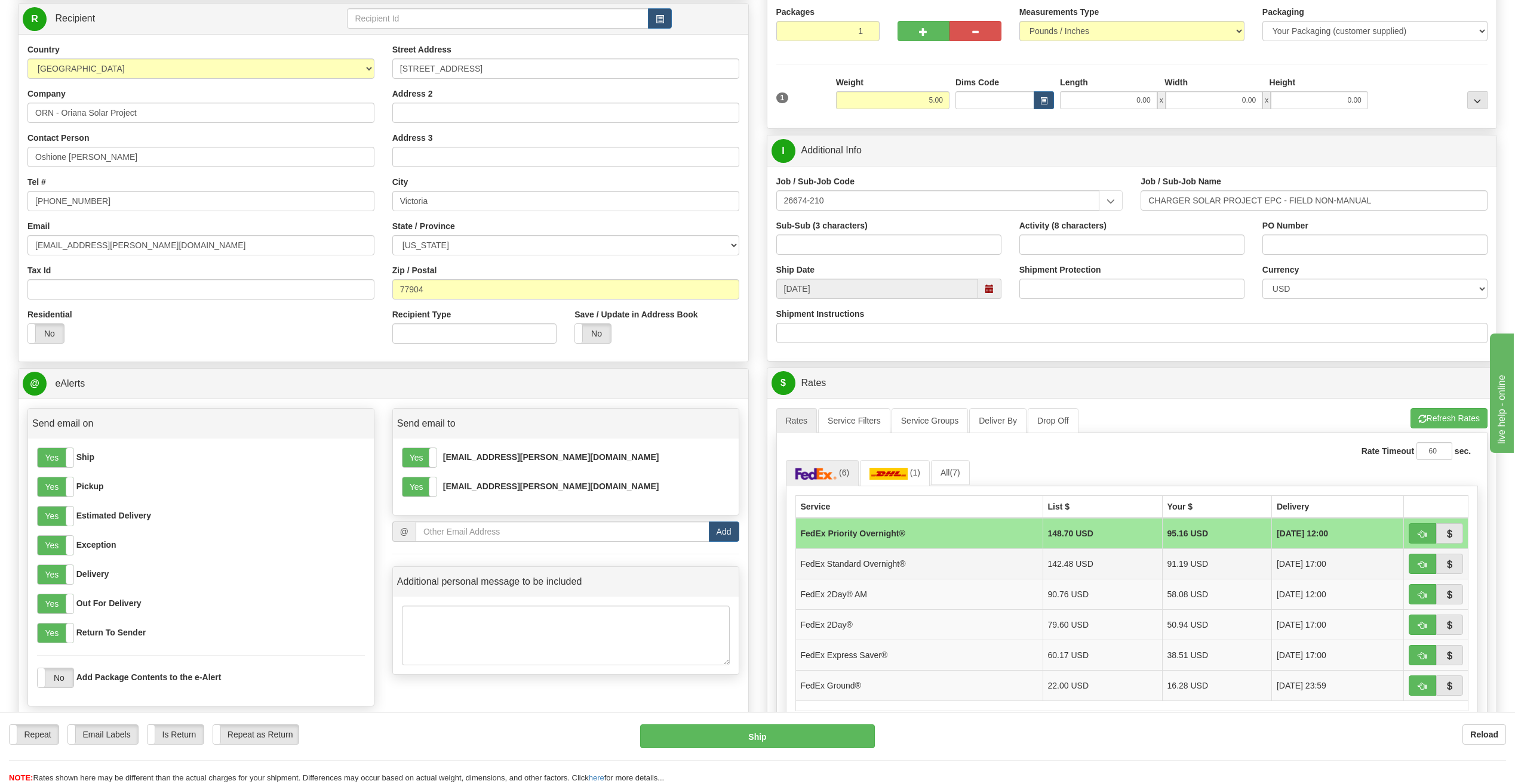
click at [895, 563] on td "FedEx Standard Overnight®" at bounding box center [919, 563] width 247 height 30
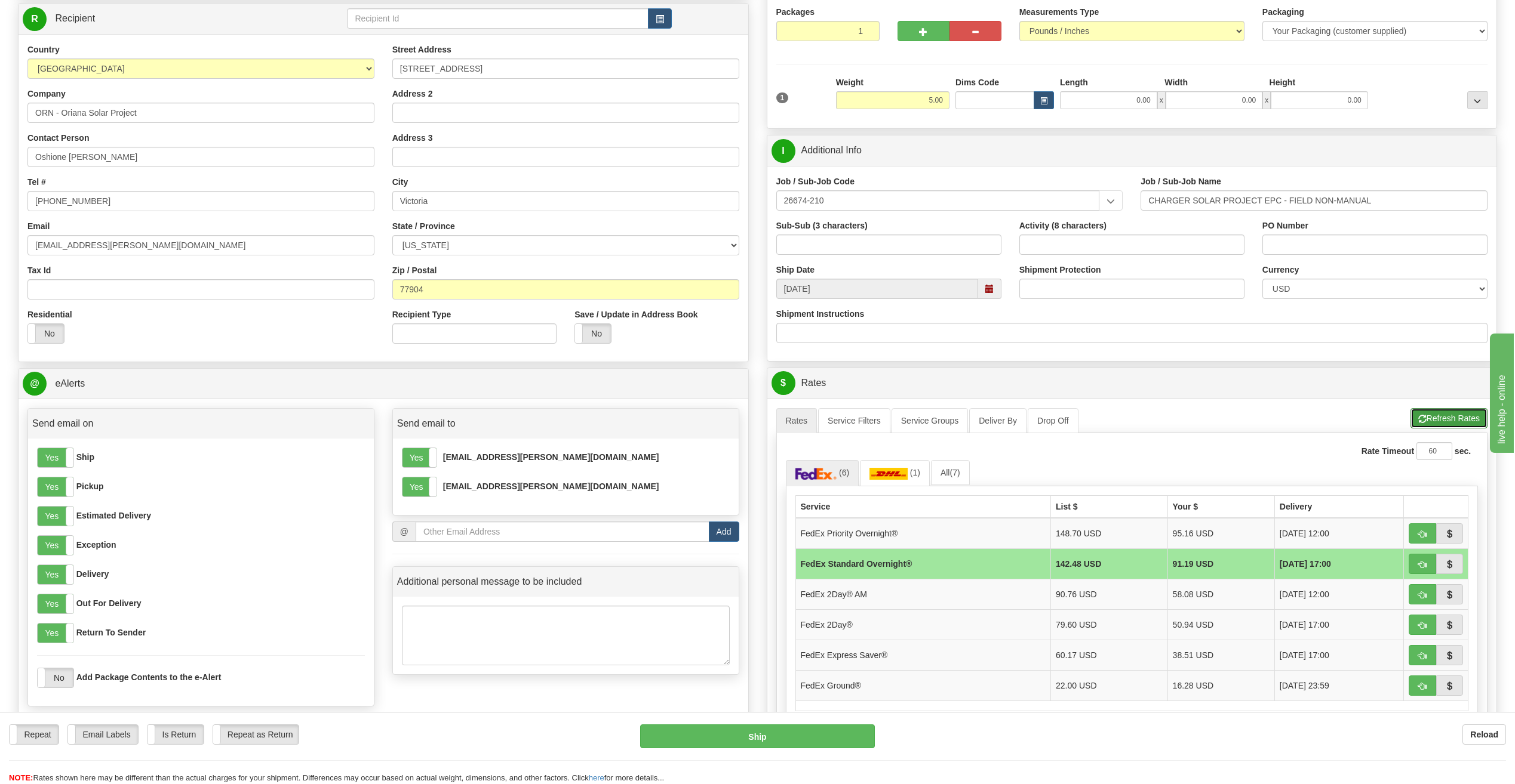
click at [1433, 423] on button "Refresh Rates" at bounding box center [1449, 418] width 77 height 20
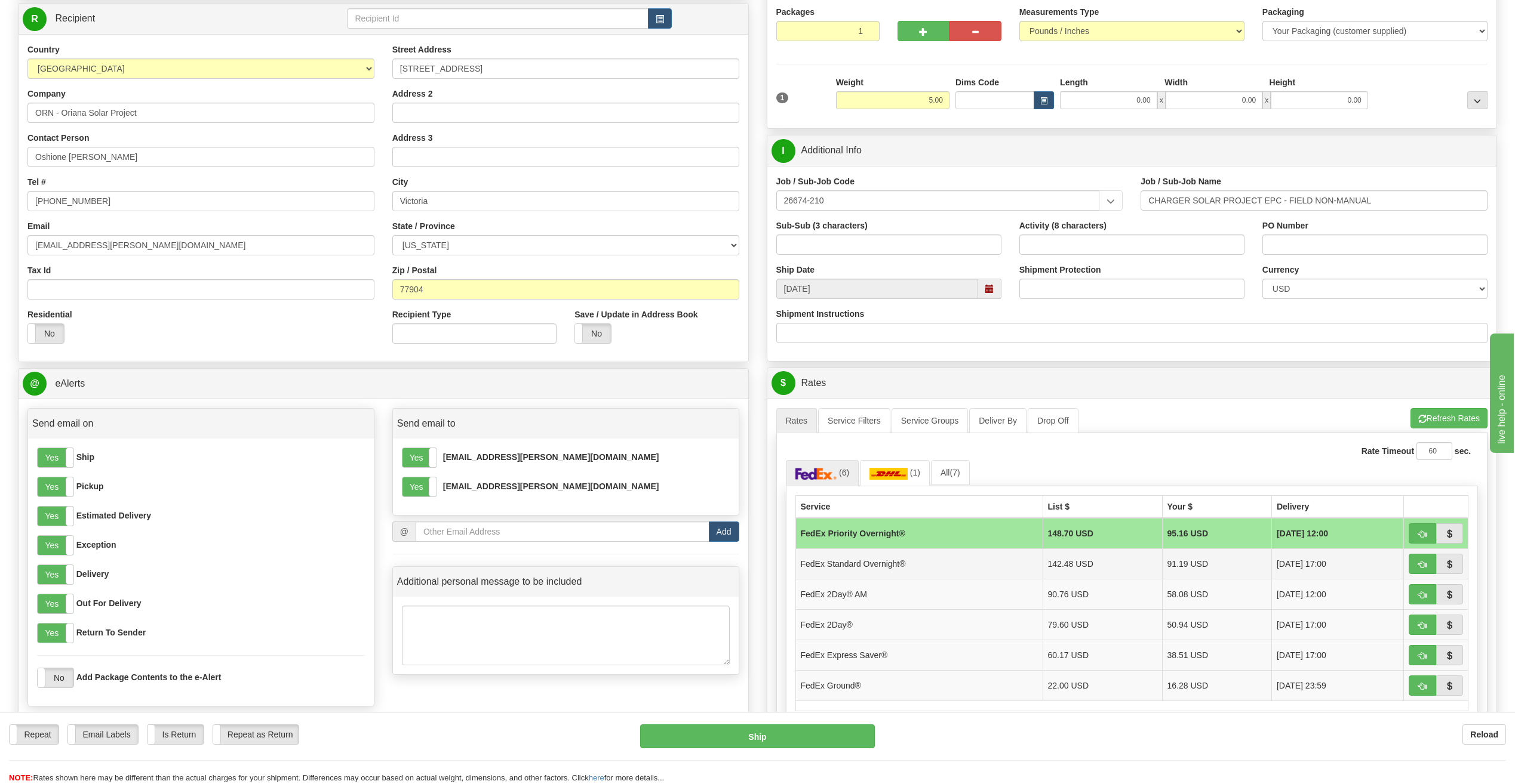
click at [946, 563] on td "FedEx Standard Overnight®" at bounding box center [919, 563] width 247 height 30
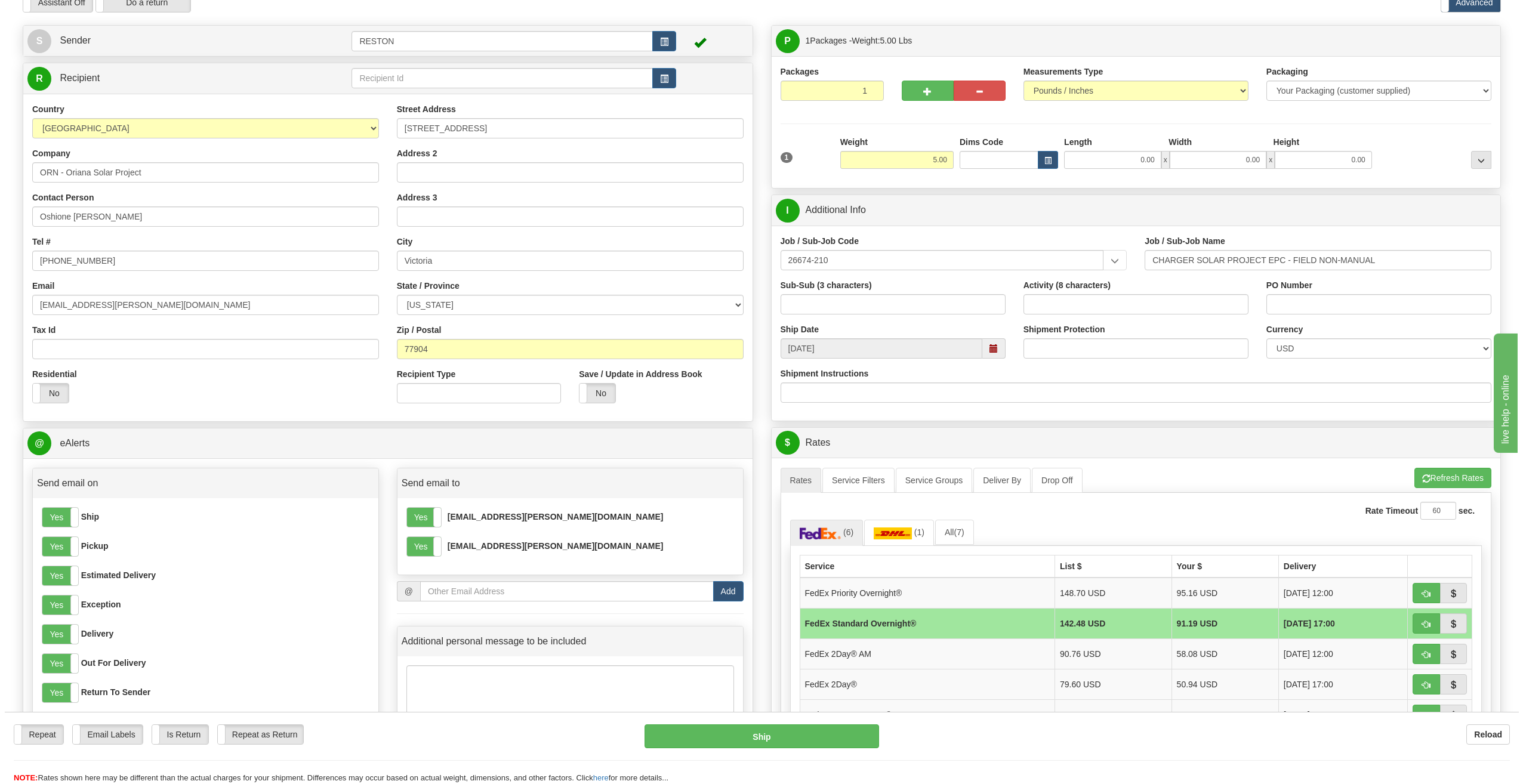
scroll to position [0, 0]
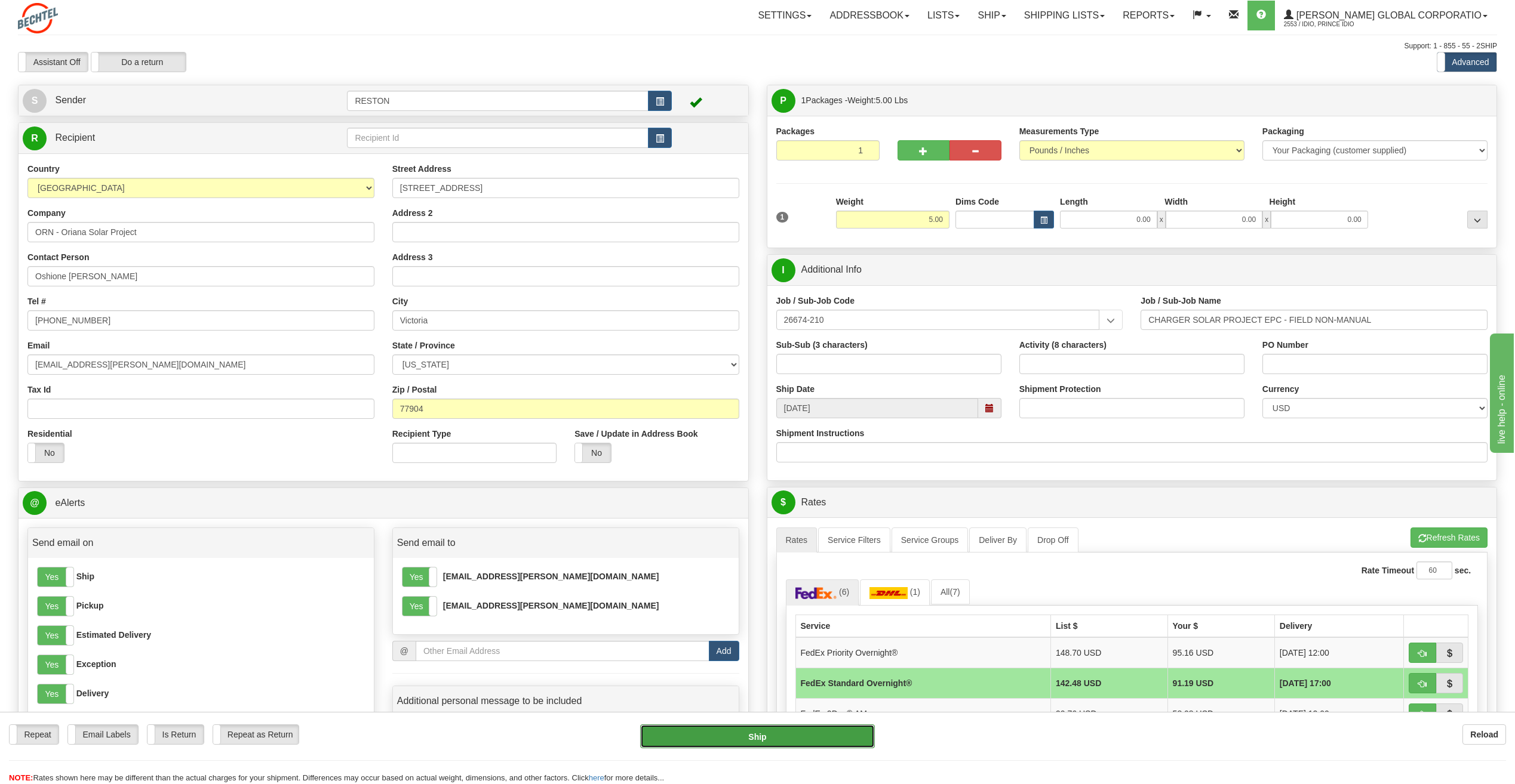
click at [731, 739] on button "Ship" at bounding box center [758, 737] width 235 height 24
type input "05"
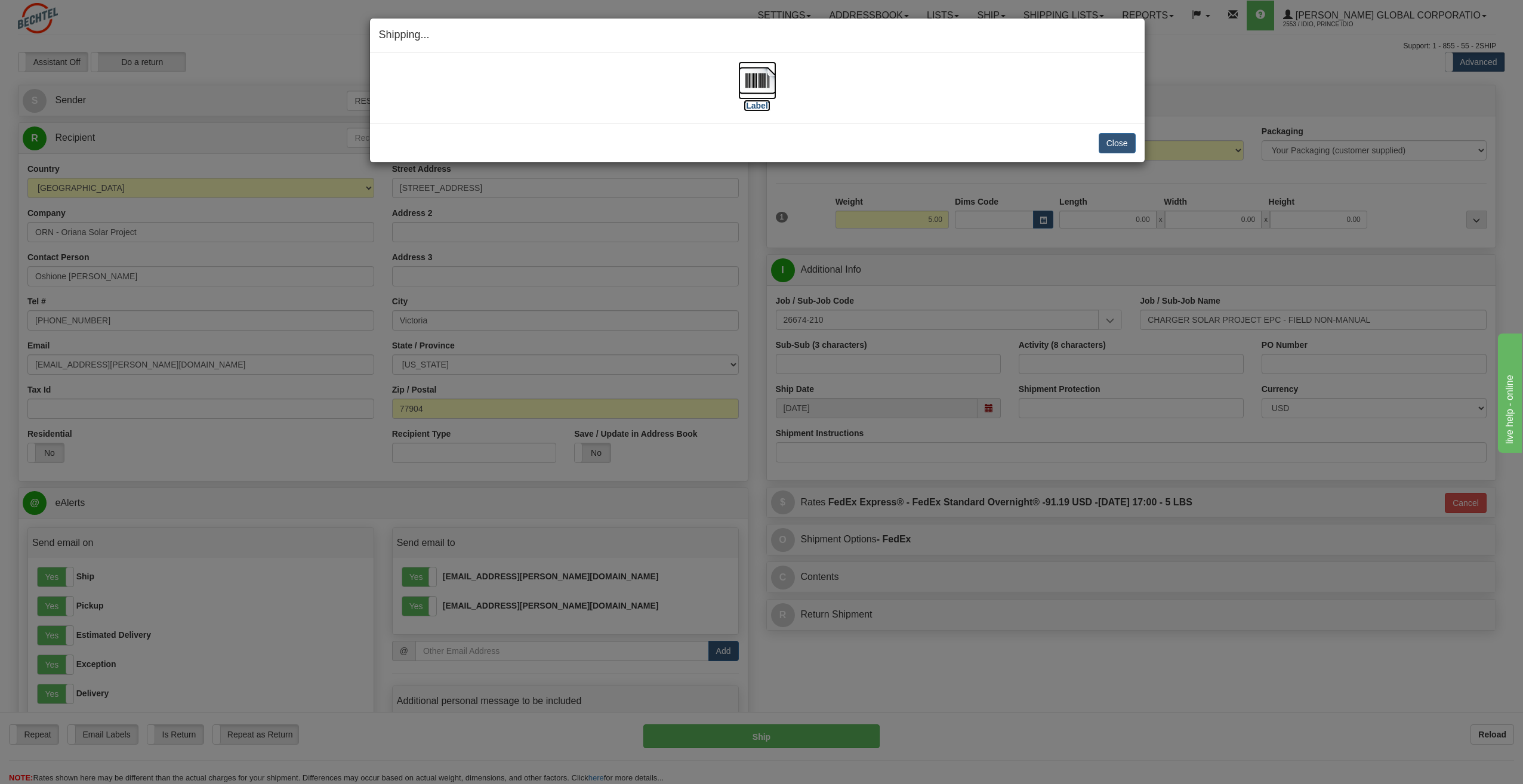
click at [752, 105] on label "[Label]" at bounding box center [757, 105] width 27 height 12
